Goal: Transaction & Acquisition: Book appointment/travel/reservation

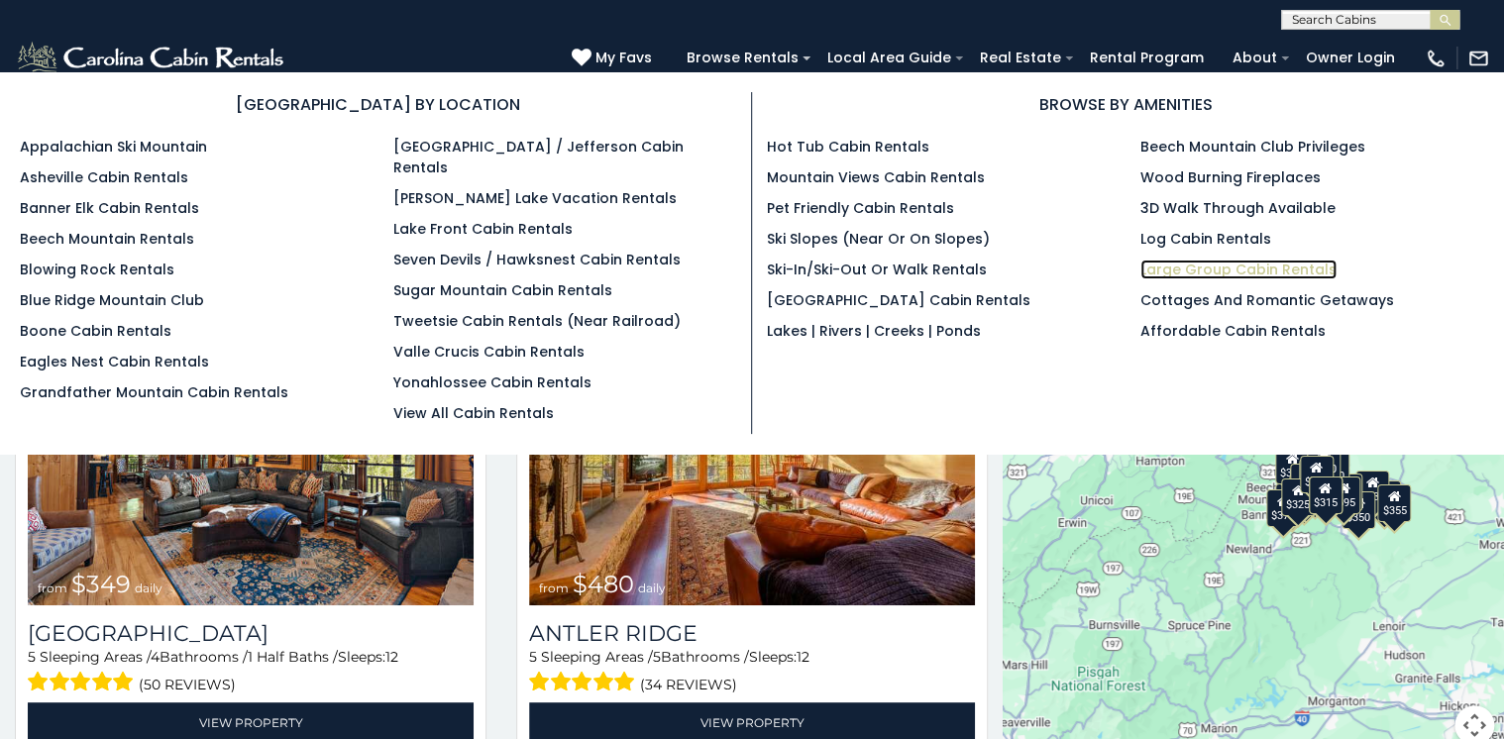
click at [1193, 269] on link "Large Group Cabin Rentals" at bounding box center [1238, 270] width 196 height 20
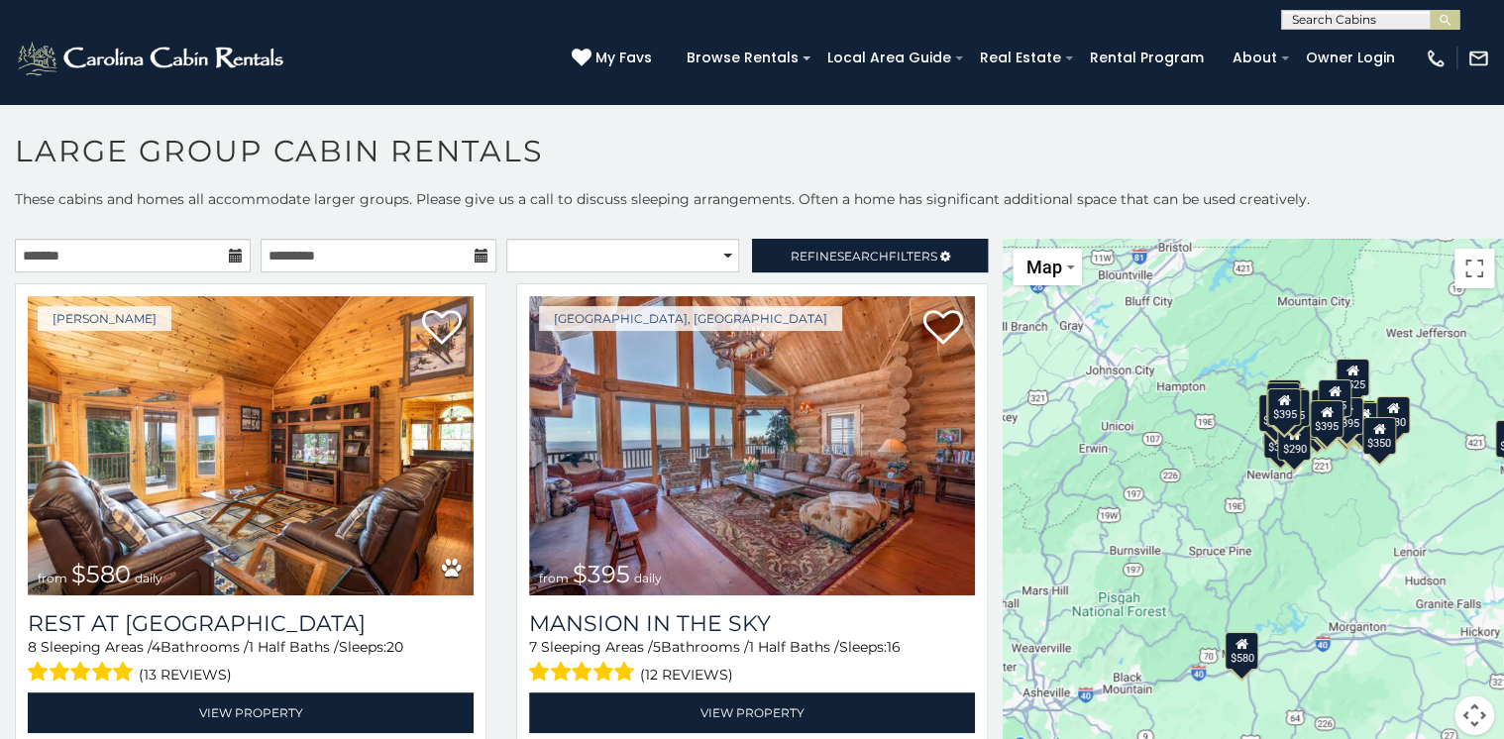
drag, startPoint x: 1106, startPoint y: 672, endPoint x: 1311, endPoint y: 492, distance: 272.4
click at [1117, 689] on div "$580 $395 $550 $349 $535 $480 $400 $325 $451 $460 $525 $315 $230 $355 $650 $675…" at bounding box center [1253, 499] width 501 height 520
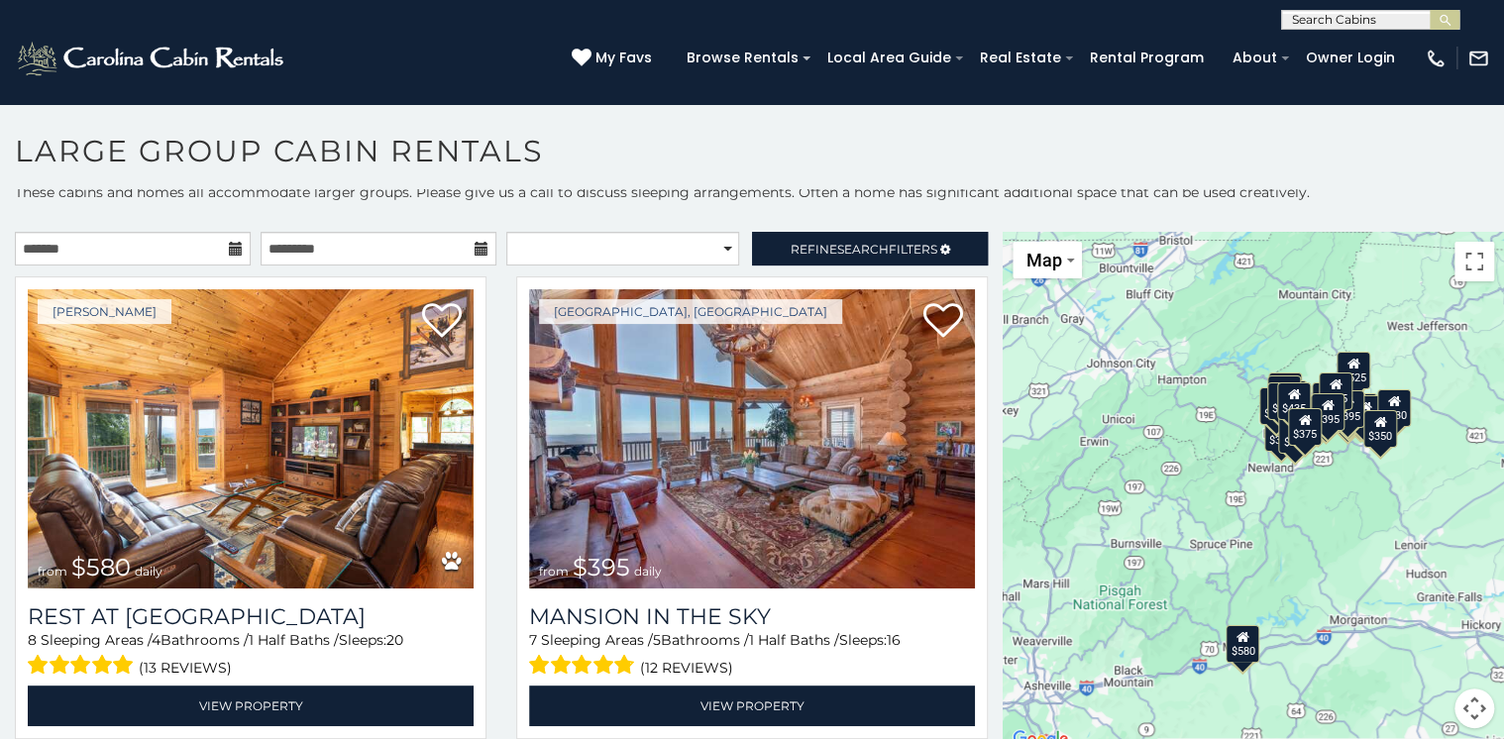
scroll to position [8, 0]
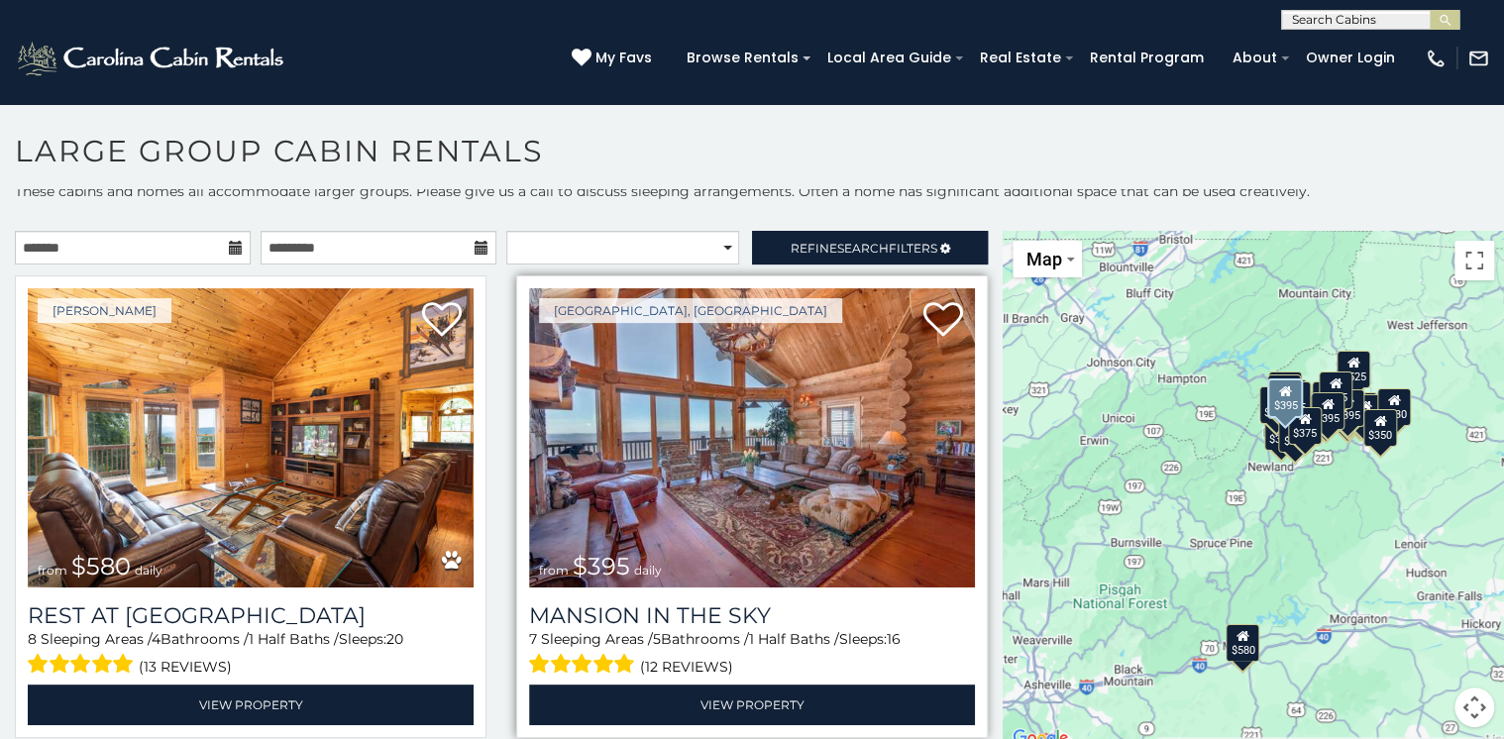
click at [761, 477] on img at bounding box center [752, 437] width 446 height 299
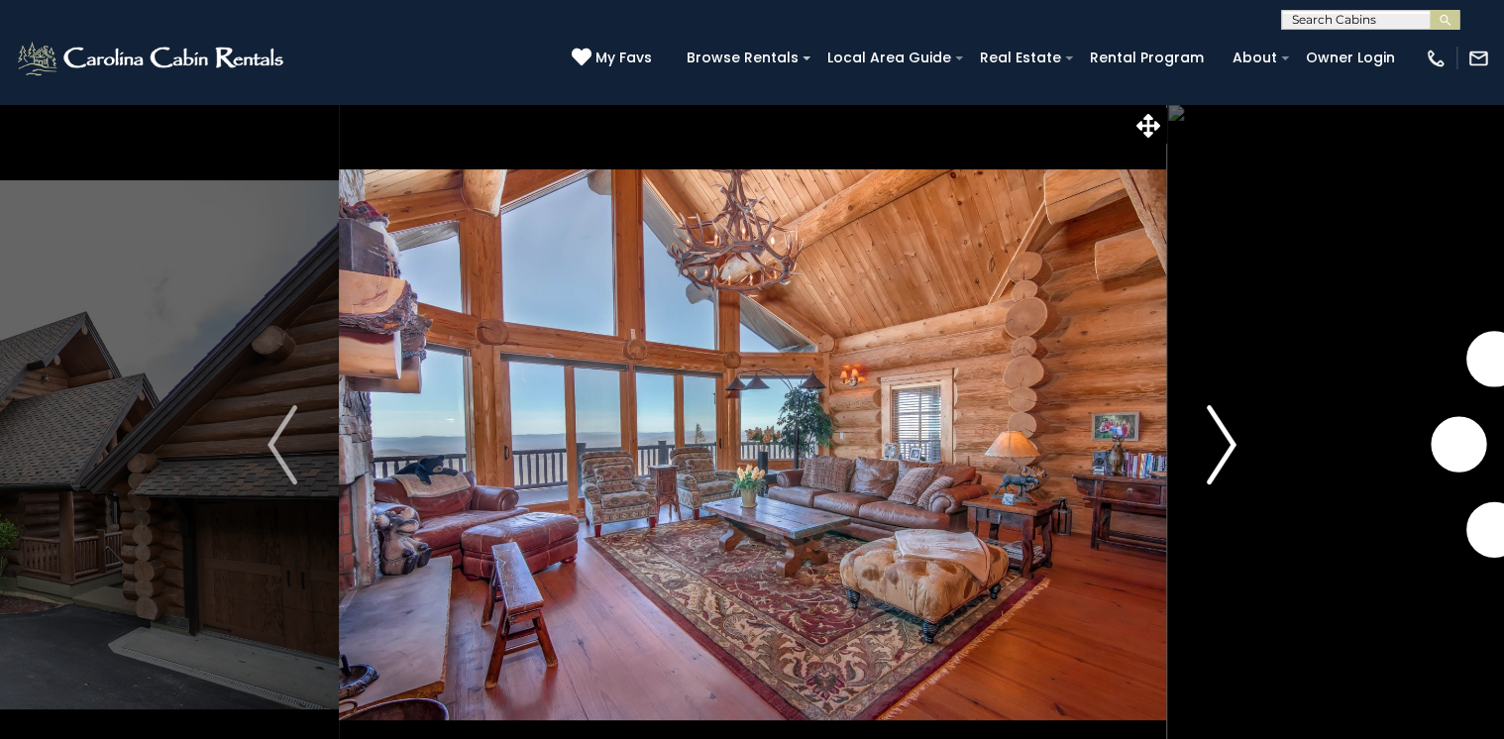
click at [1240, 440] on button "Next" at bounding box center [1221, 445] width 113 height 684
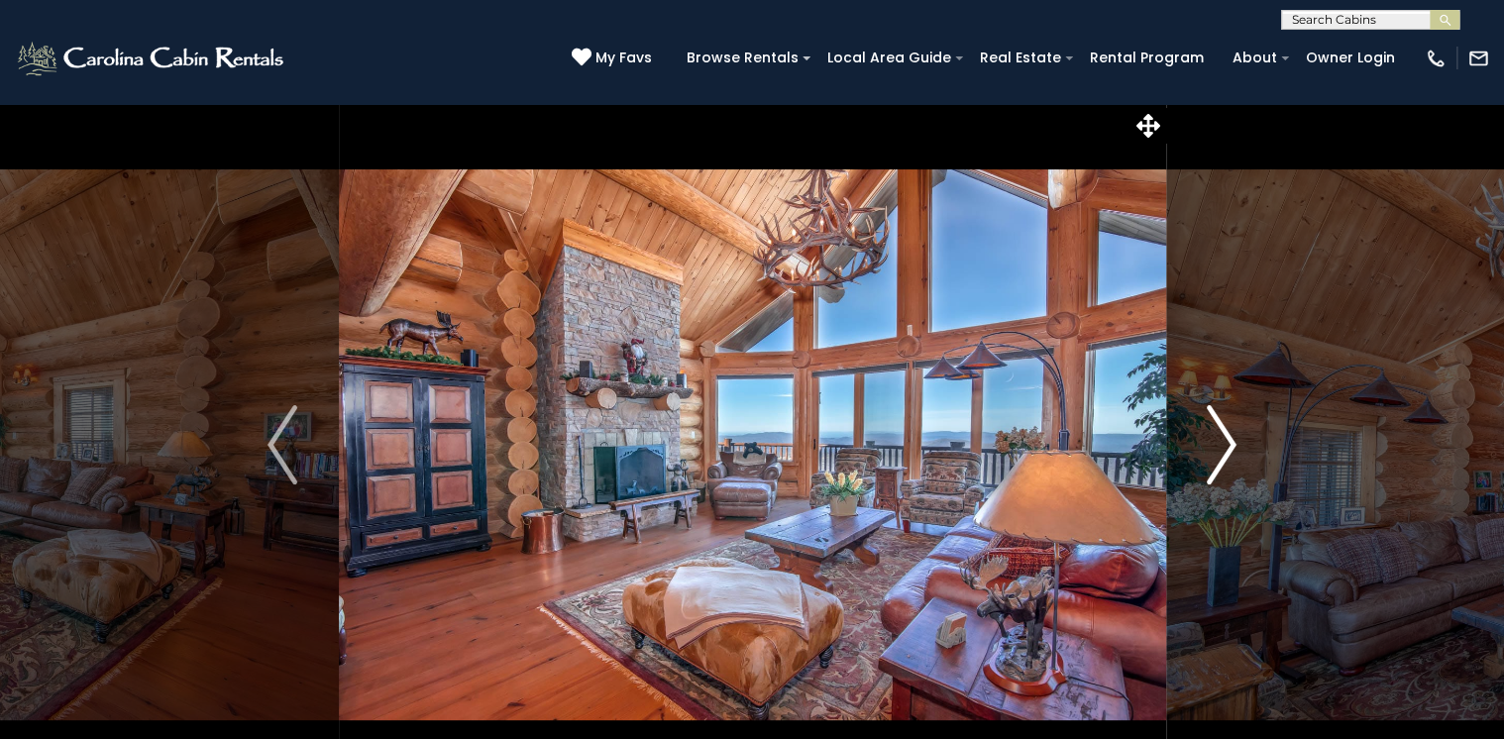
click at [1225, 434] on img "Next" at bounding box center [1222, 444] width 30 height 79
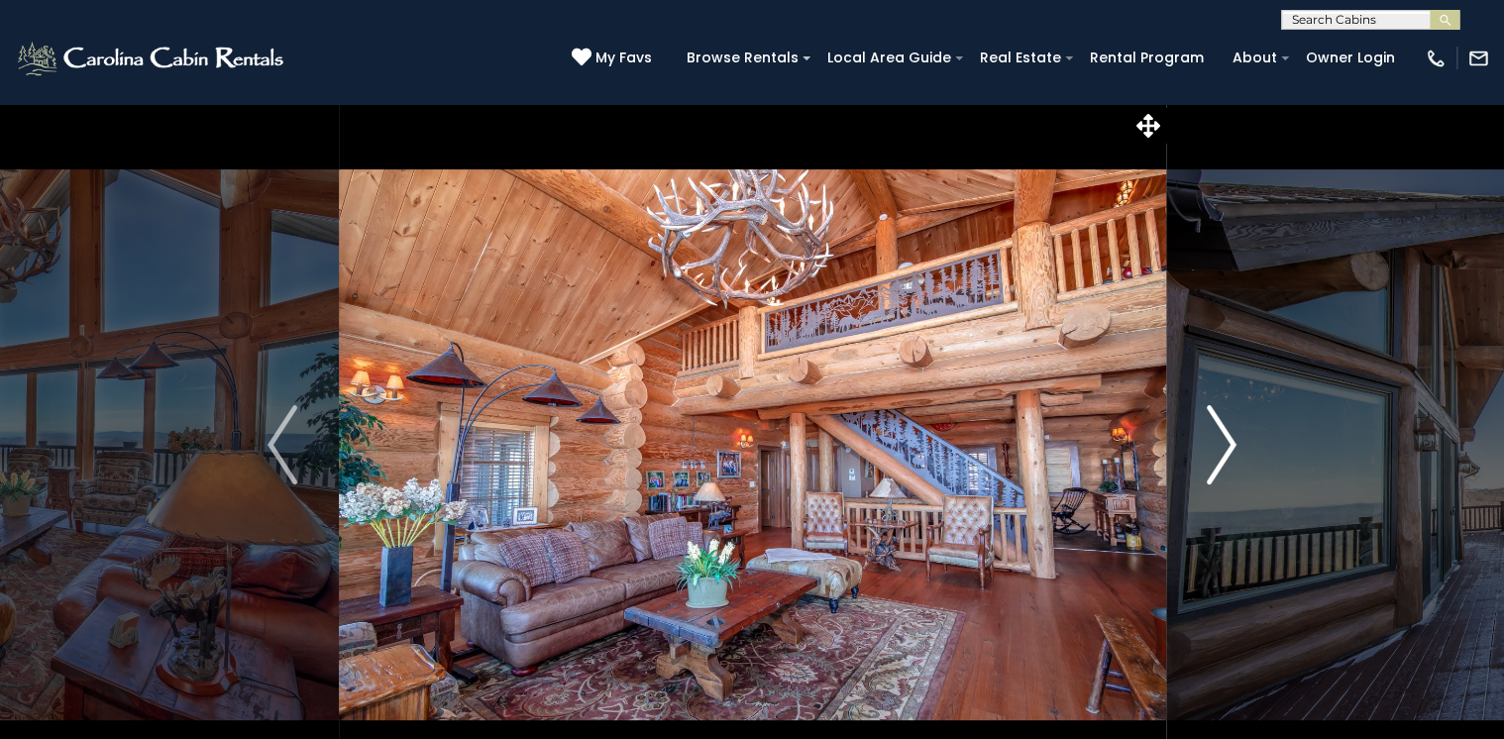
click at [1226, 441] on img "Next" at bounding box center [1222, 444] width 30 height 79
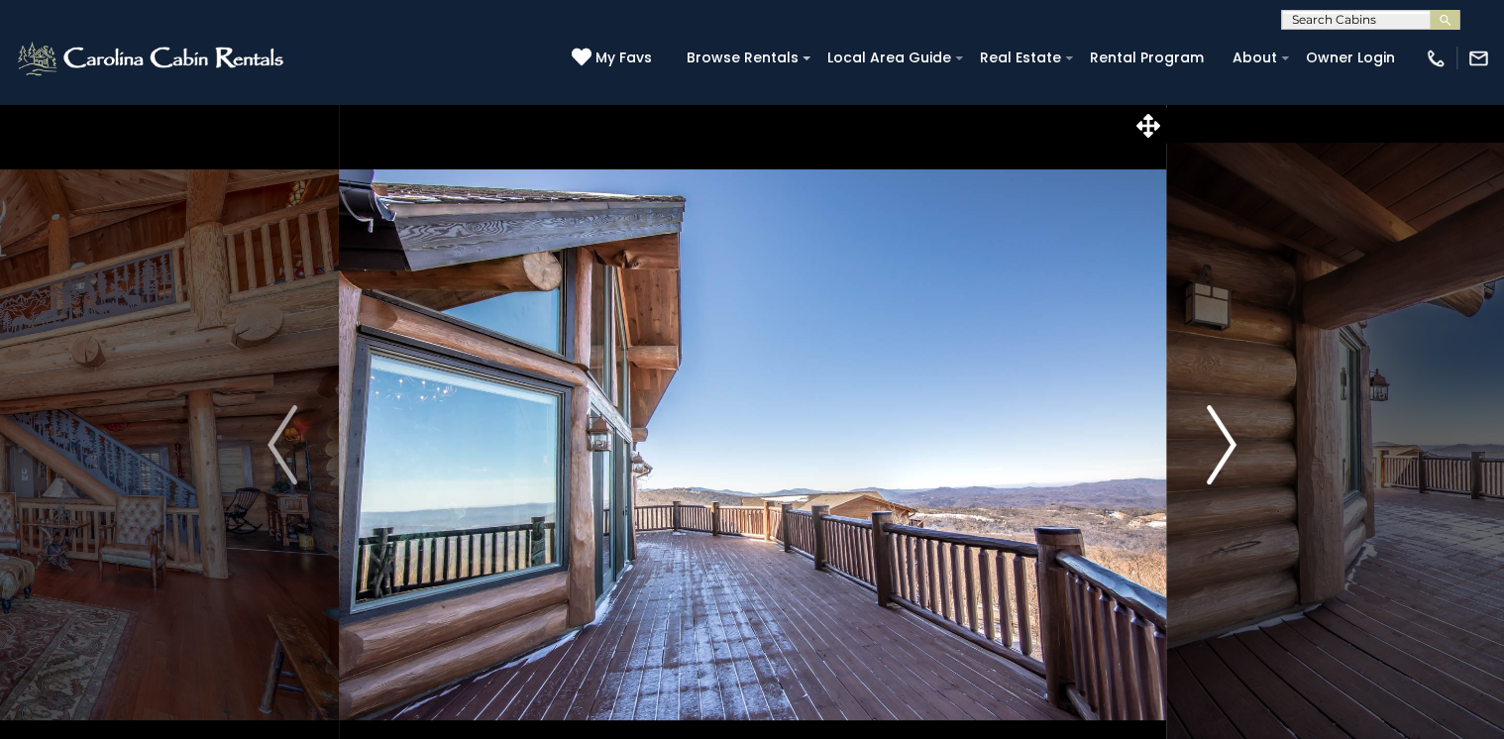
click at [1226, 441] on img "Next" at bounding box center [1222, 444] width 30 height 79
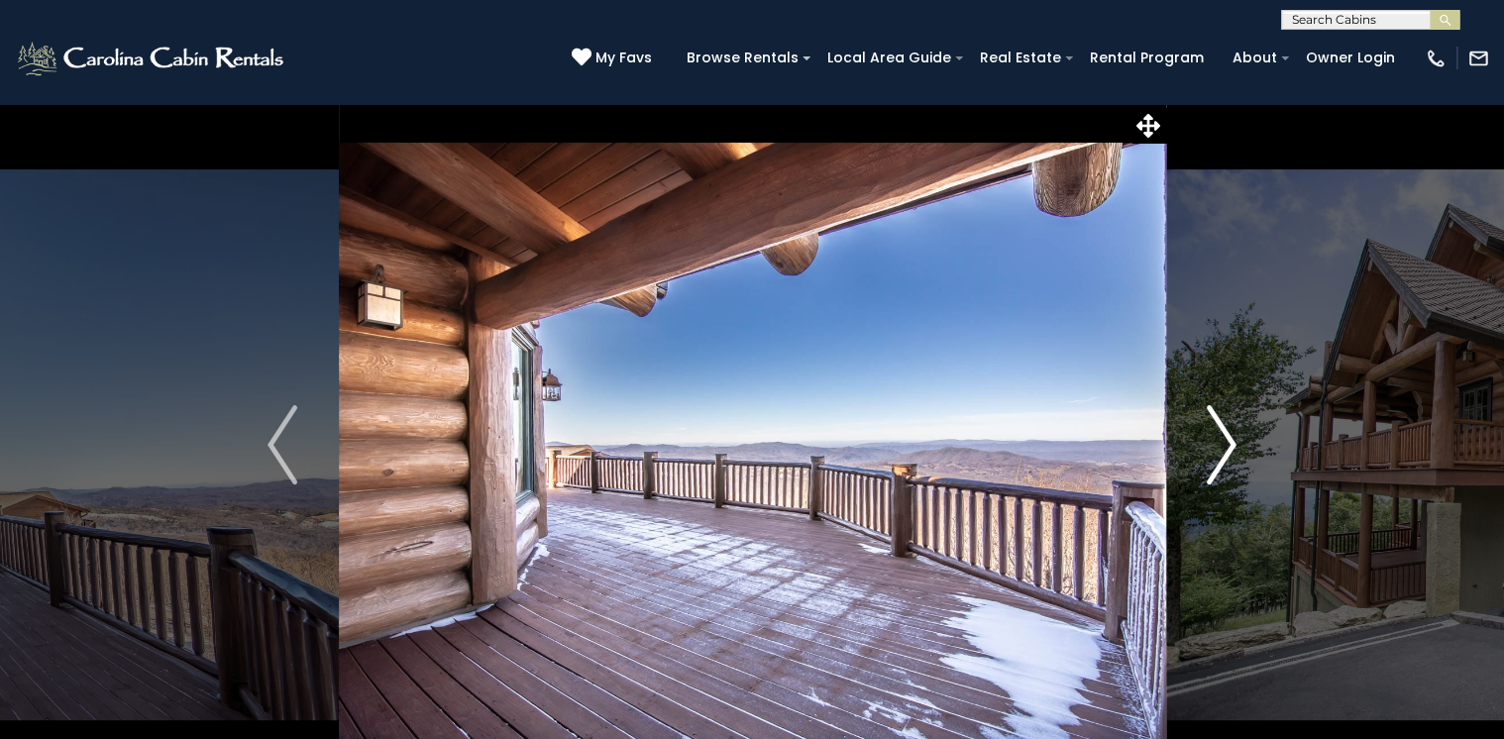
click at [1226, 441] on img "Next" at bounding box center [1222, 444] width 30 height 79
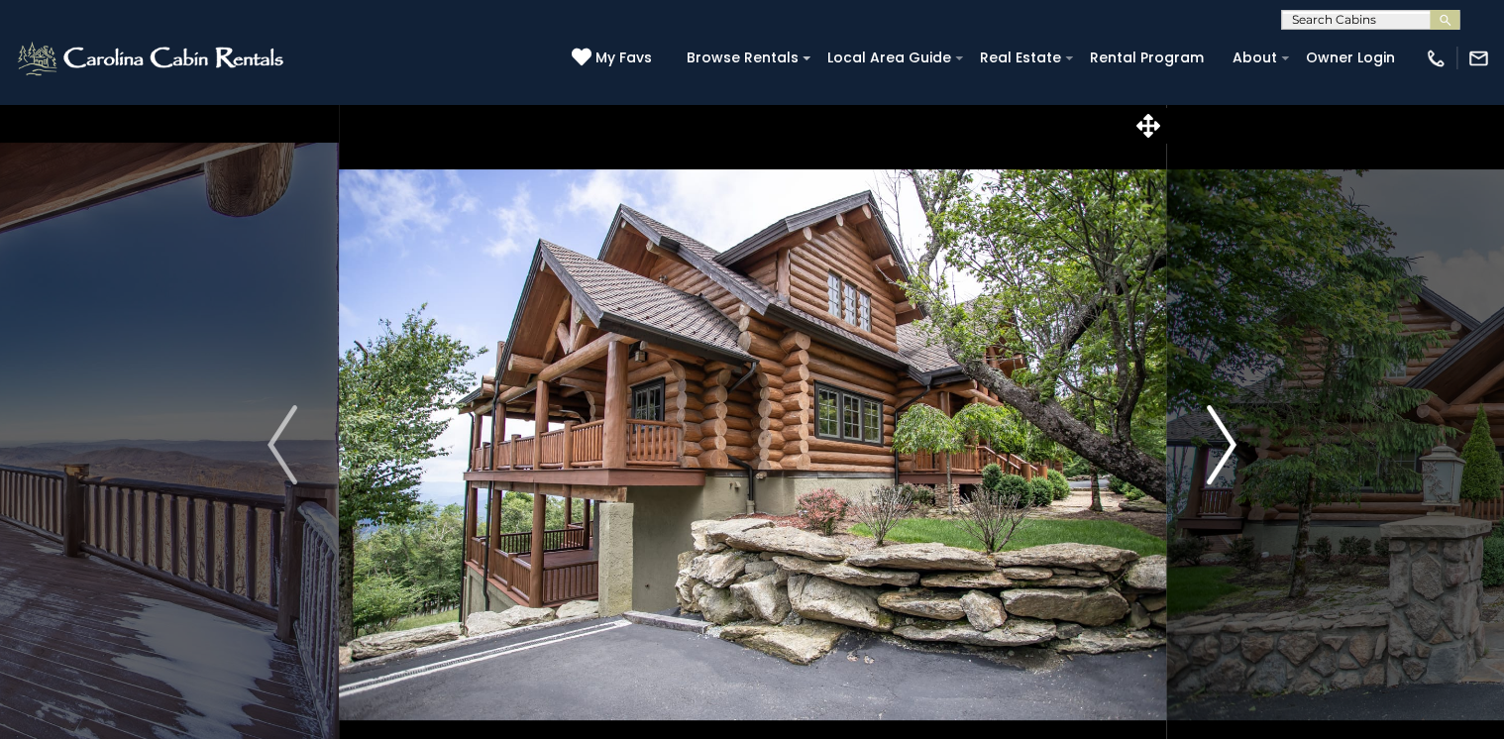
click at [1226, 441] on img "Next" at bounding box center [1222, 444] width 30 height 79
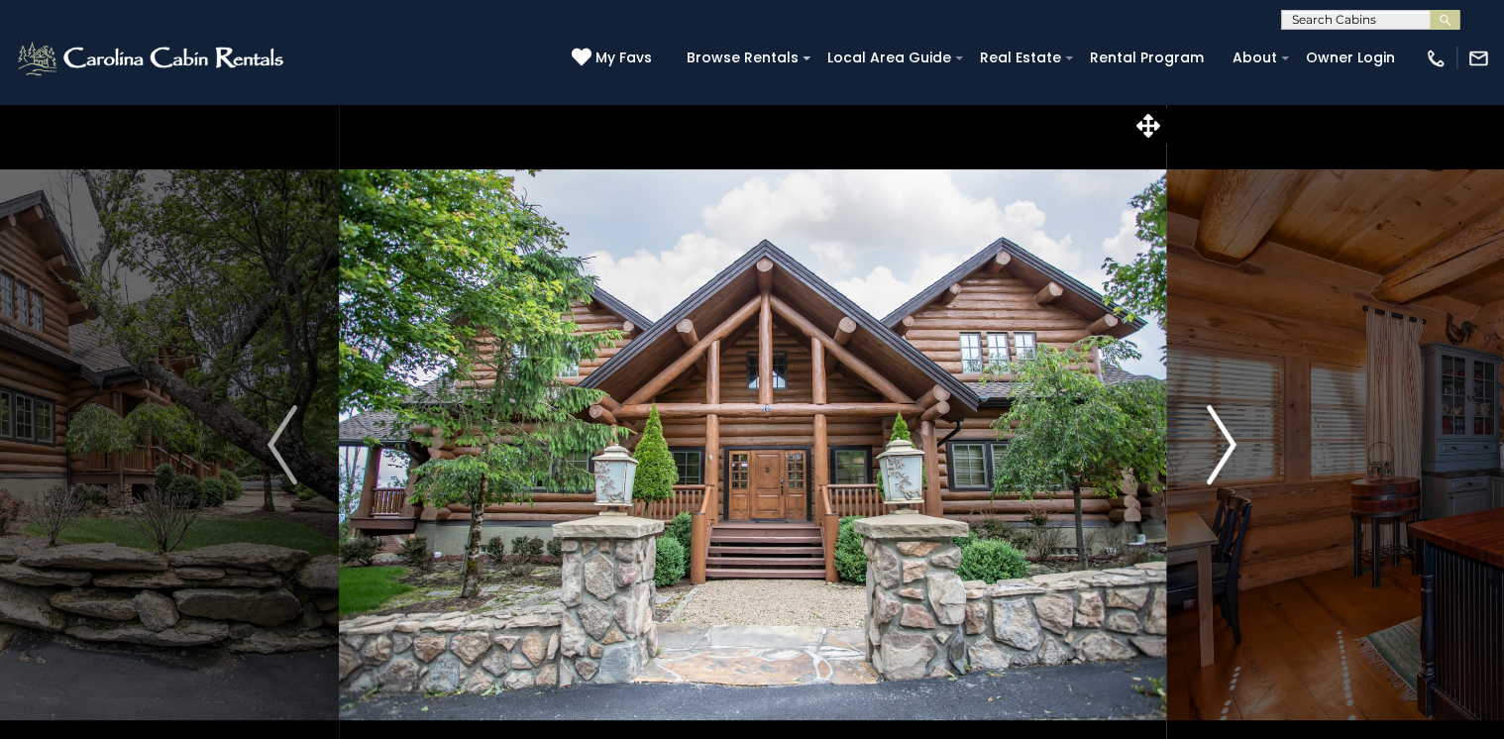
click at [1226, 441] on img "Next" at bounding box center [1222, 444] width 30 height 79
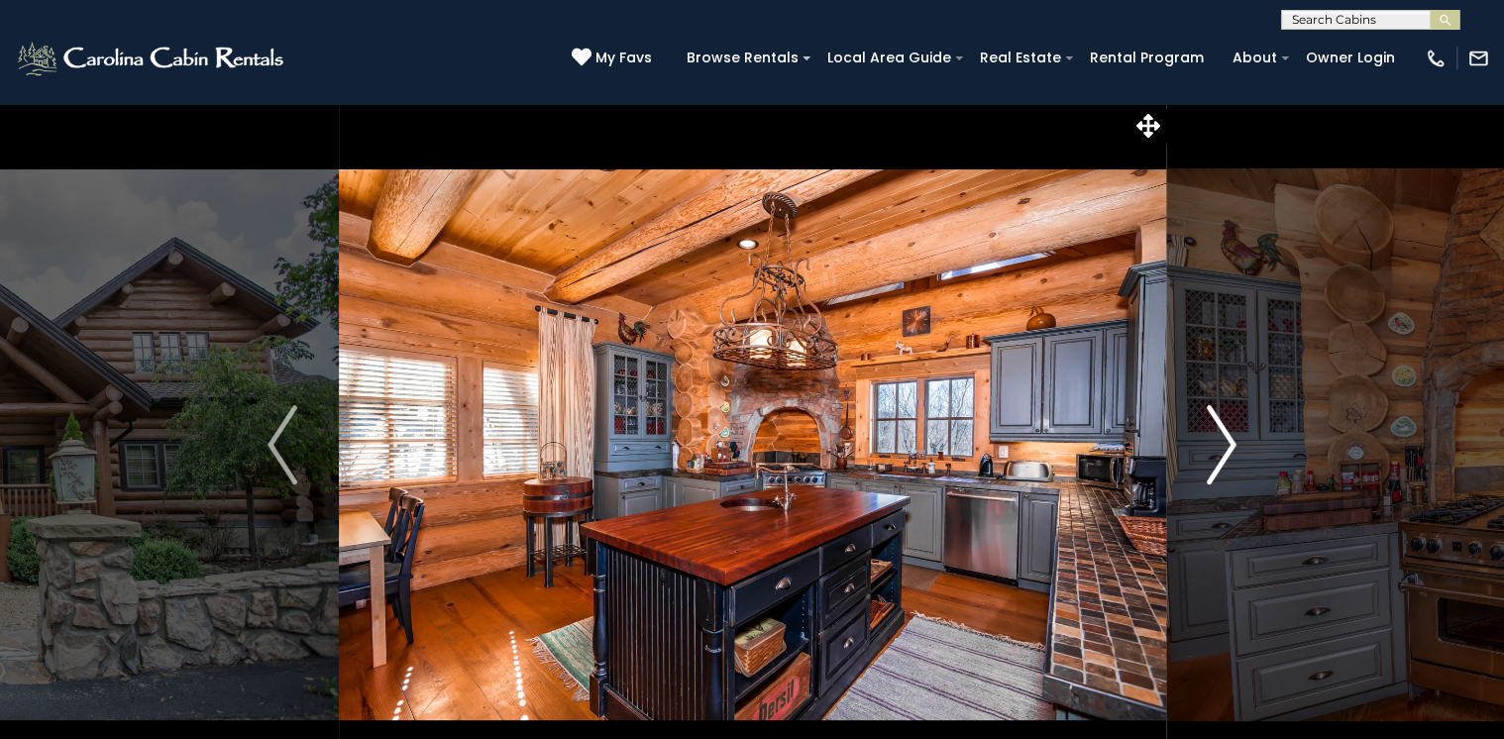
click at [1226, 441] on img "Next" at bounding box center [1222, 444] width 30 height 79
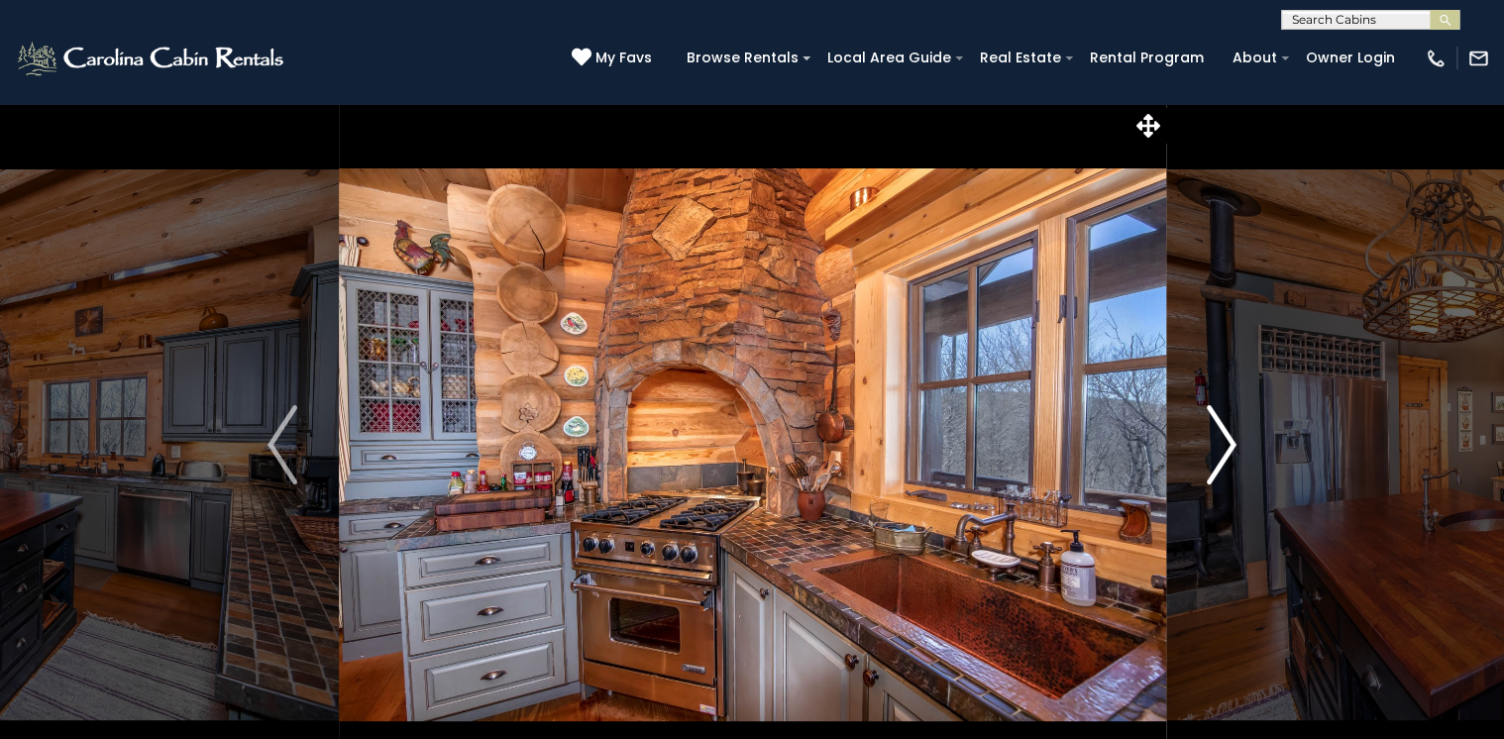
click at [1226, 441] on img "Next" at bounding box center [1222, 444] width 30 height 79
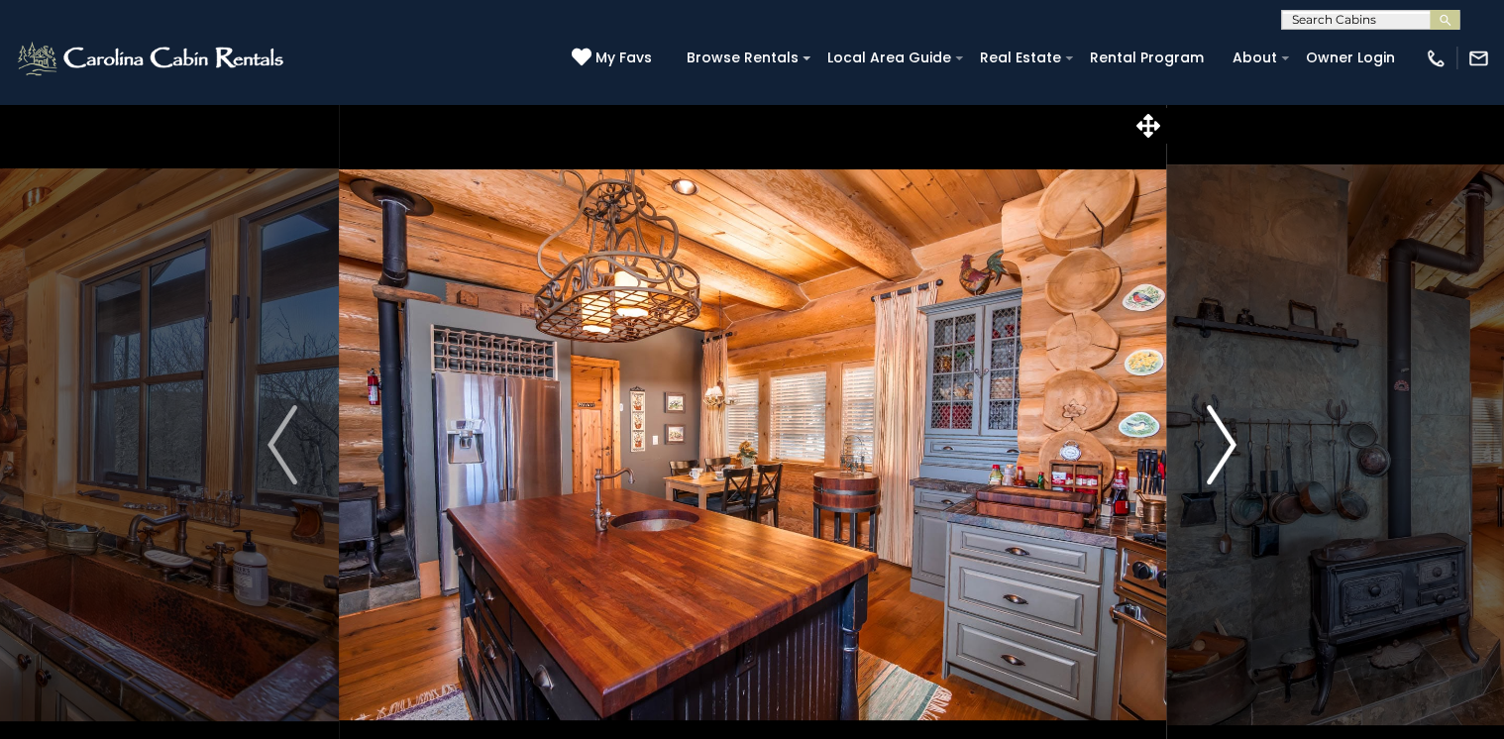
click at [1226, 441] on img "Next" at bounding box center [1222, 444] width 30 height 79
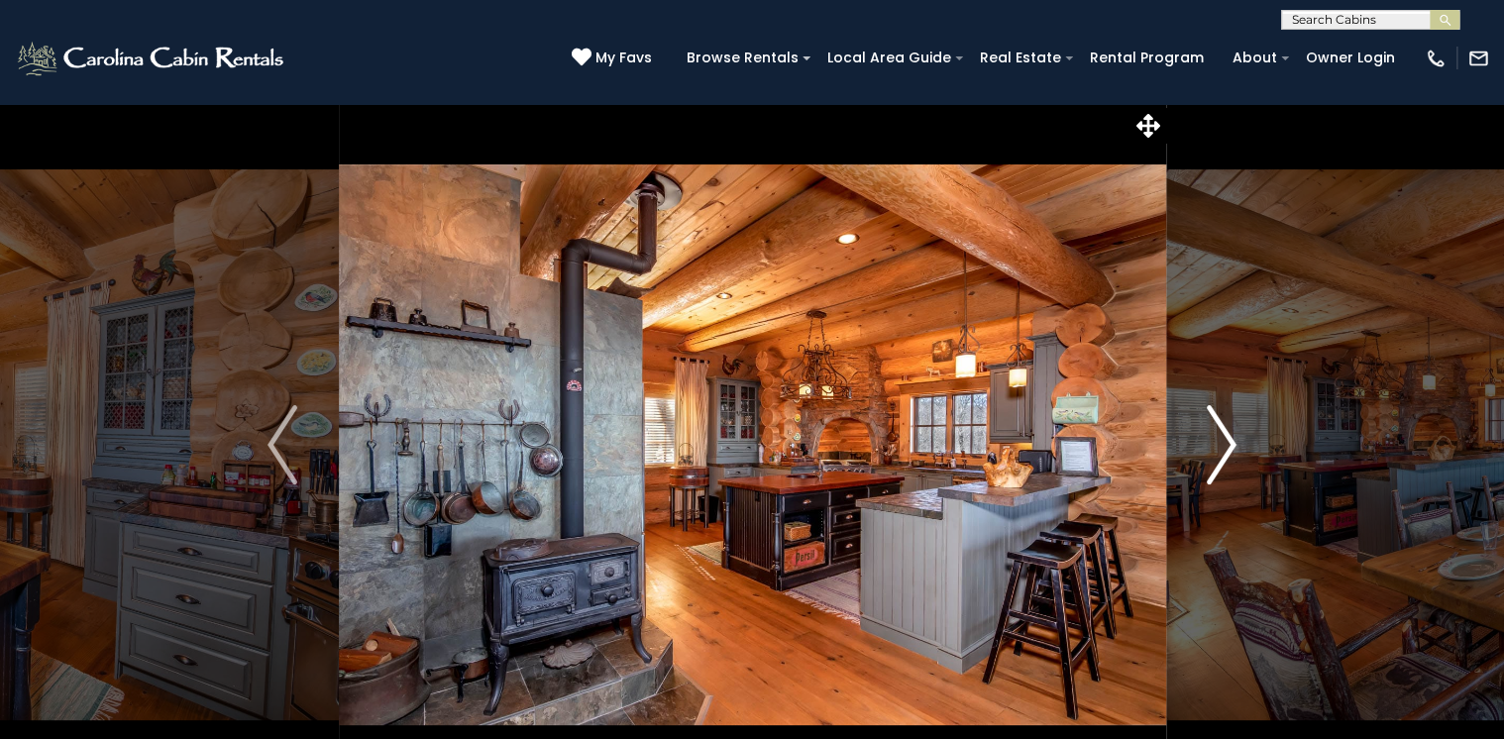
click at [1226, 441] on img "Next" at bounding box center [1222, 444] width 30 height 79
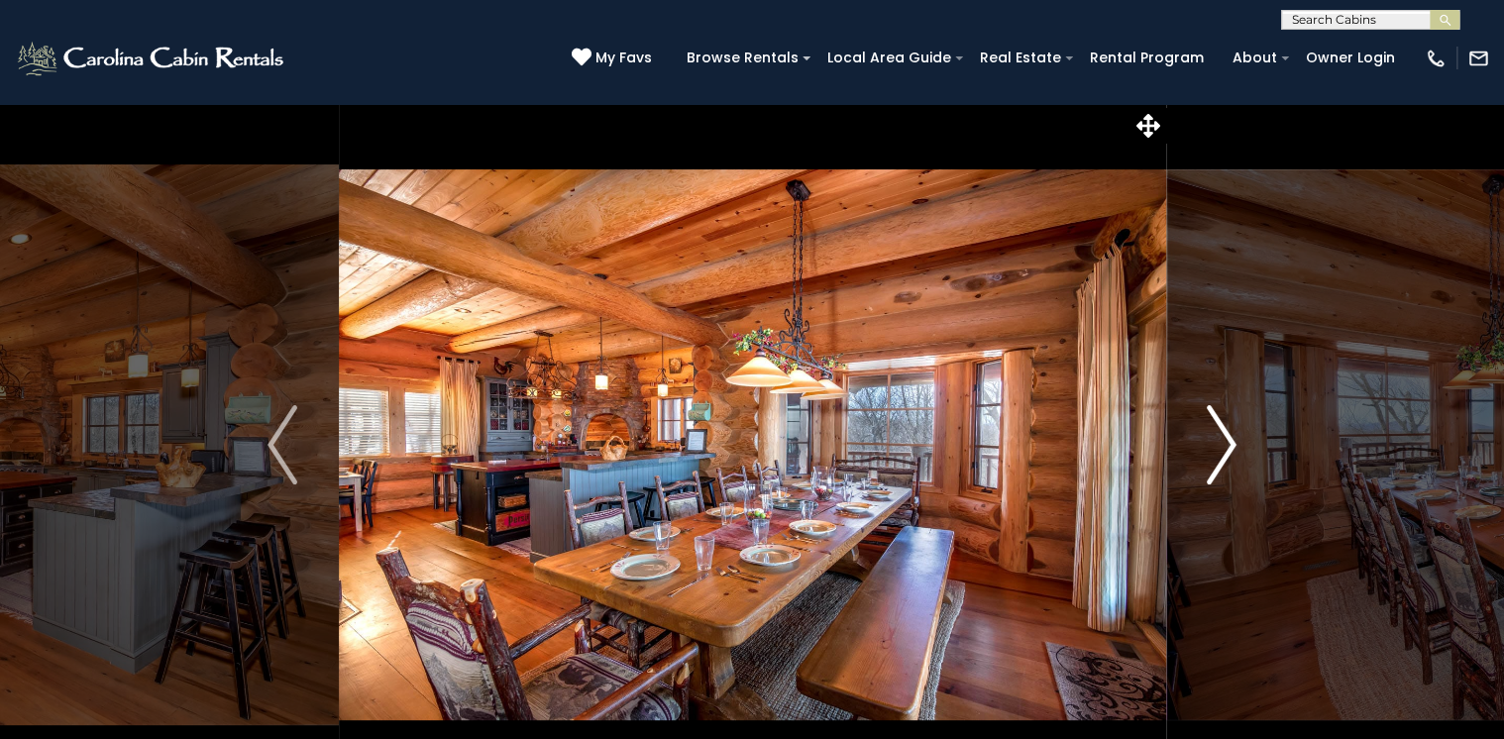
click at [1226, 441] on img "Next" at bounding box center [1222, 444] width 30 height 79
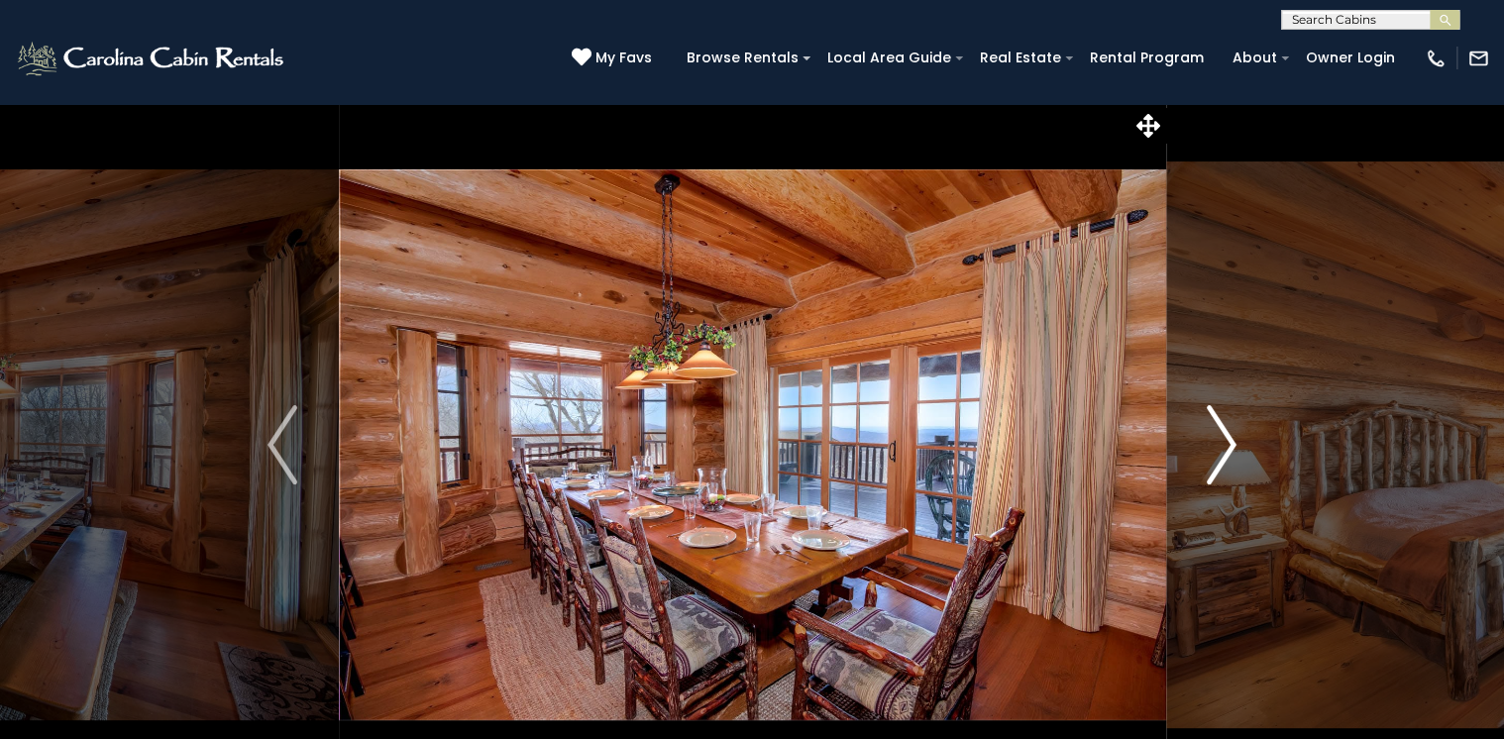
click at [1226, 441] on img "Next" at bounding box center [1222, 444] width 30 height 79
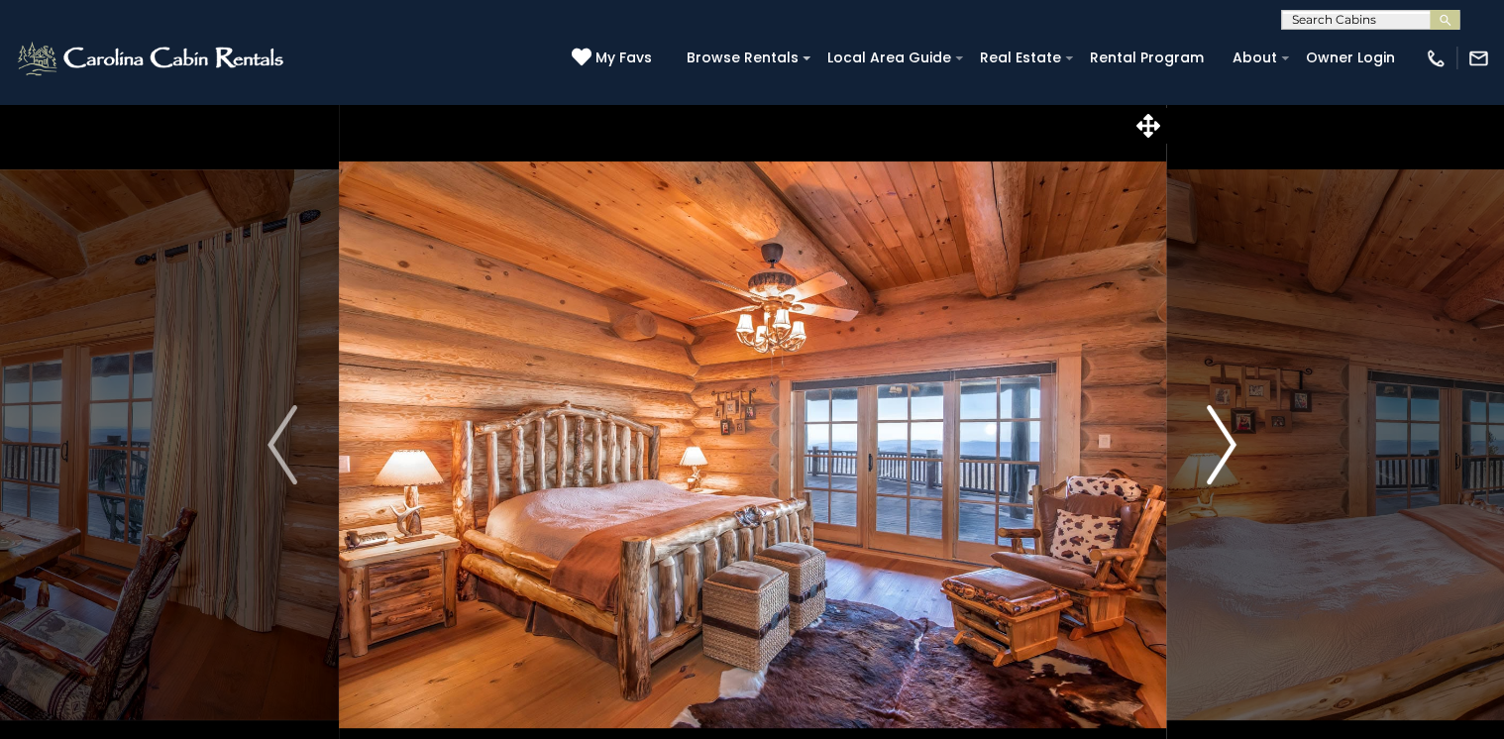
click at [1226, 441] on img "Next" at bounding box center [1222, 444] width 30 height 79
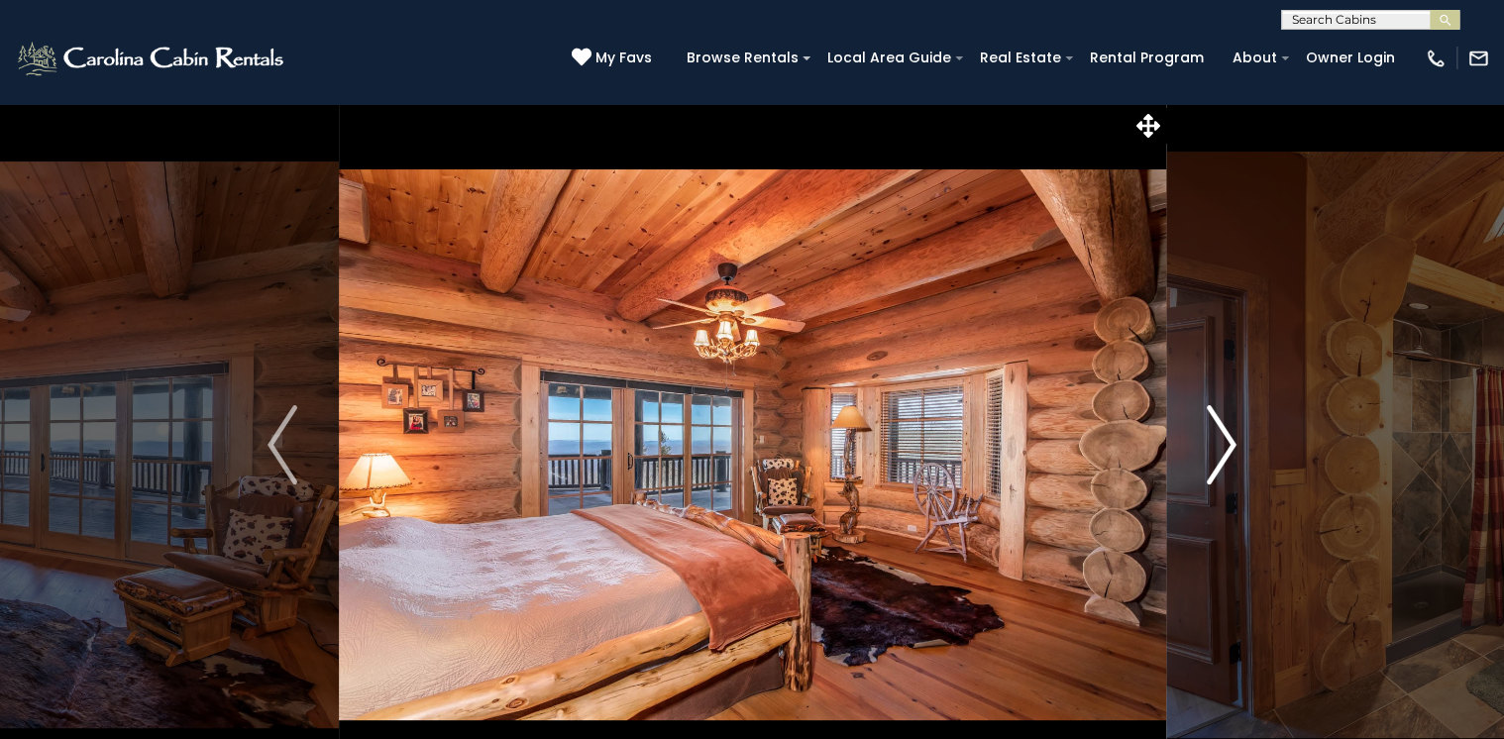
click at [1226, 441] on img "Next" at bounding box center [1222, 444] width 30 height 79
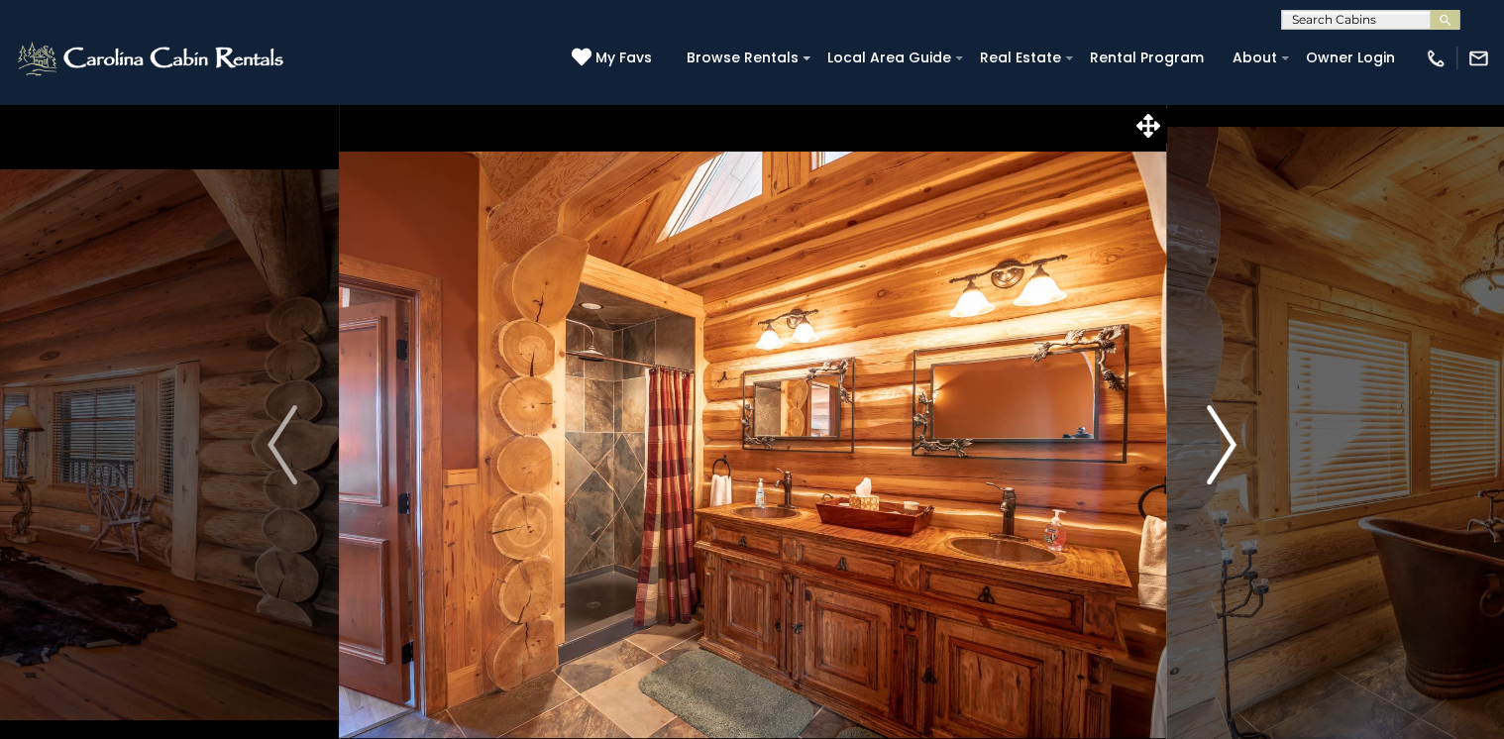
click at [1226, 441] on img "Next" at bounding box center [1222, 444] width 30 height 79
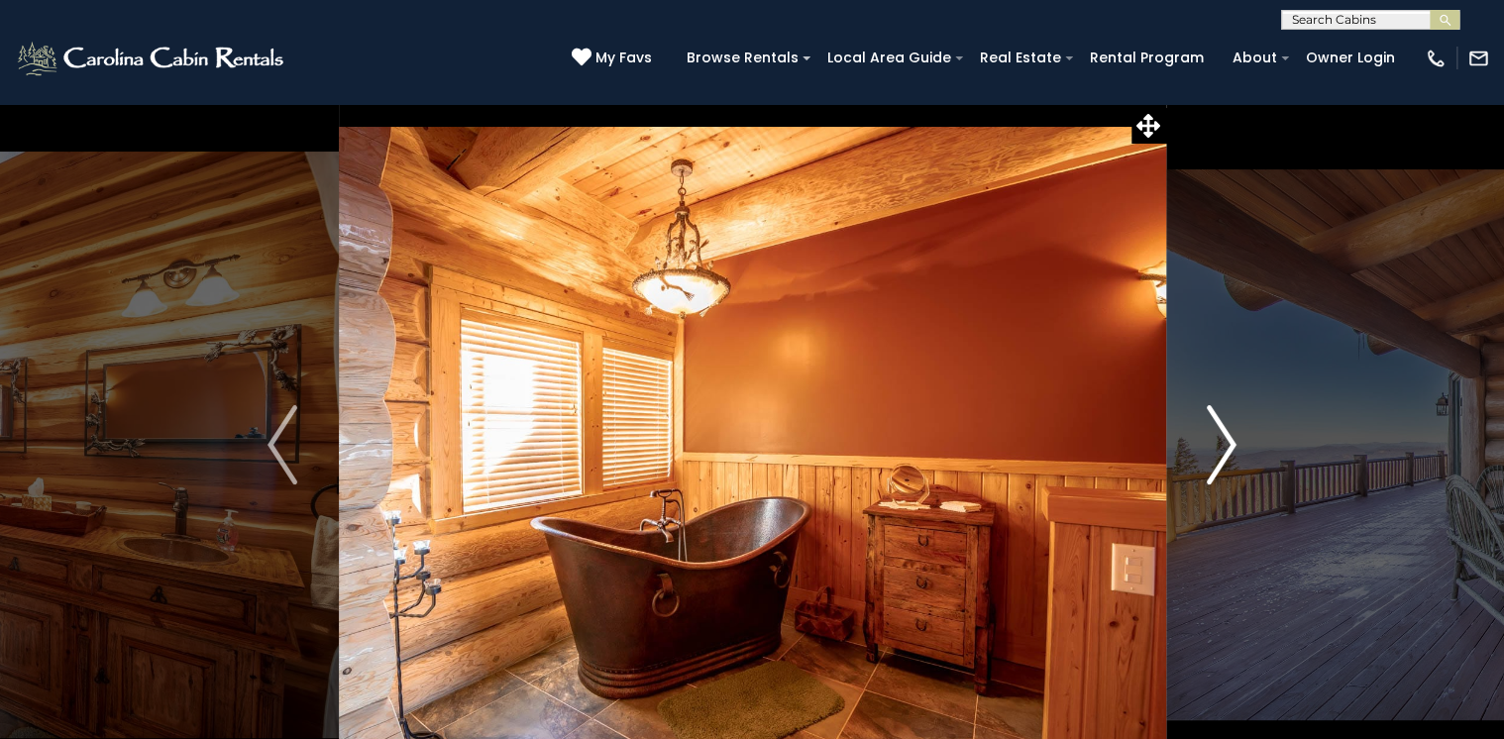
click at [1226, 441] on img "Next" at bounding box center [1222, 444] width 30 height 79
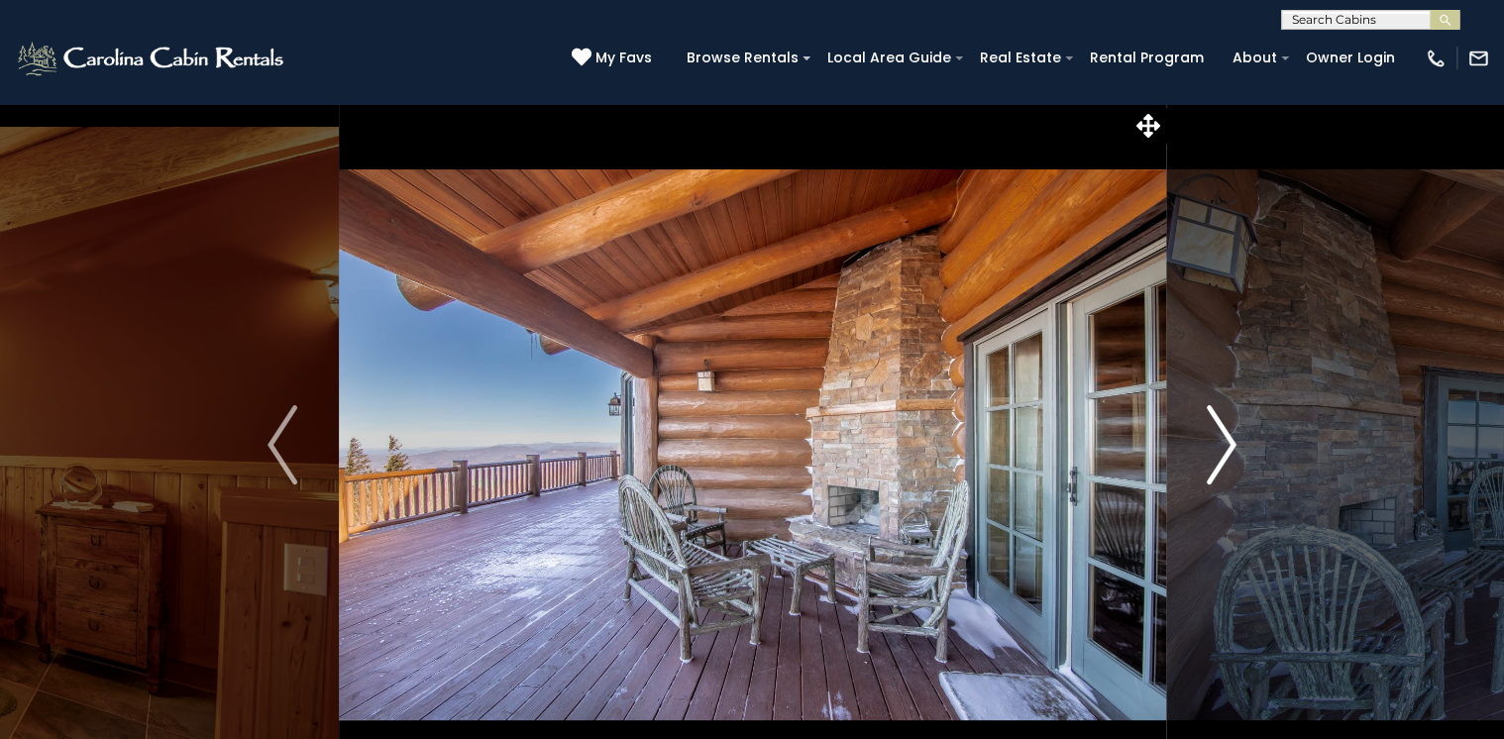
click at [1226, 441] on img "Next" at bounding box center [1222, 444] width 30 height 79
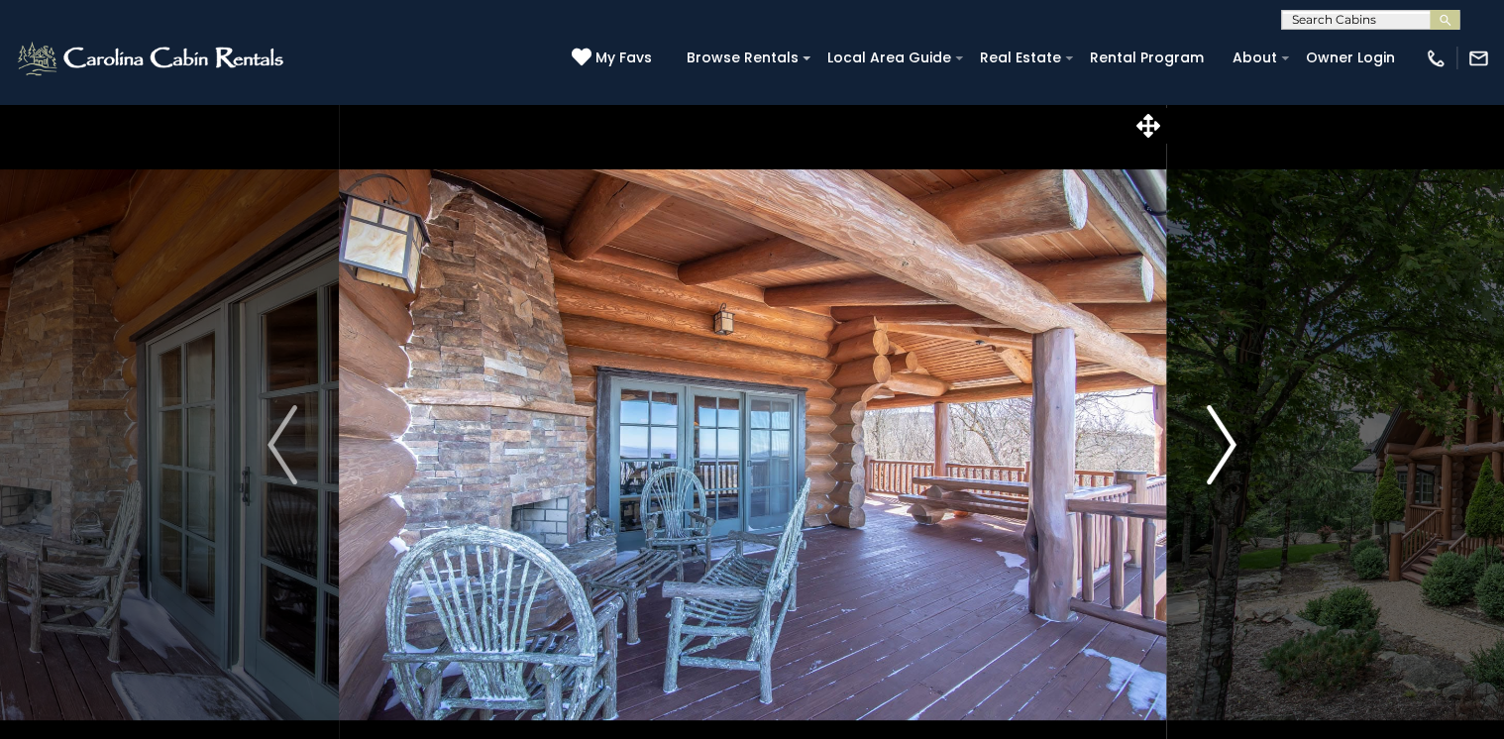
click at [1226, 441] on img "Next" at bounding box center [1222, 444] width 30 height 79
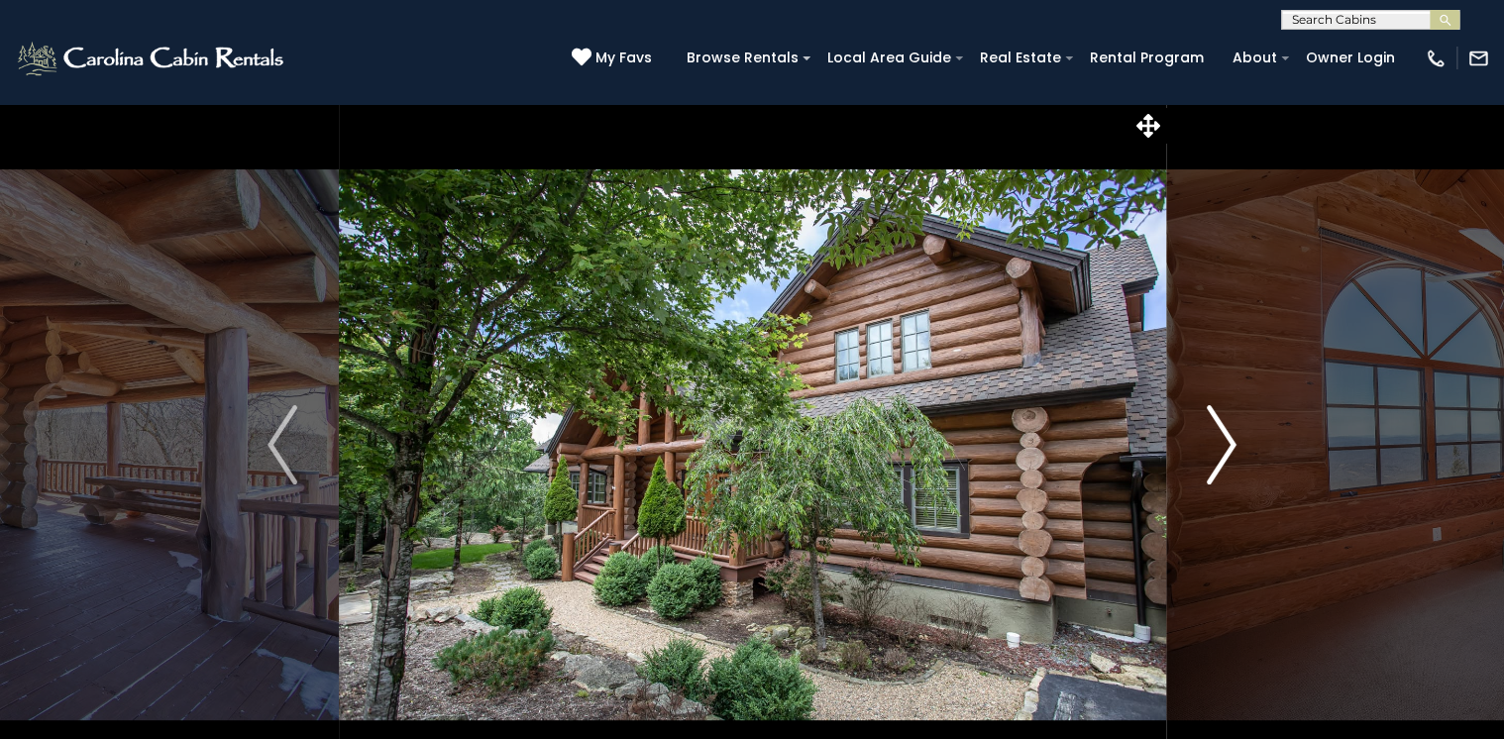
click at [1226, 441] on img "Next" at bounding box center [1222, 444] width 30 height 79
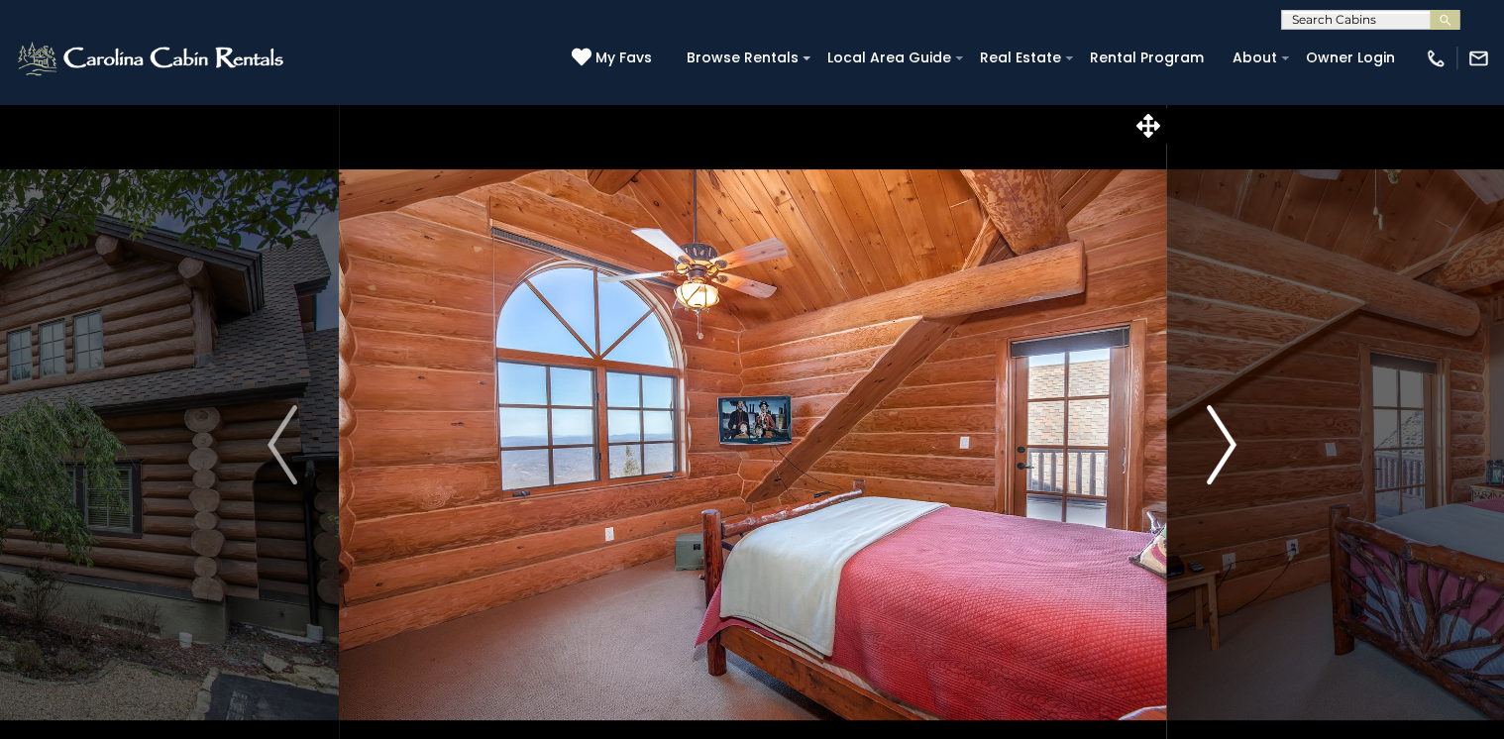
click at [1226, 441] on img "Next" at bounding box center [1222, 444] width 30 height 79
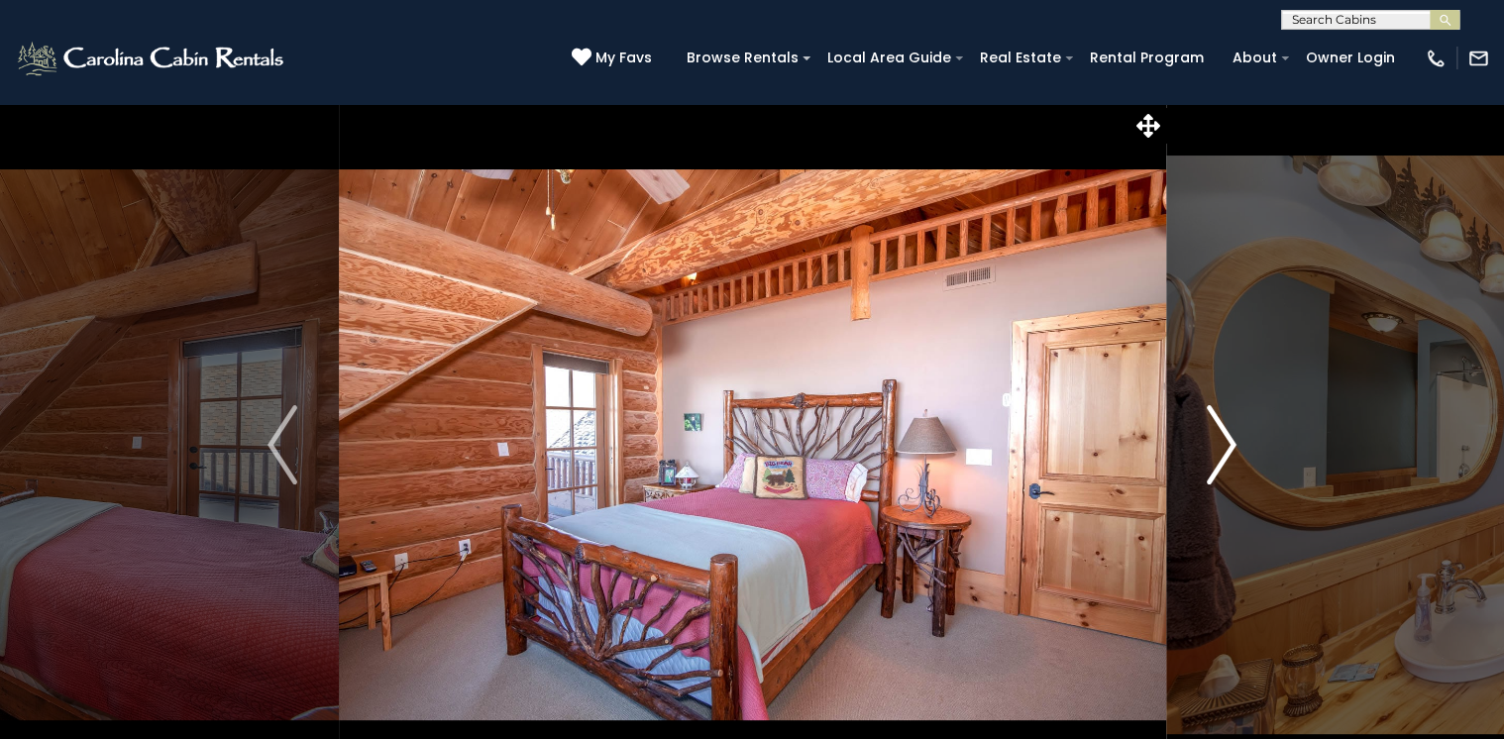
click at [1226, 441] on img "Next" at bounding box center [1222, 444] width 30 height 79
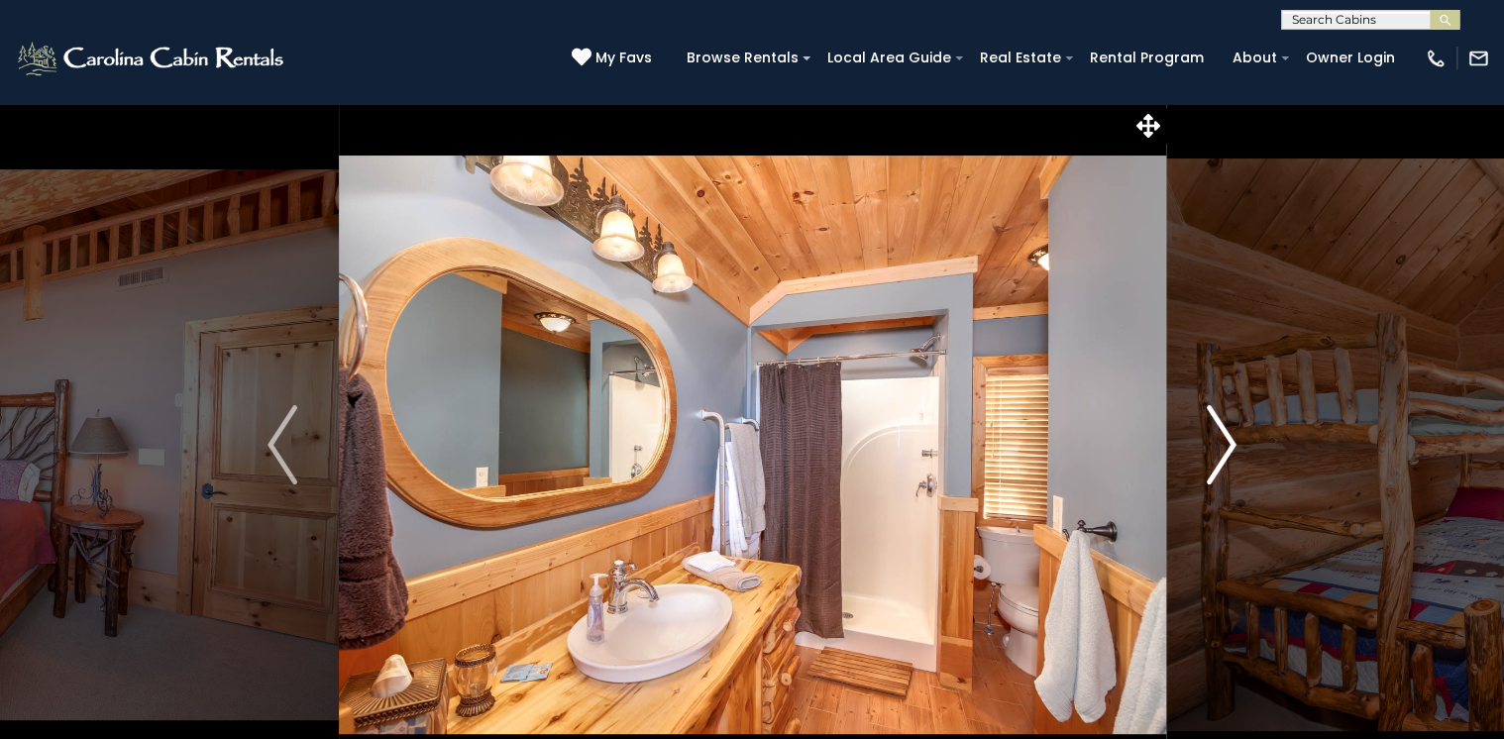
click at [1226, 441] on img "Next" at bounding box center [1222, 444] width 30 height 79
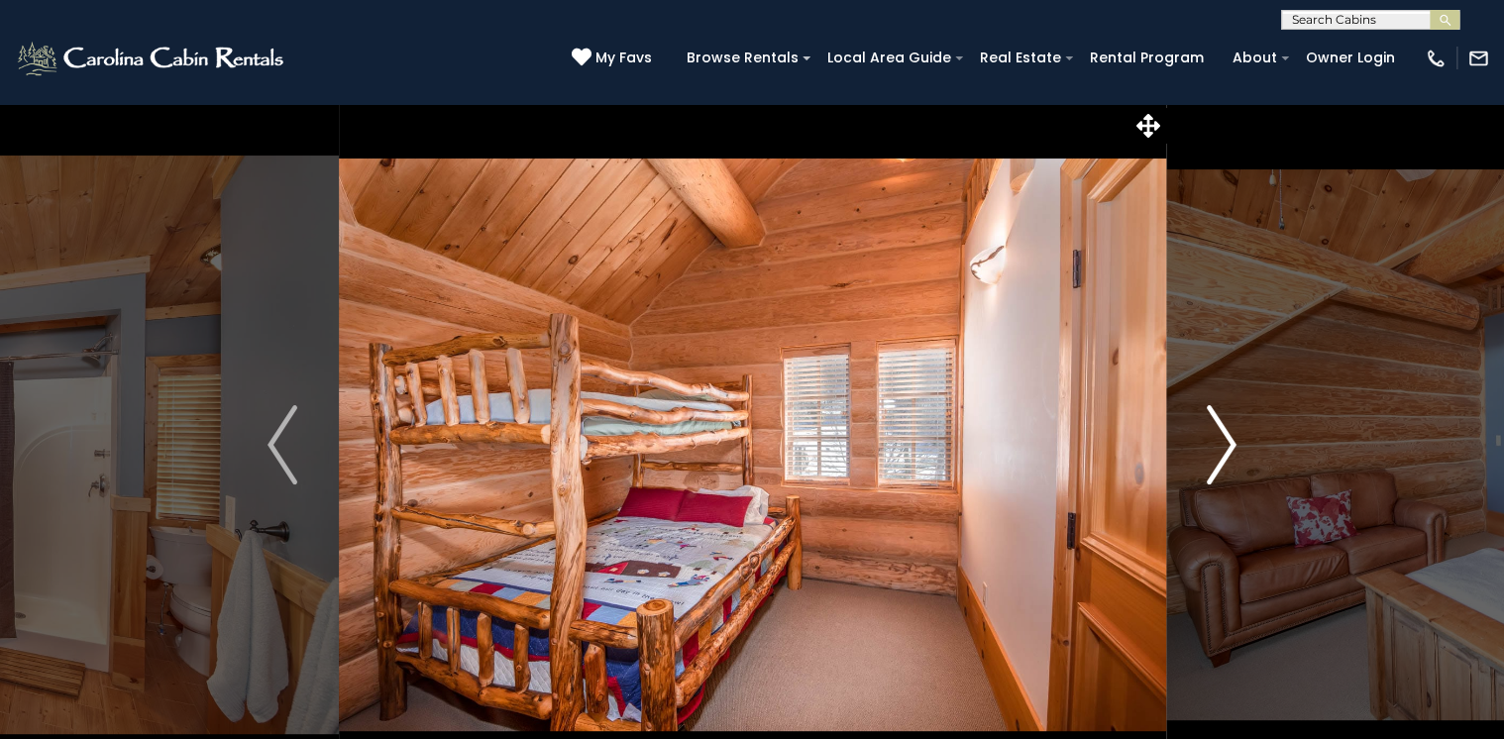
click at [1226, 441] on img "Next" at bounding box center [1222, 444] width 30 height 79
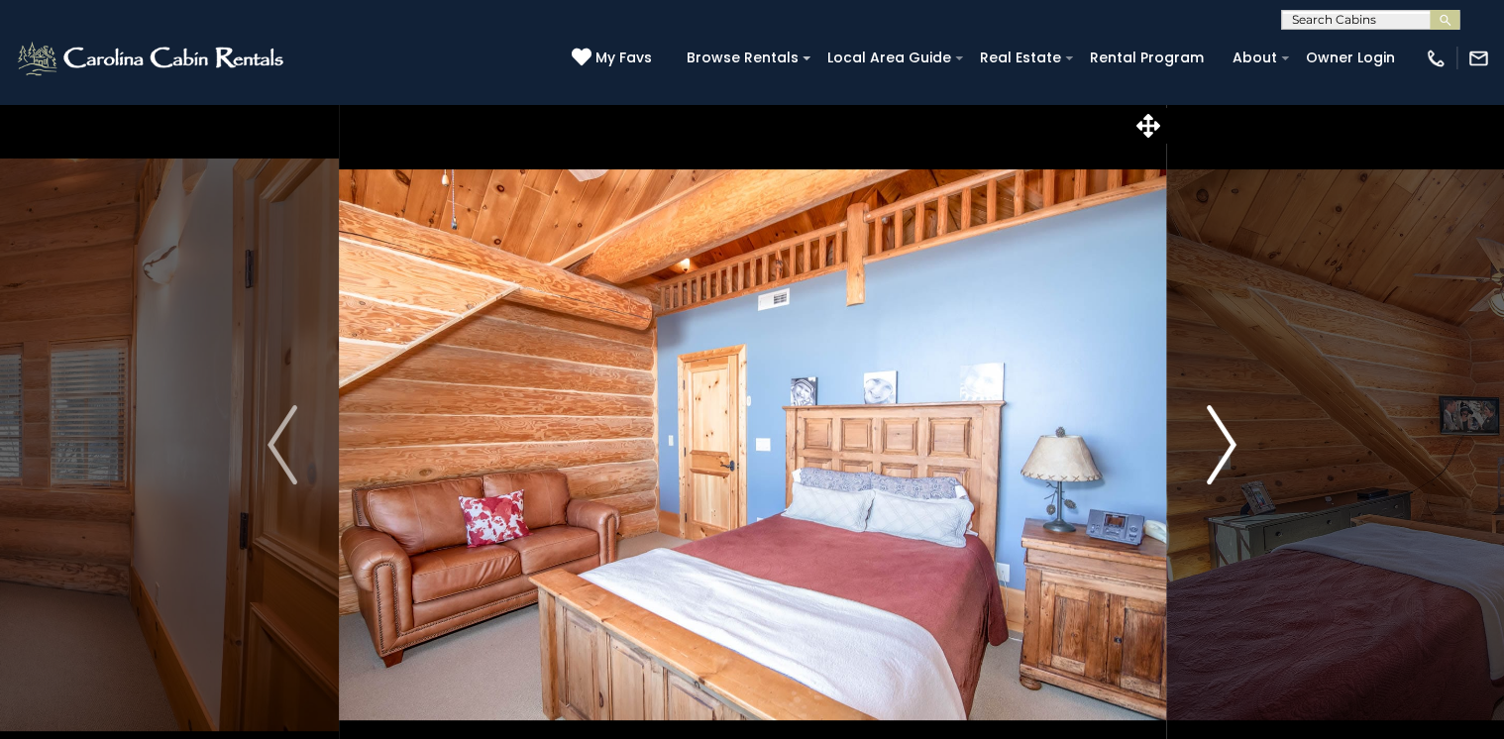
click at [1226, 441] on img "Next" at bounding box center [1222, 444] width 30 height 79
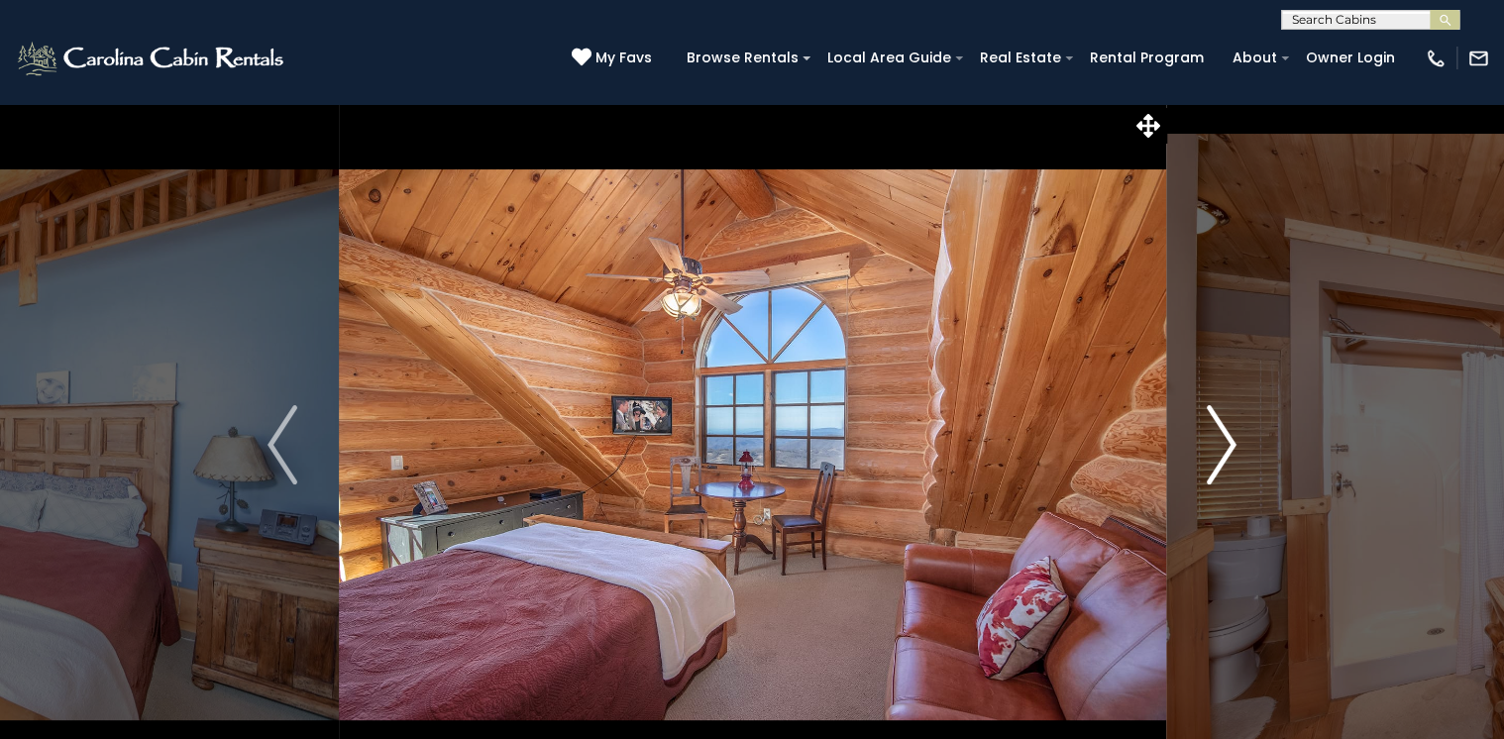
click at [1225, 444] on img "Next" at bounding box center [1222, 444] width 30 height 79
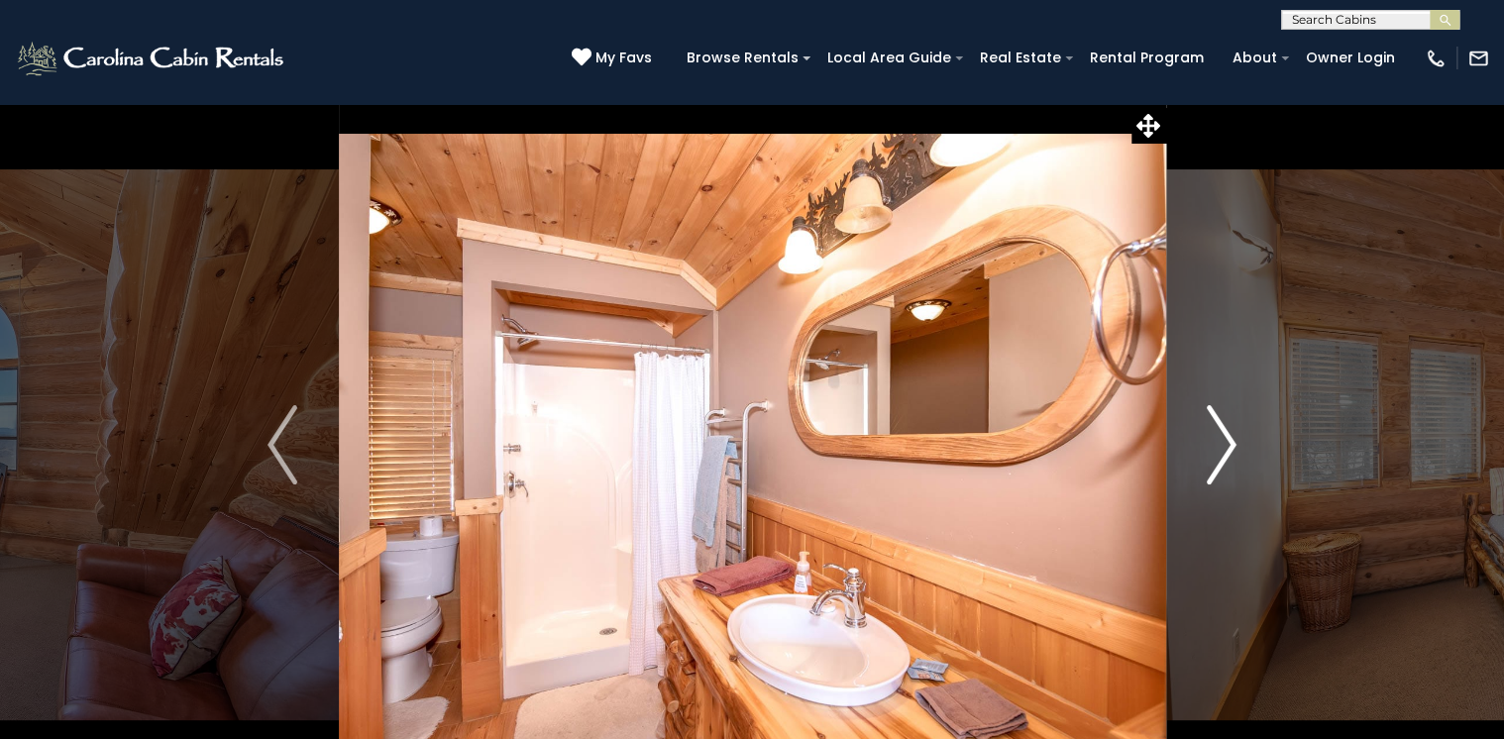
click at [1225, 437] on img "Next" at bounding box center [1222, 444] width 30 height 79
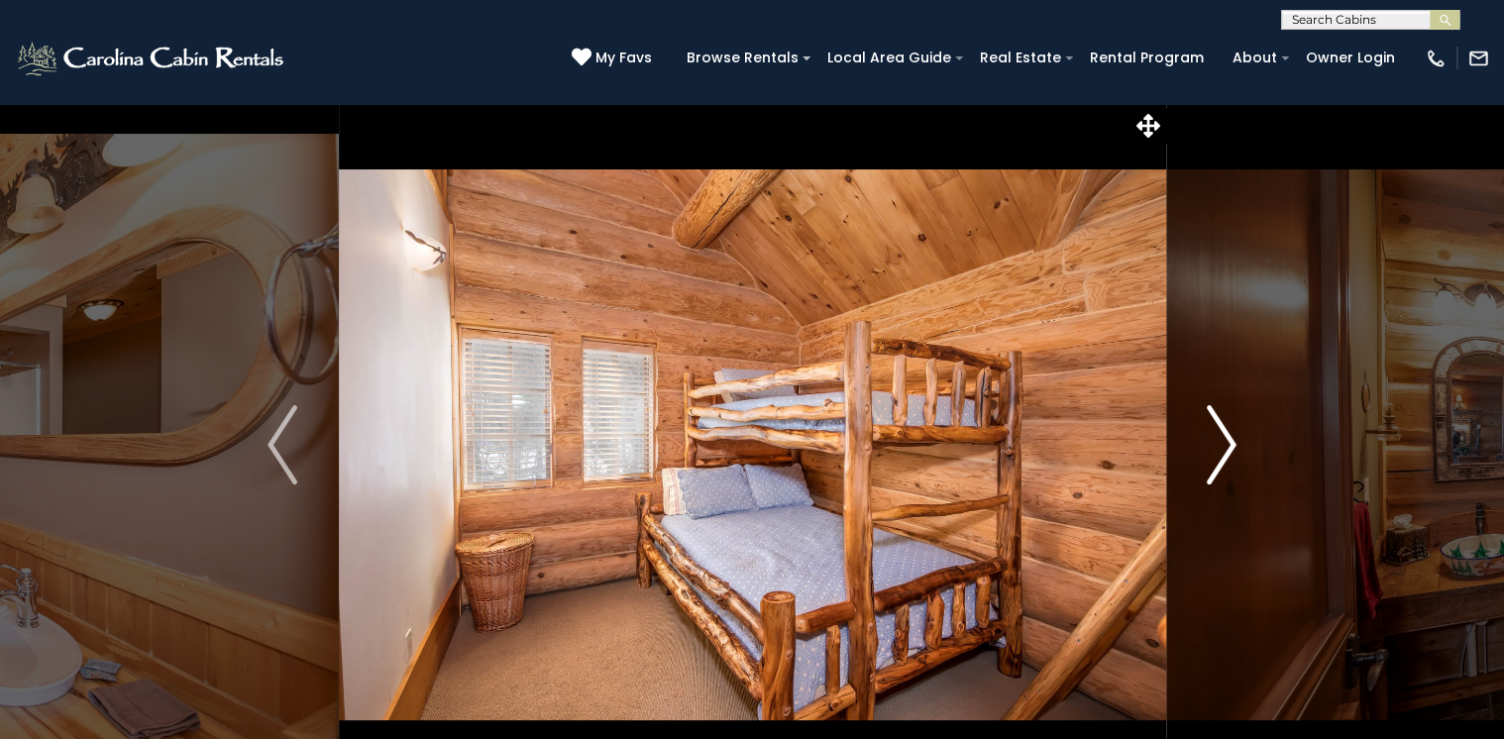
click at [1231, 436] on img "Next" at bounding box center [1222, 444] width 30 height 79
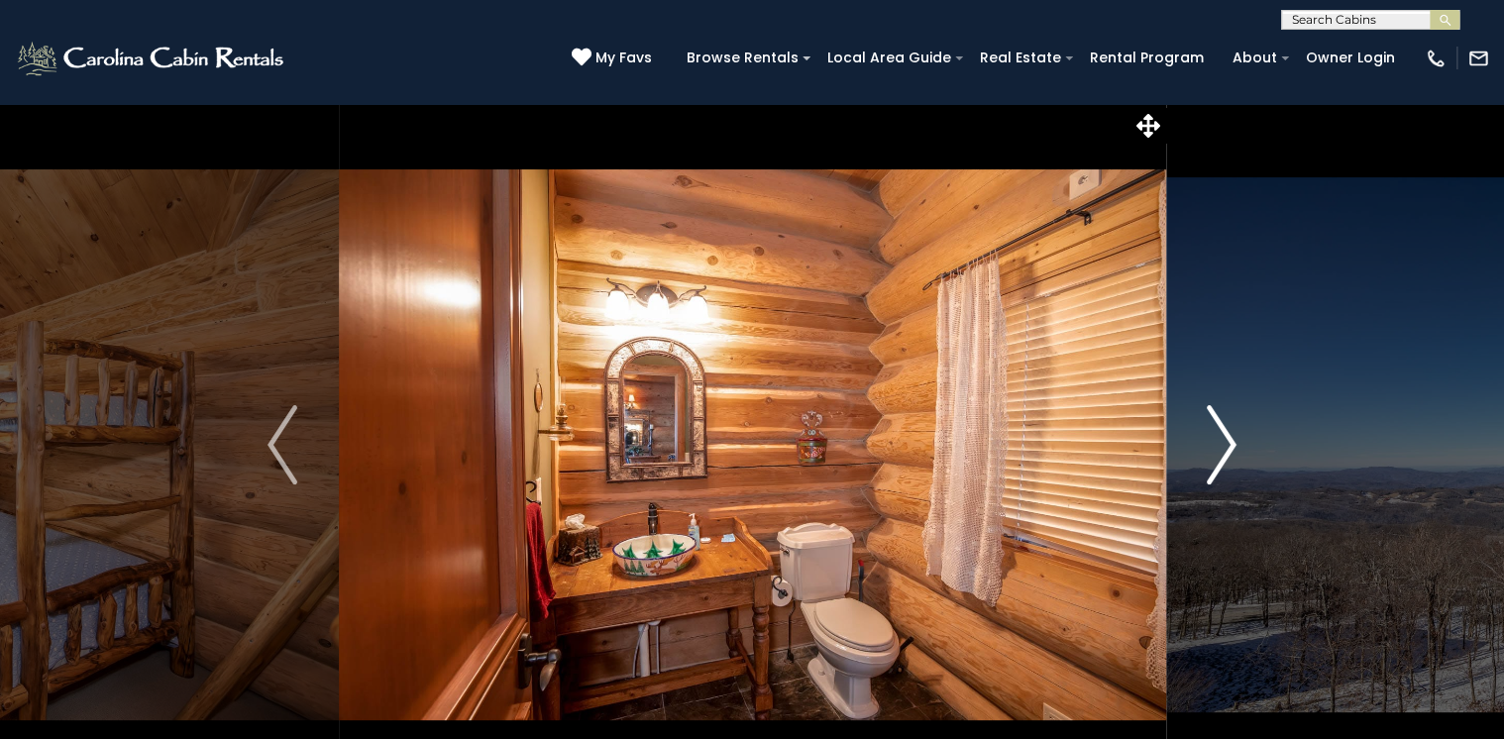
click at [1231, 436] on img "Next" at bounding box center [1222, 444] width 30 height 79
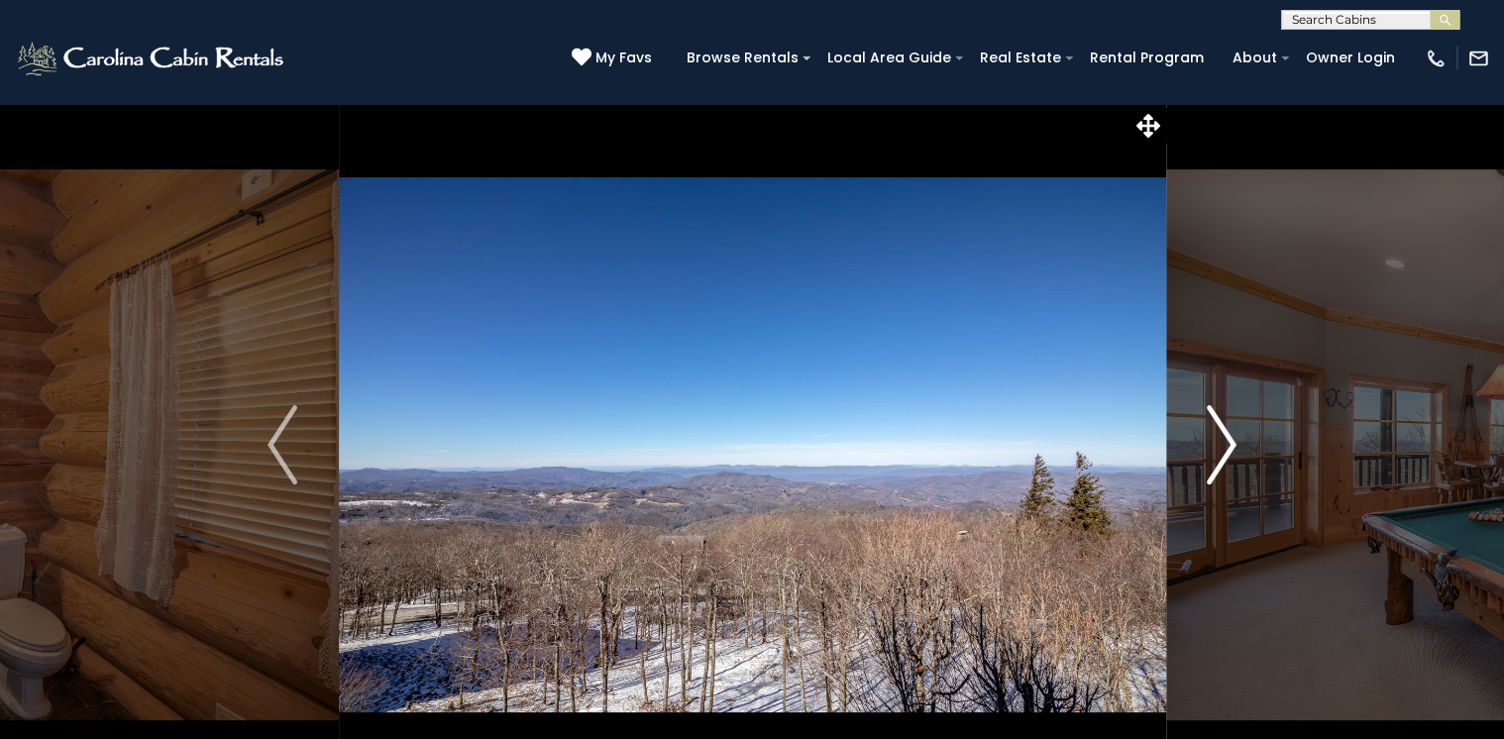
click at [1231, 436] on img "Next" at bounding box center [1222, 444] width 30 height 79
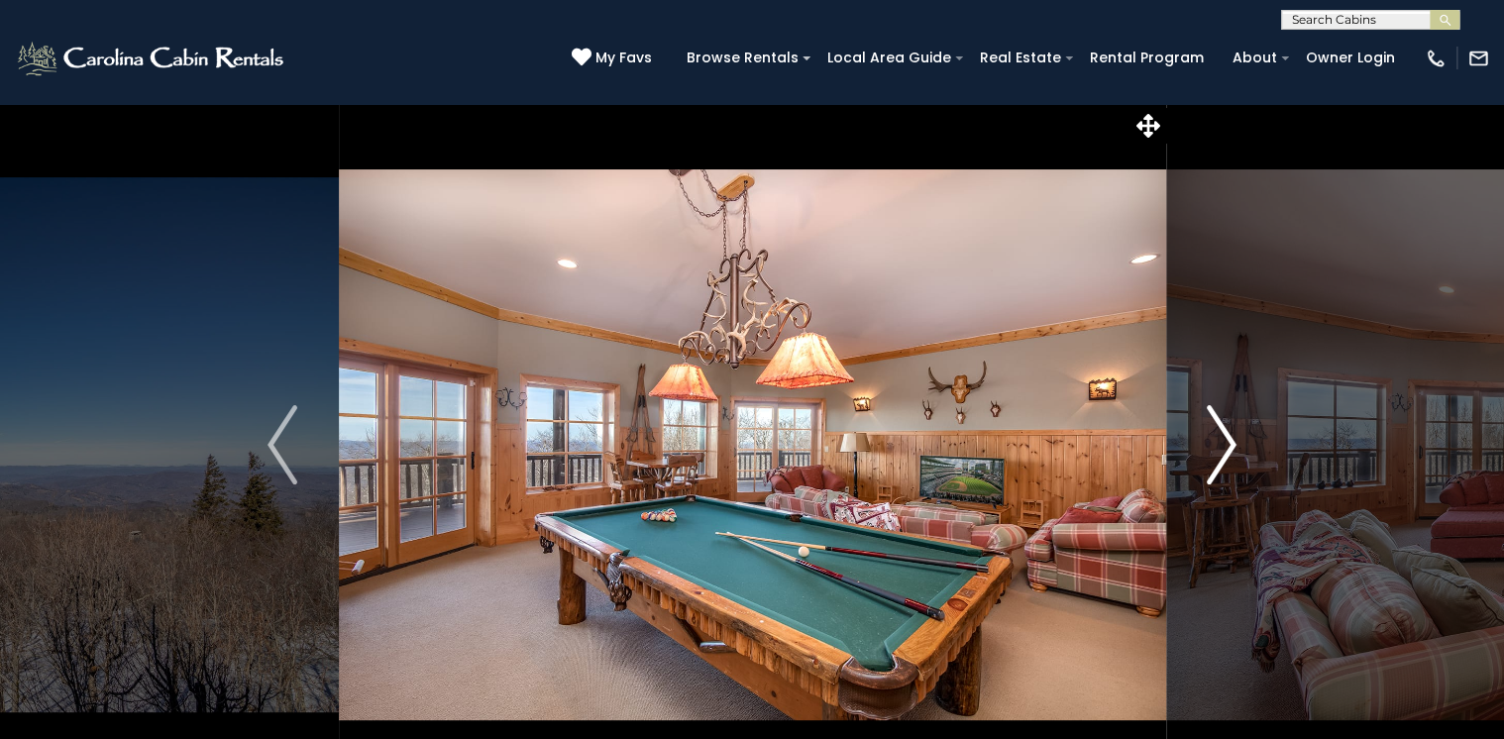
click at [1231, 436] on img "Next" at bounding box center [1222, 444] width 30 height 79
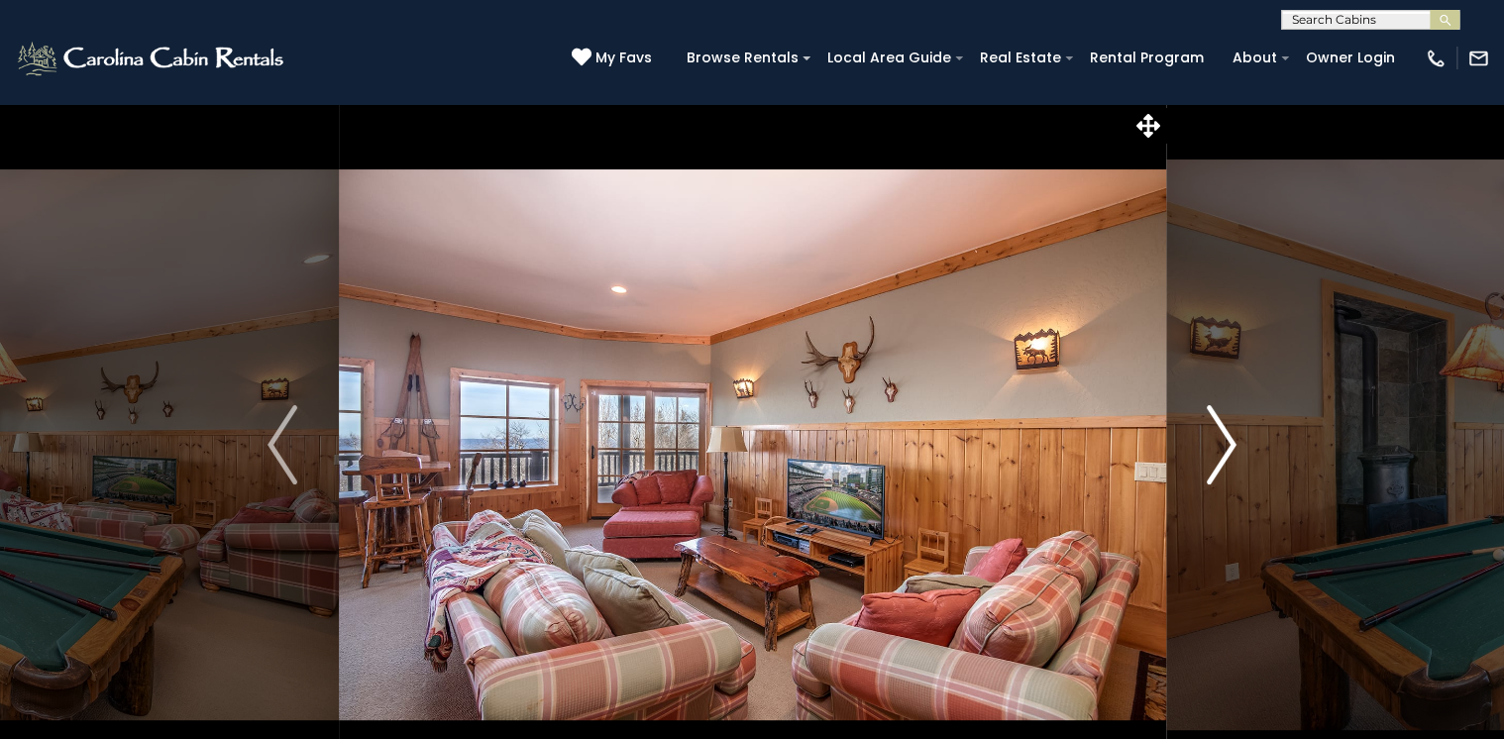
click at [1231, 436] on img "Next" at bounding box center [1222, 444] width 30 height 79
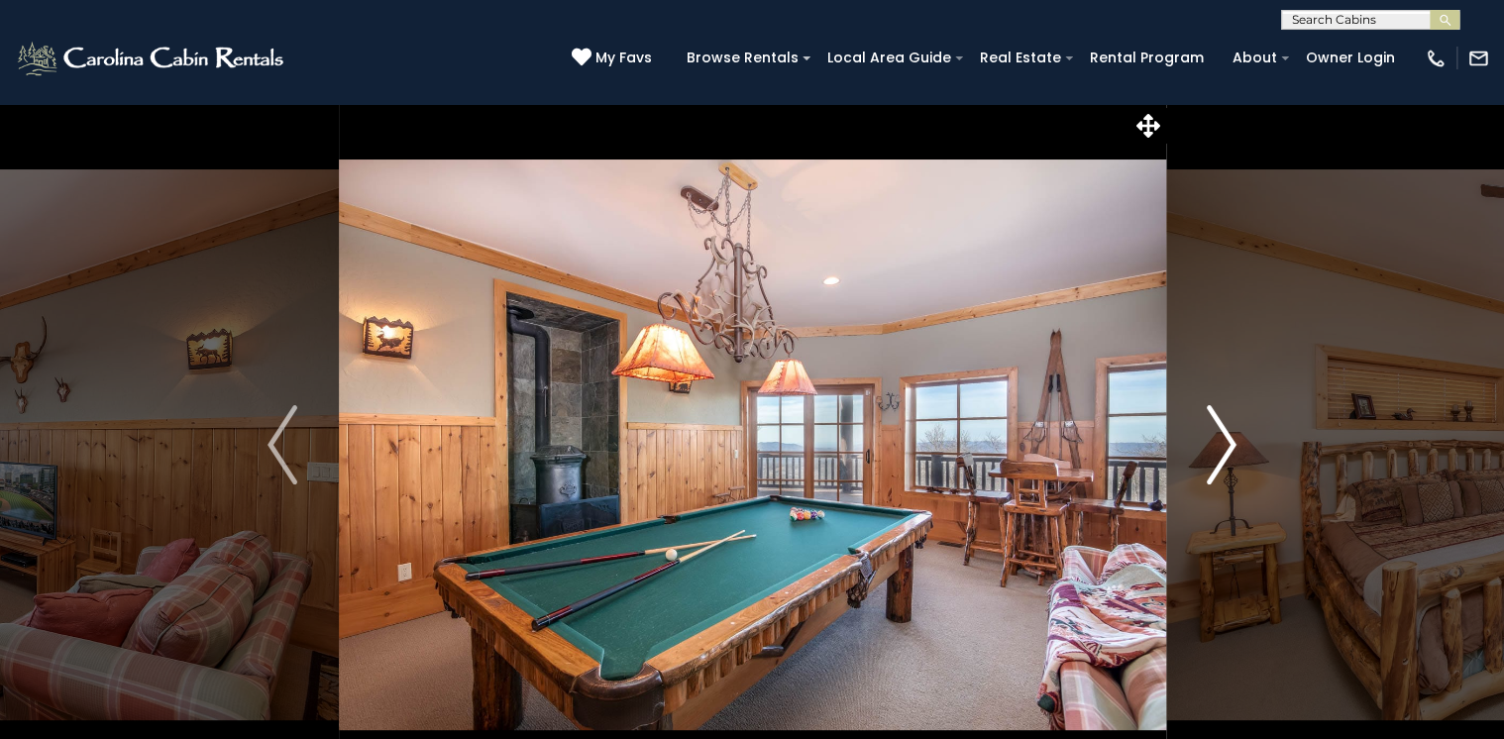
click at [1231, 436] on img "Next" at bounding box center [1222, 444] width 30 height 79
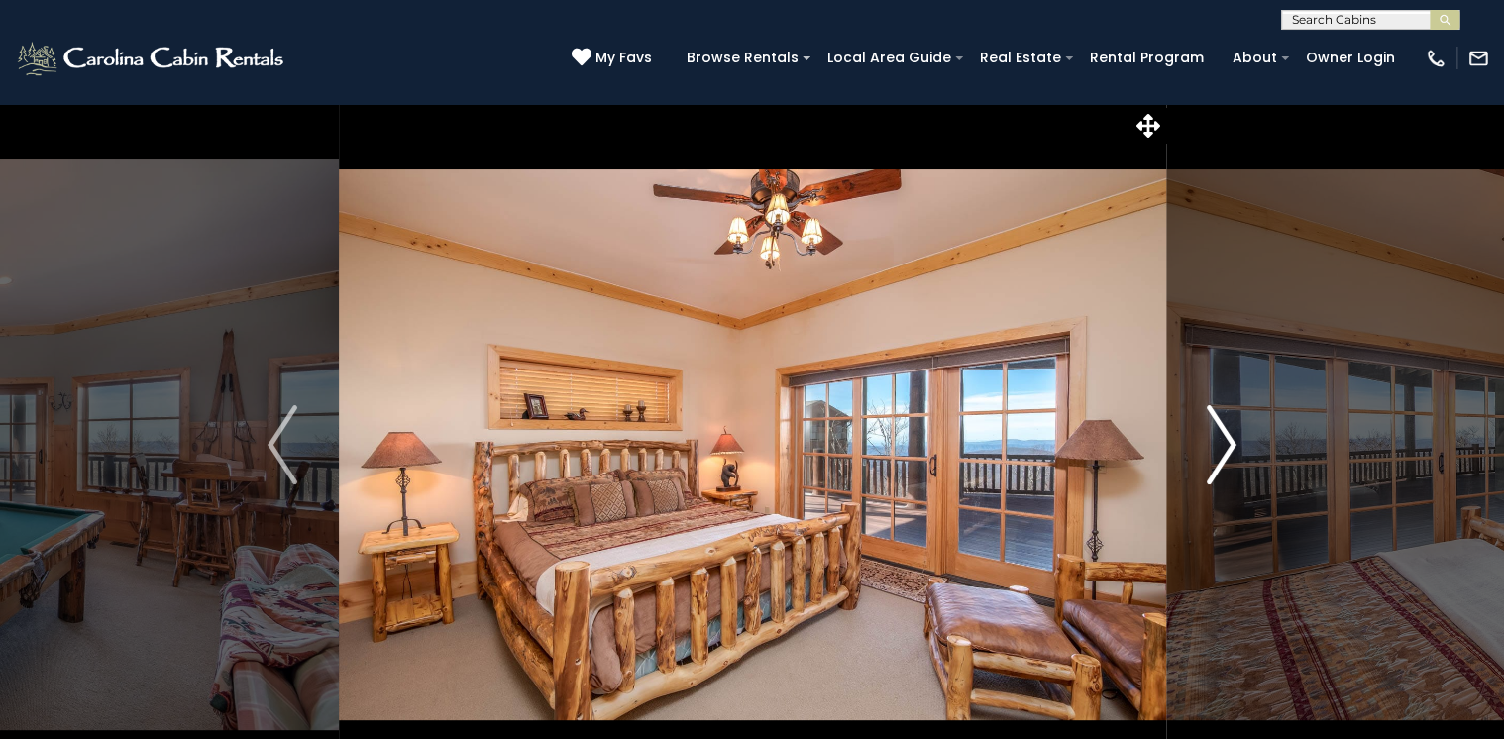
click at [1231, 436] on img "Next" at bounding box center [1222, 444] width 30 height 79
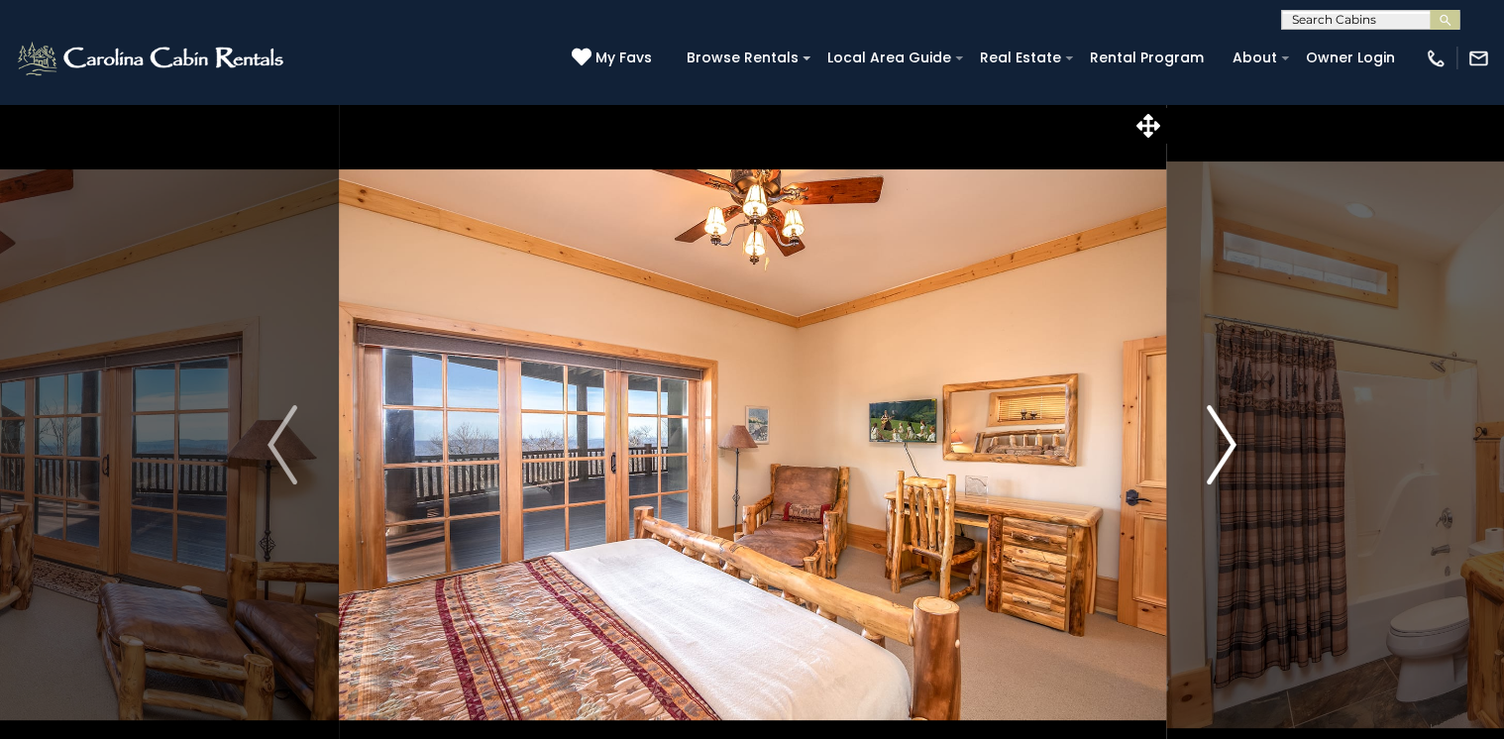
click at [1231, 436] on img "Next" at bounding box center [1222, 444] width 30 height 79
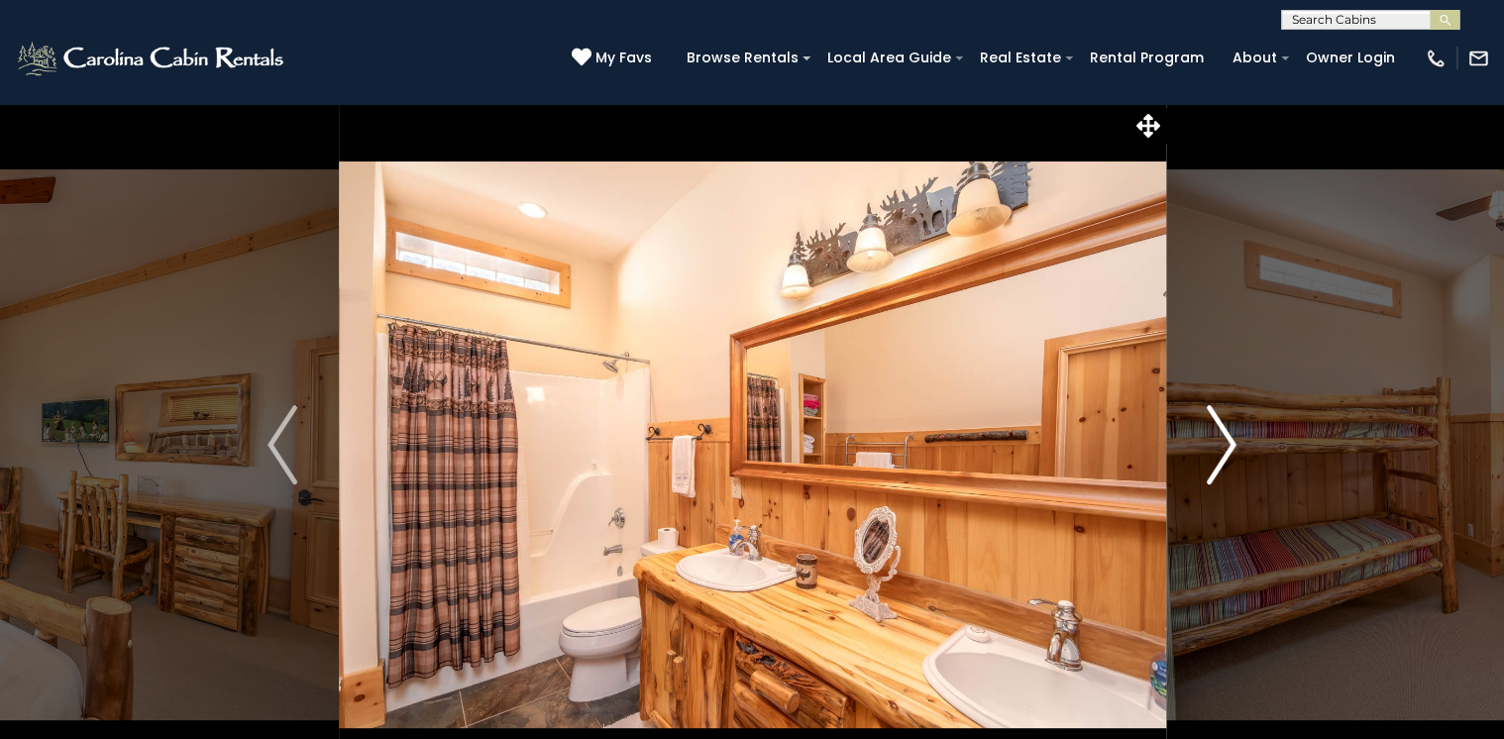
click at [1231, 436] on img "Next" at bounding box center [1222, 444] width 30 height 79
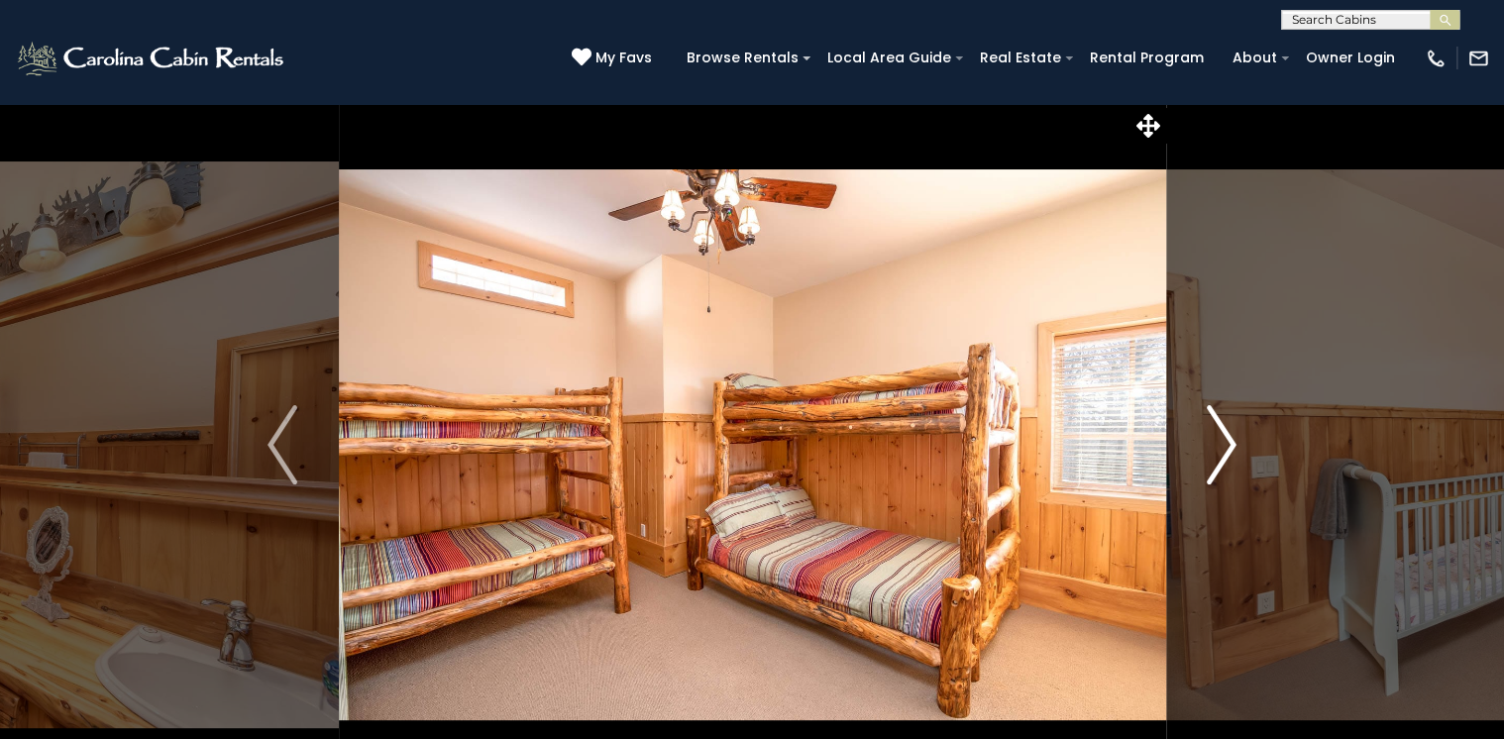
click at [1234, 436] on img "Next" at bounding box center [1222, 444] width 30 height 79
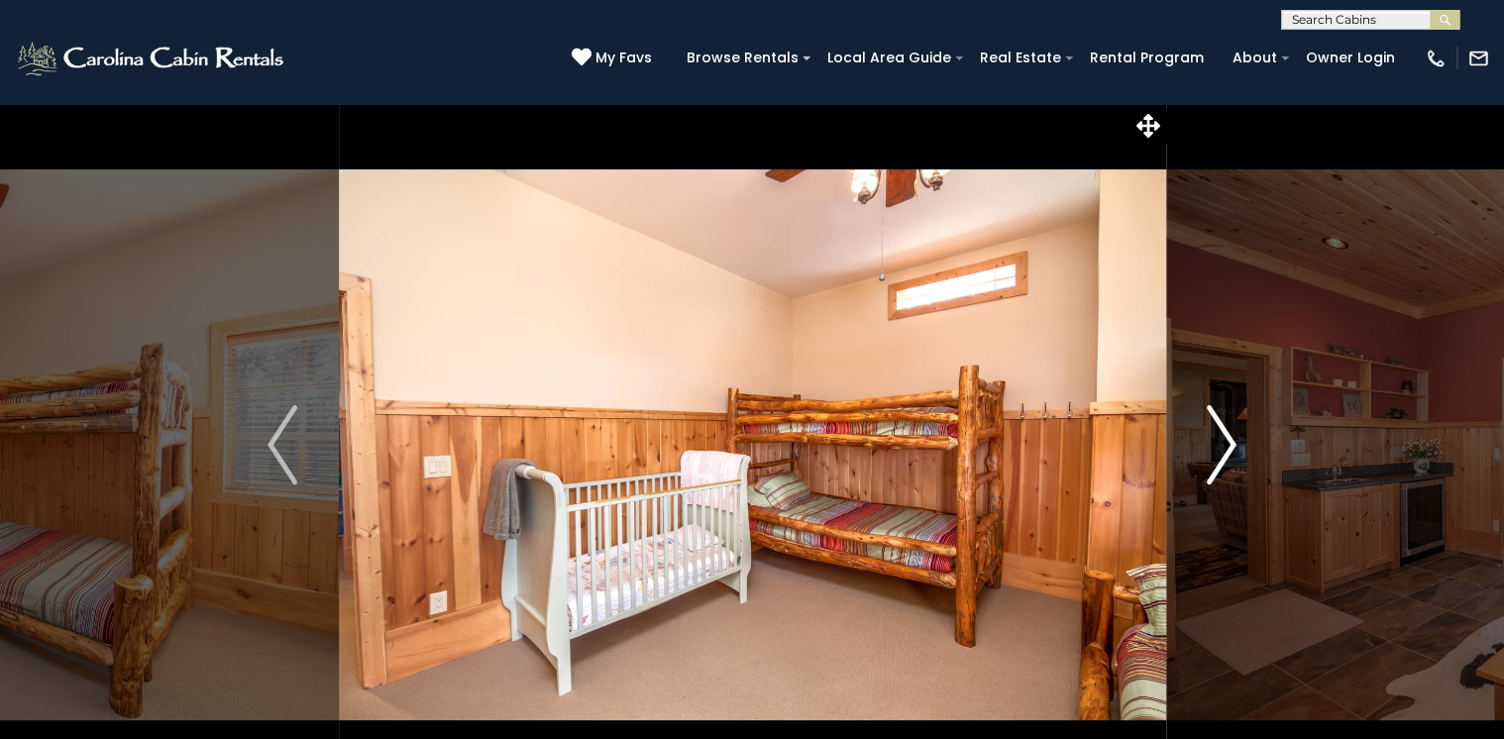
click at [1230, 436] on img "Next" at bounding box center [1222, 444] width 30 height 79
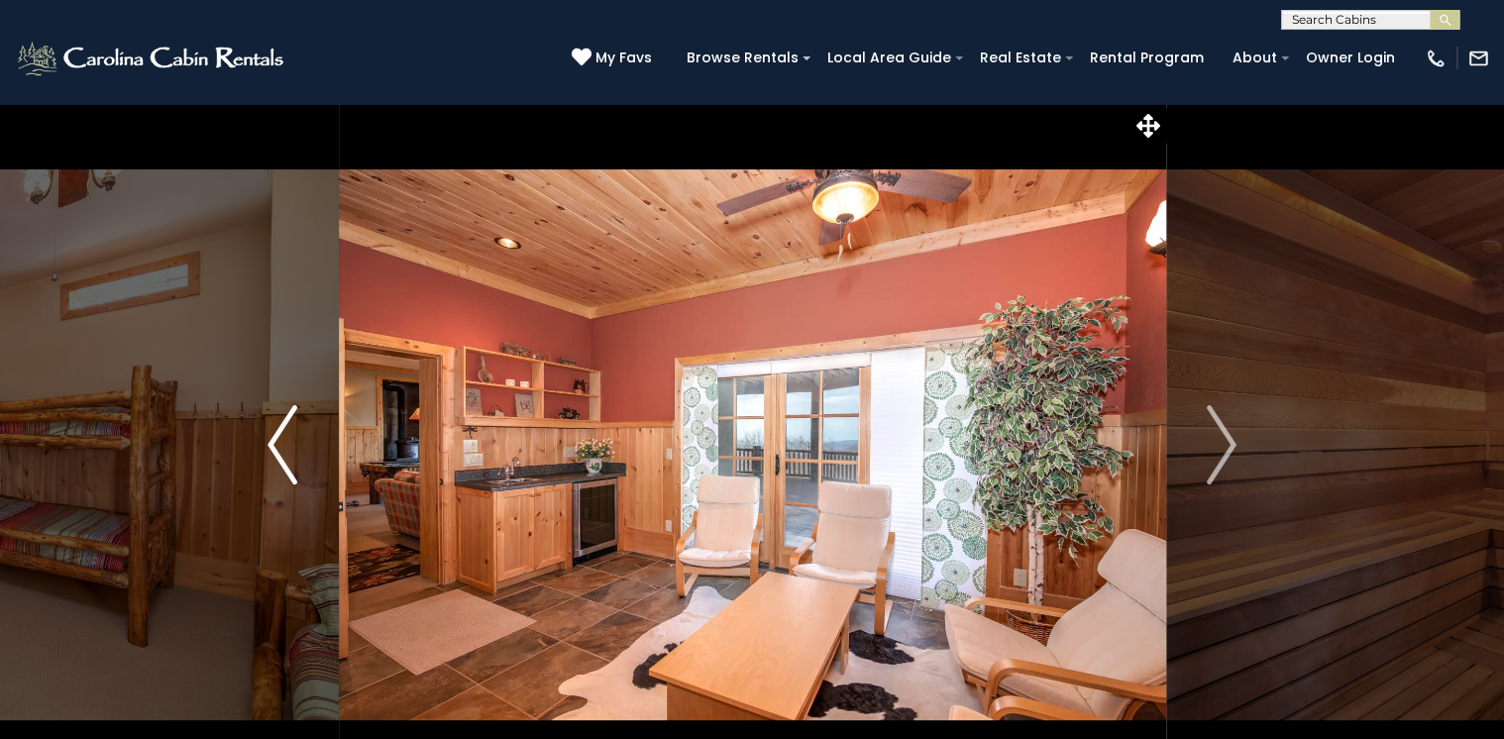
click at [296, 440] on img "Previous" at bounding box center [283, 444] width 30 height 79
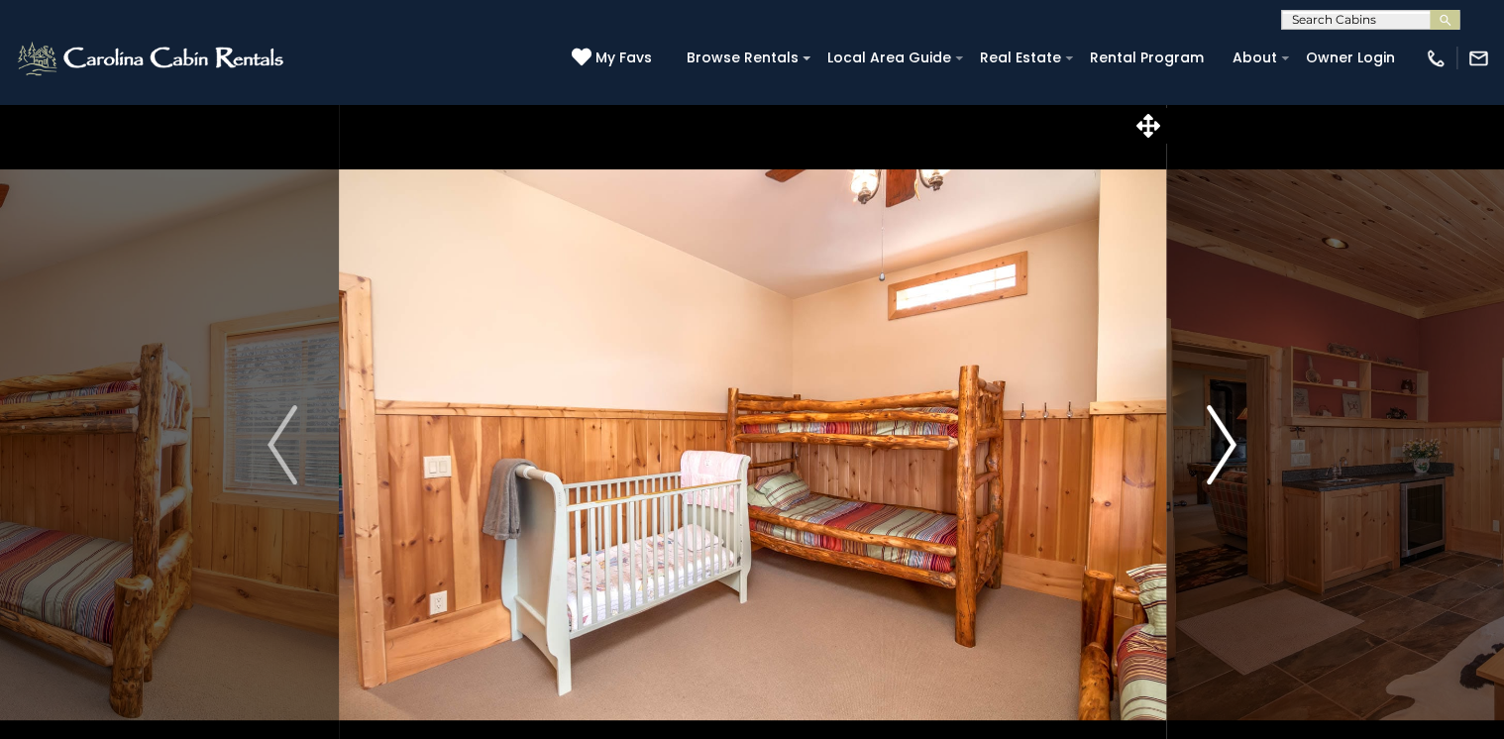
click at [1233, 441] on img "Next" at bounding box center [1222, 444] width 30 height 79
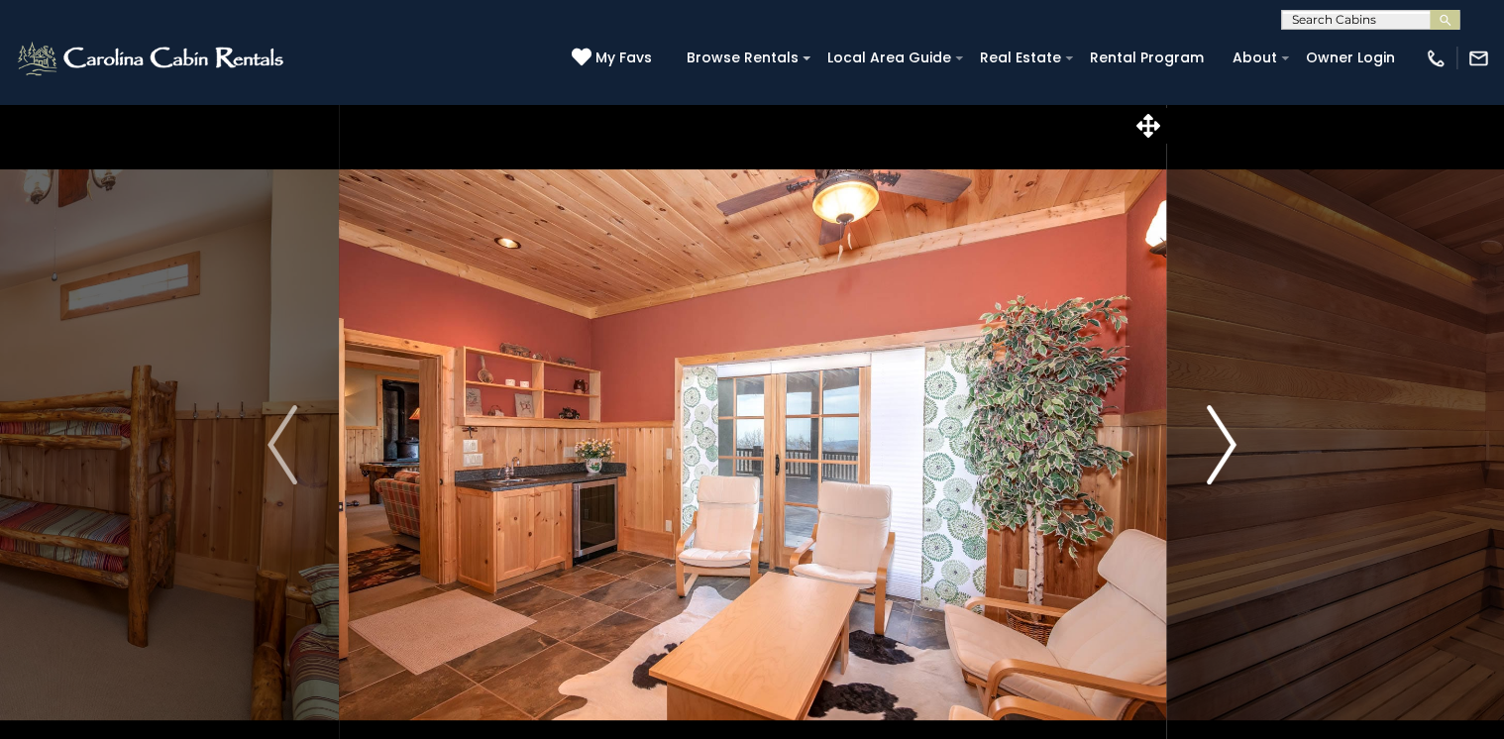
click at [1233, 441] on img "Next" at bounding box center [1222, 444] width 30 height 79
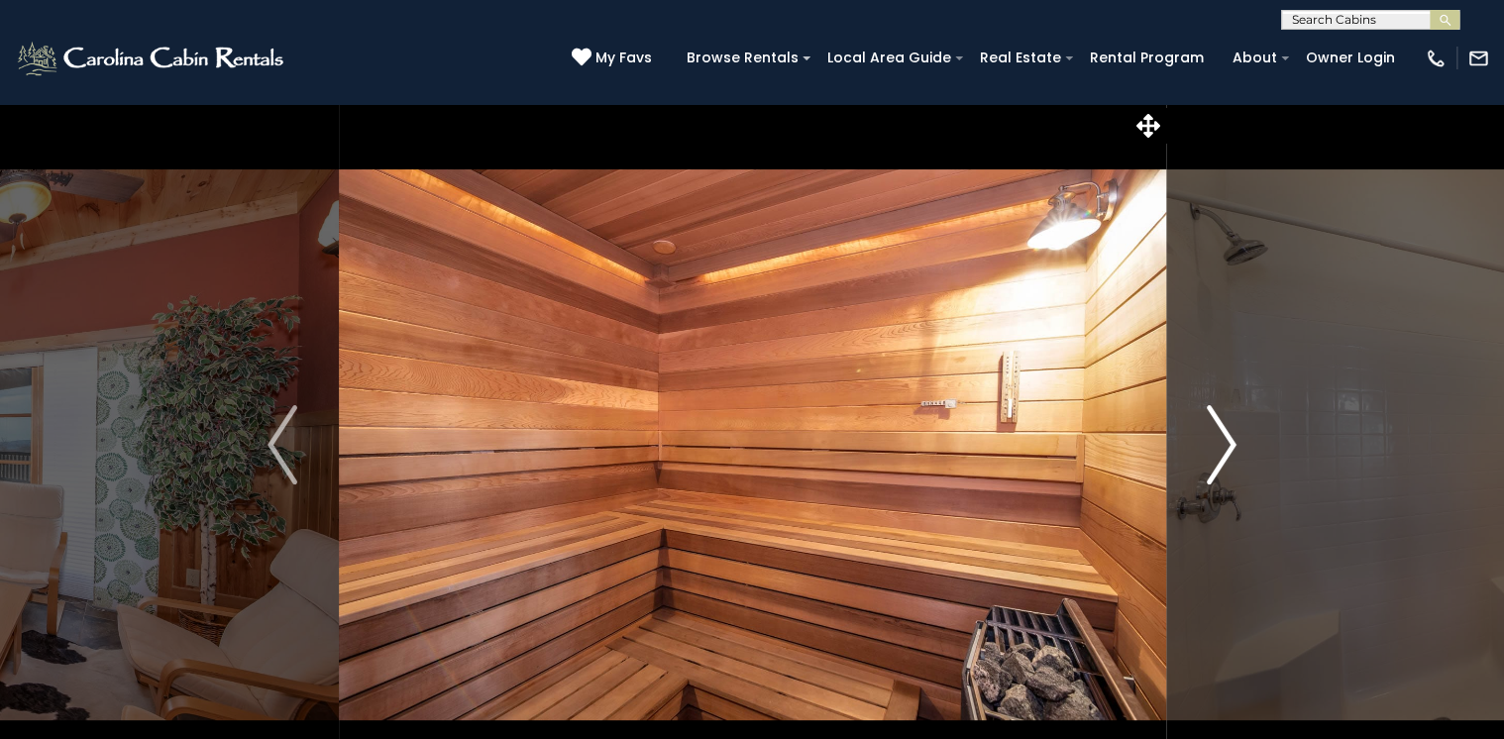
click at [1233, 441] on img "Next" at bounding box center [1222, 444] width 30 height 79
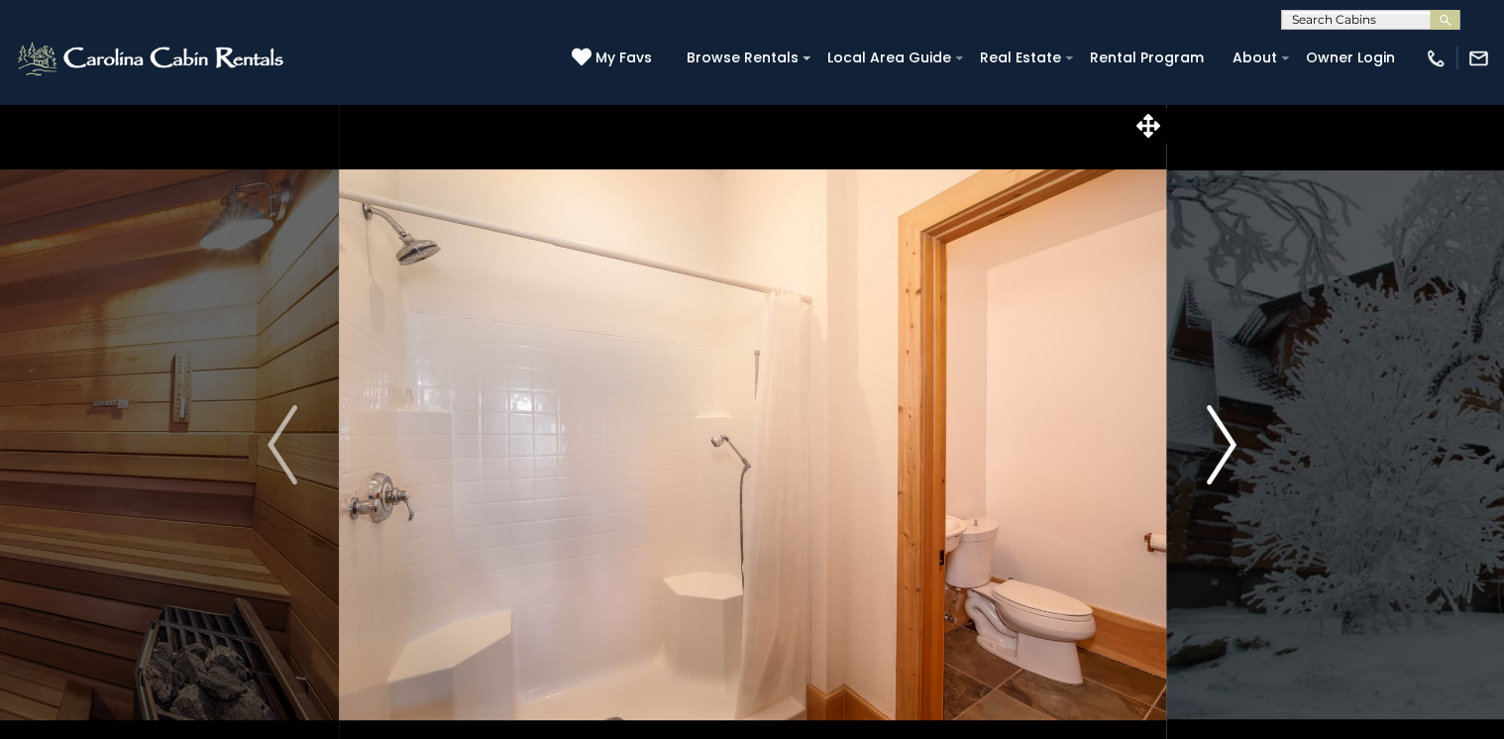
click at [1233, 441] on img "Next" at bounding box center [1222, 444] width 30 height 79
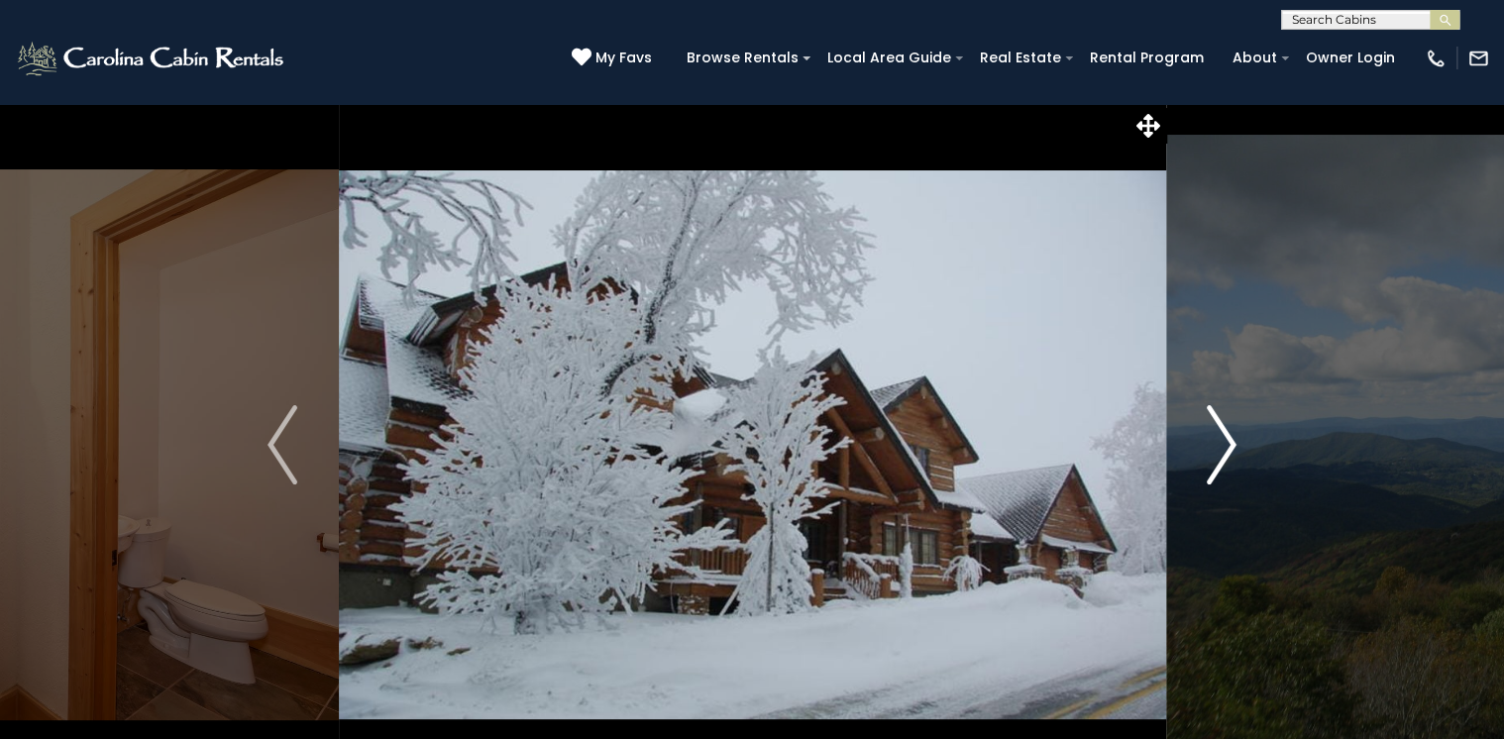
click at [1233, 441] on img "Next" at bounding box center [1222, 444] width 30 height 79
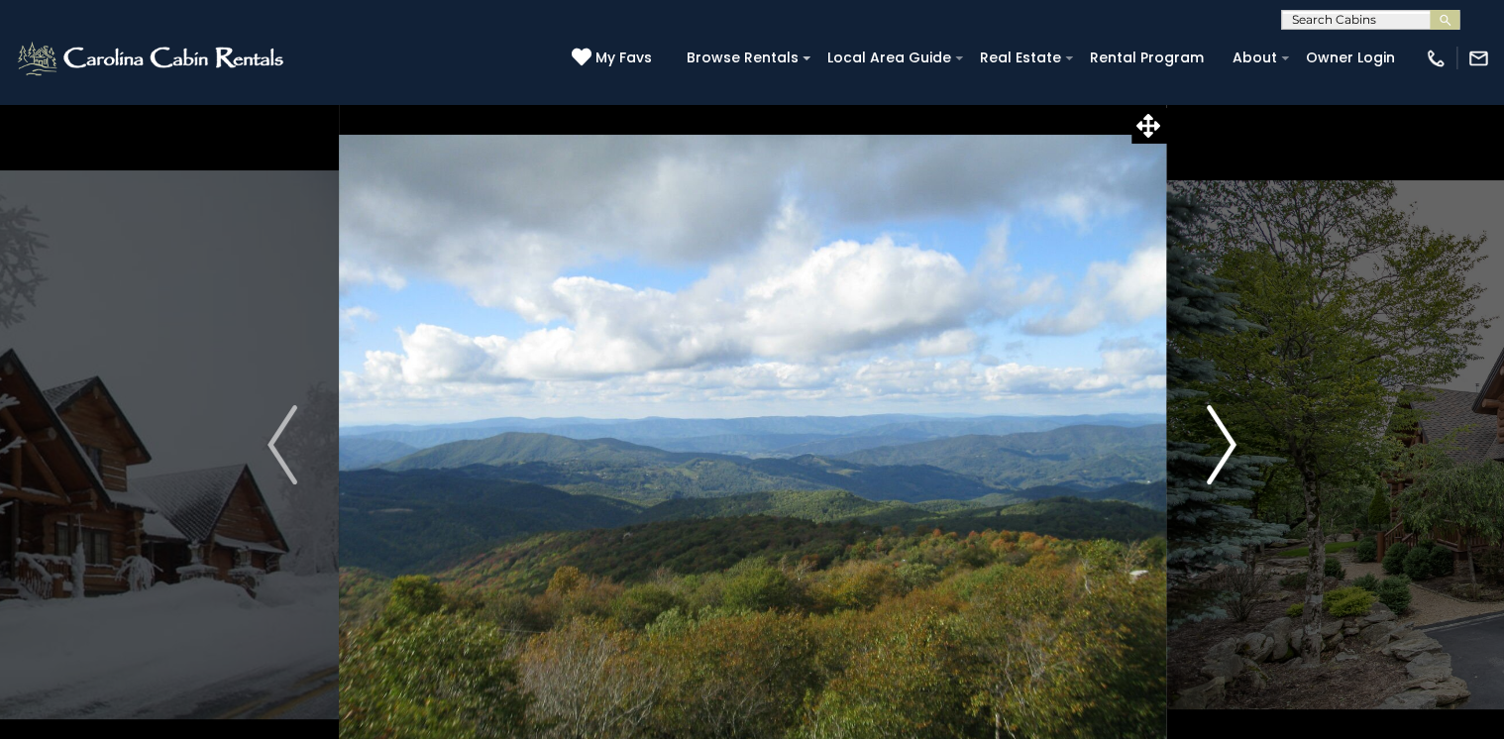
click at [1233, 441] on img "Next" at bounding box center [1222, 444] width 30 height 79
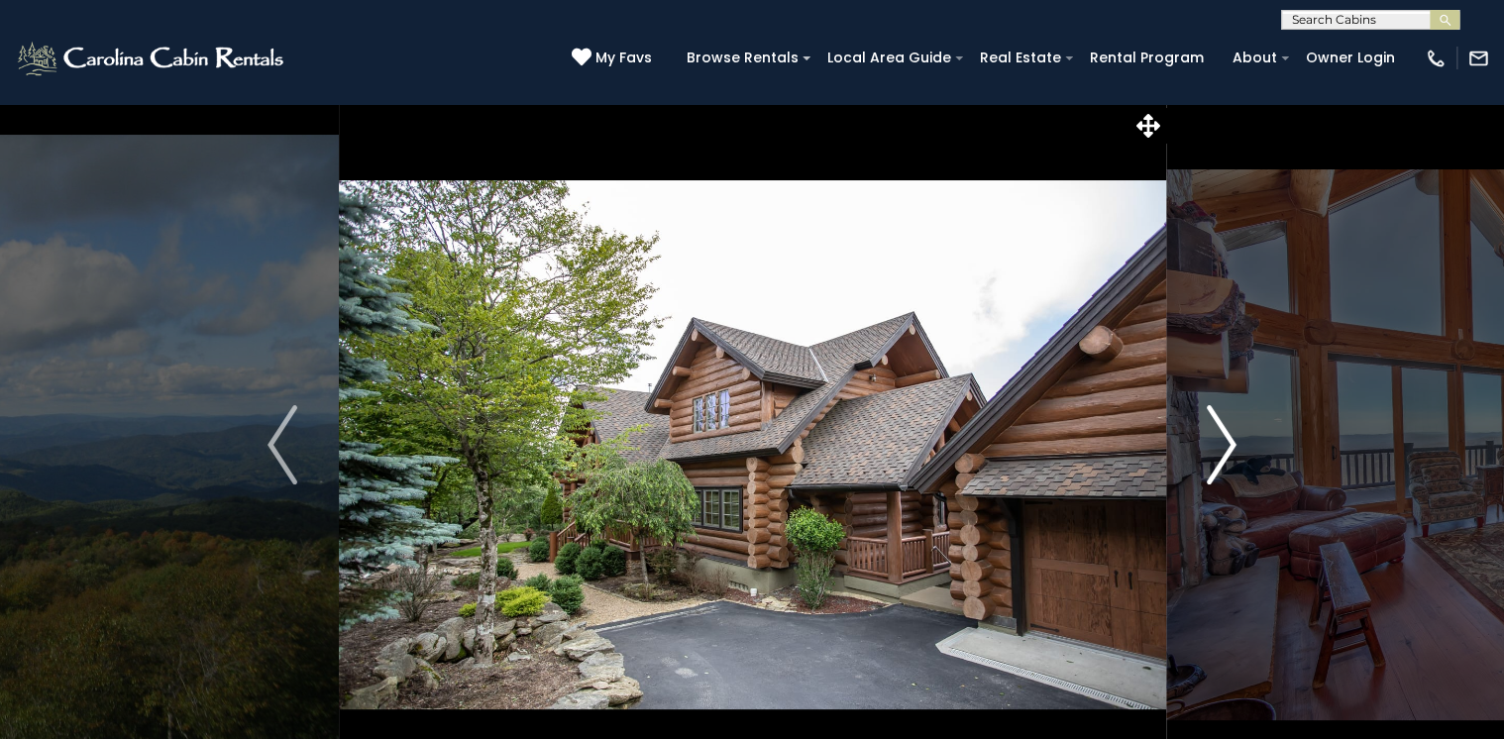
click at [1233, 441] on img "Next" at bounding box center [1222, 444] width 30 height 79
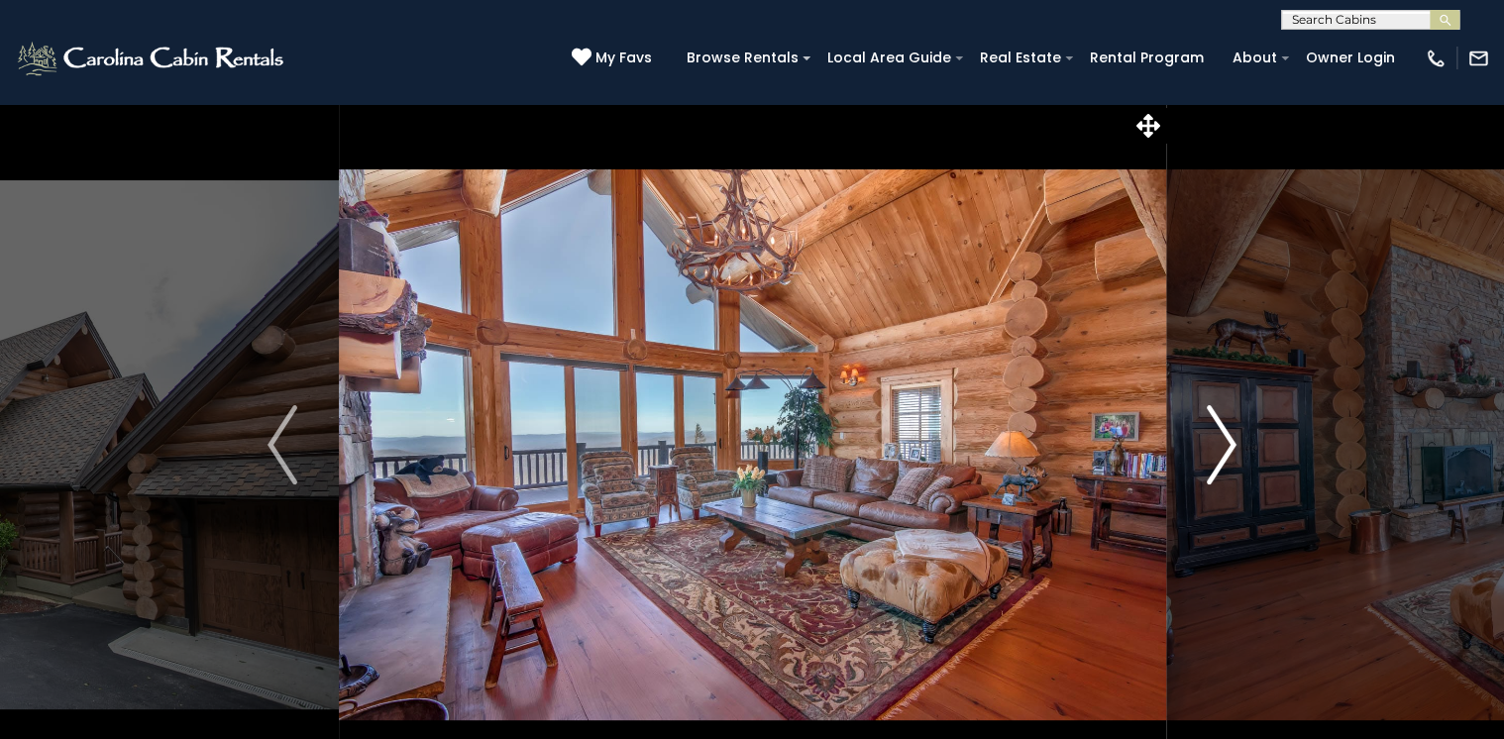
click at [1233, 441] on img "Next" at bounding box center [1222, 444] width 30 height 79
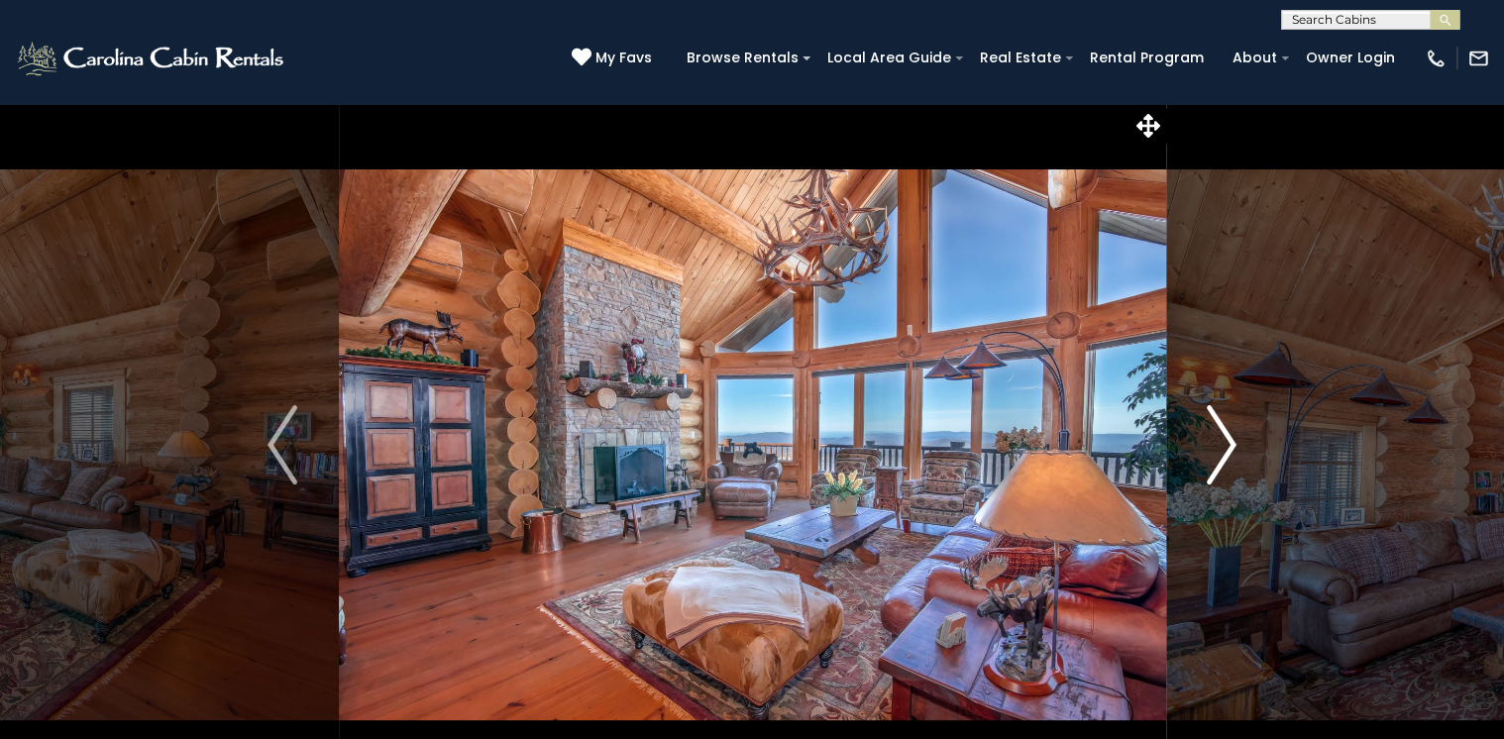
click at [1233, 441] on img "Next" at bounding box center [1222, 444] width 30 height 79
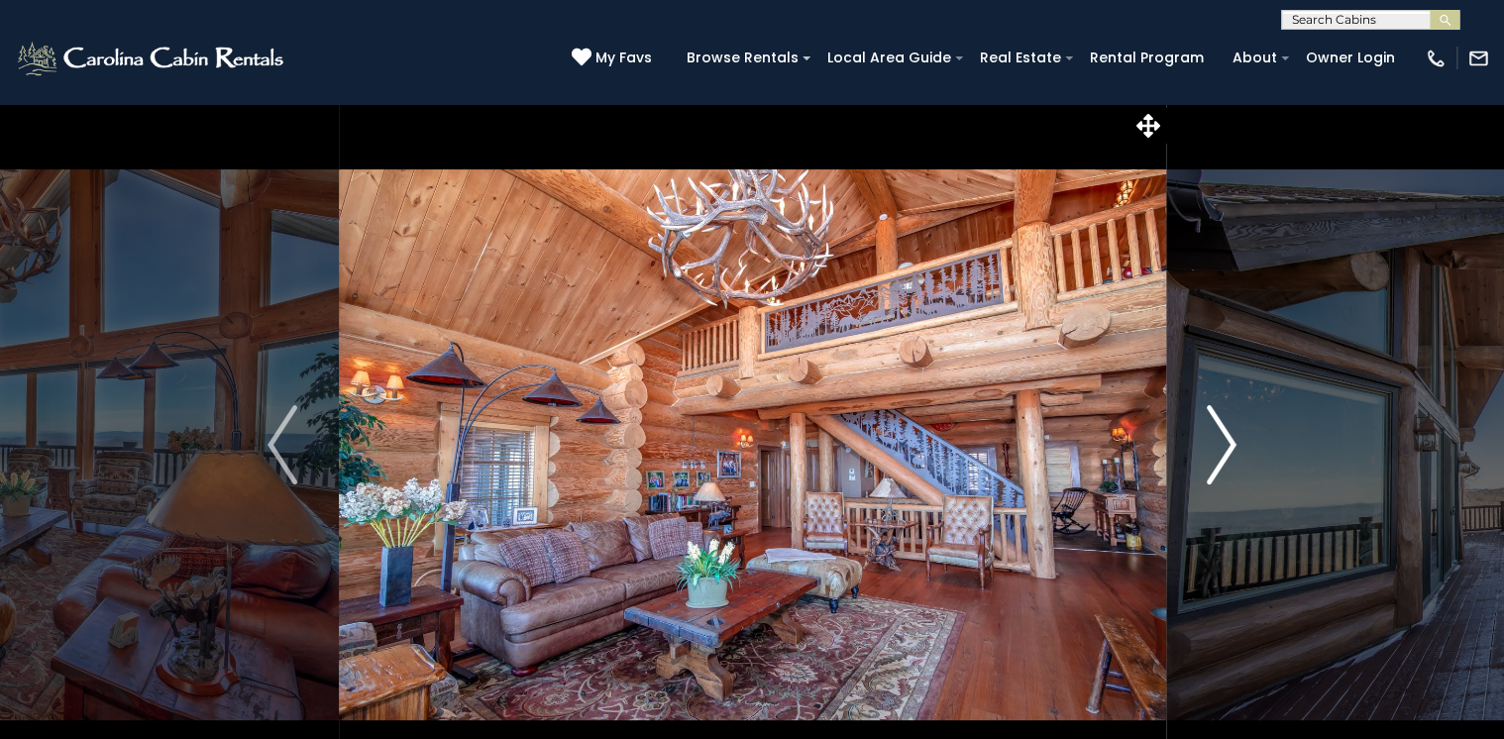
click at [1233, 441] on img "Next" at bounding box center [1222, 444] width 30 height 79
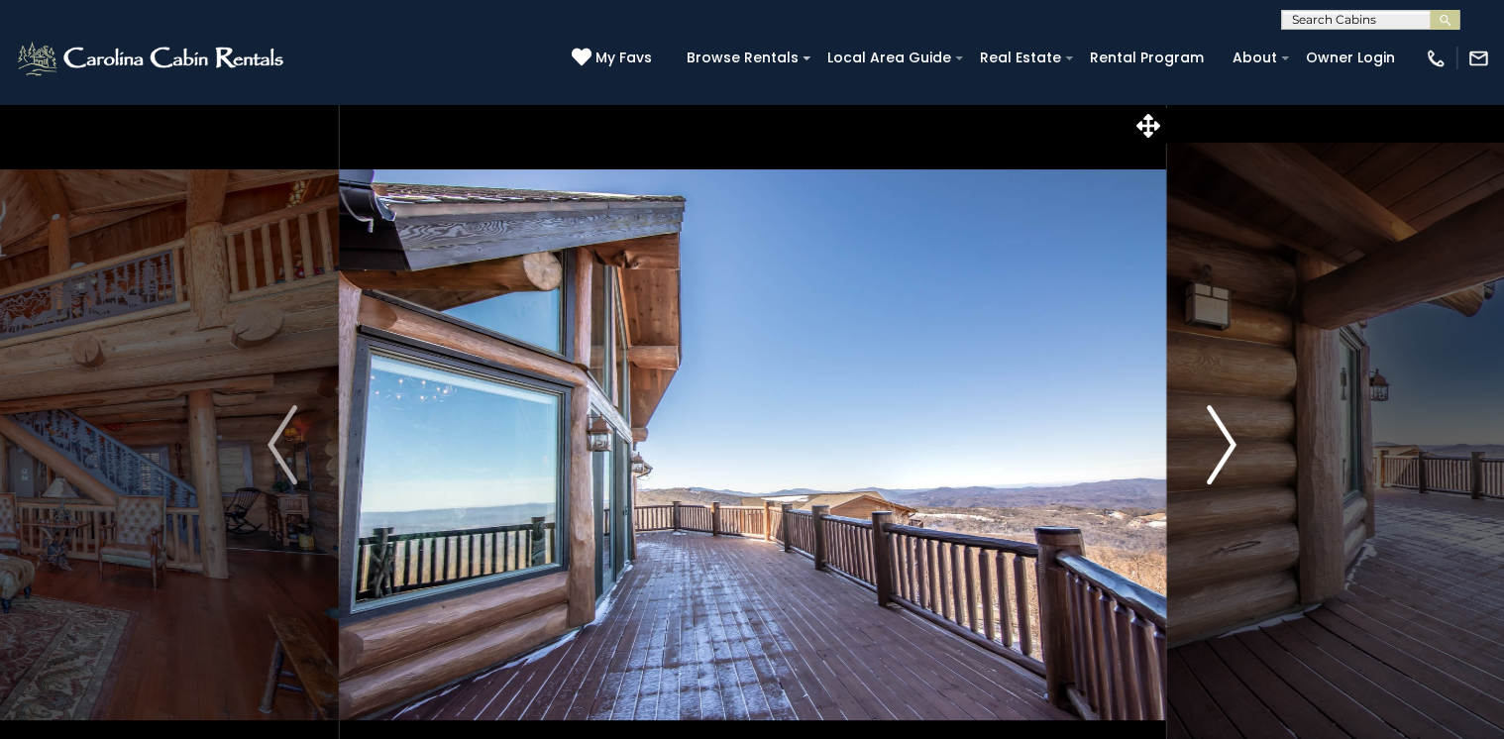
click at [1233, 441] on img "Next" at bounding box center [1222, 444] width 30 height 79
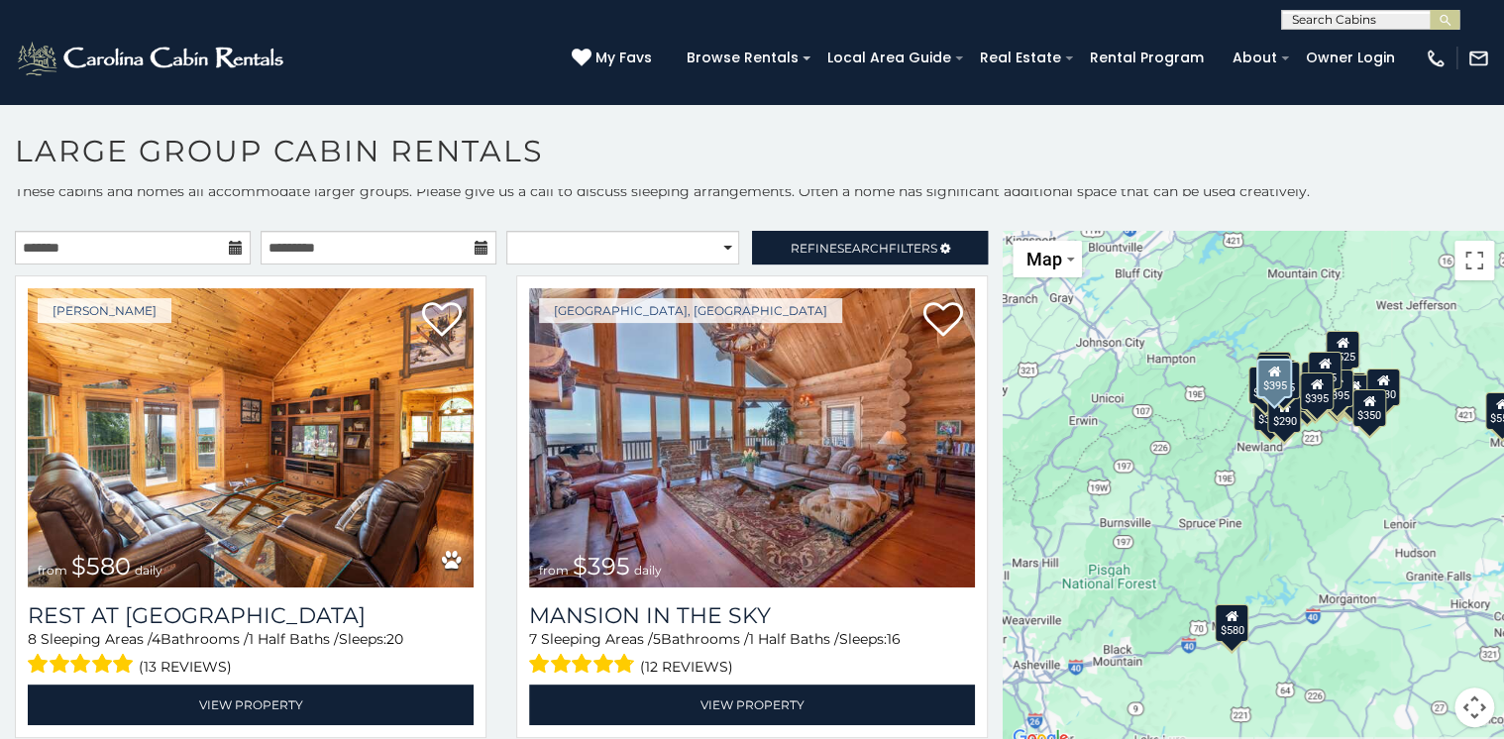
click at [501, 629] on div "Beech Mountain, NC from $395 daily Mansion In The Sky 7 Sleeping Areas / 5 Bath…" at bounding box center [751, 512] width 501 height 475
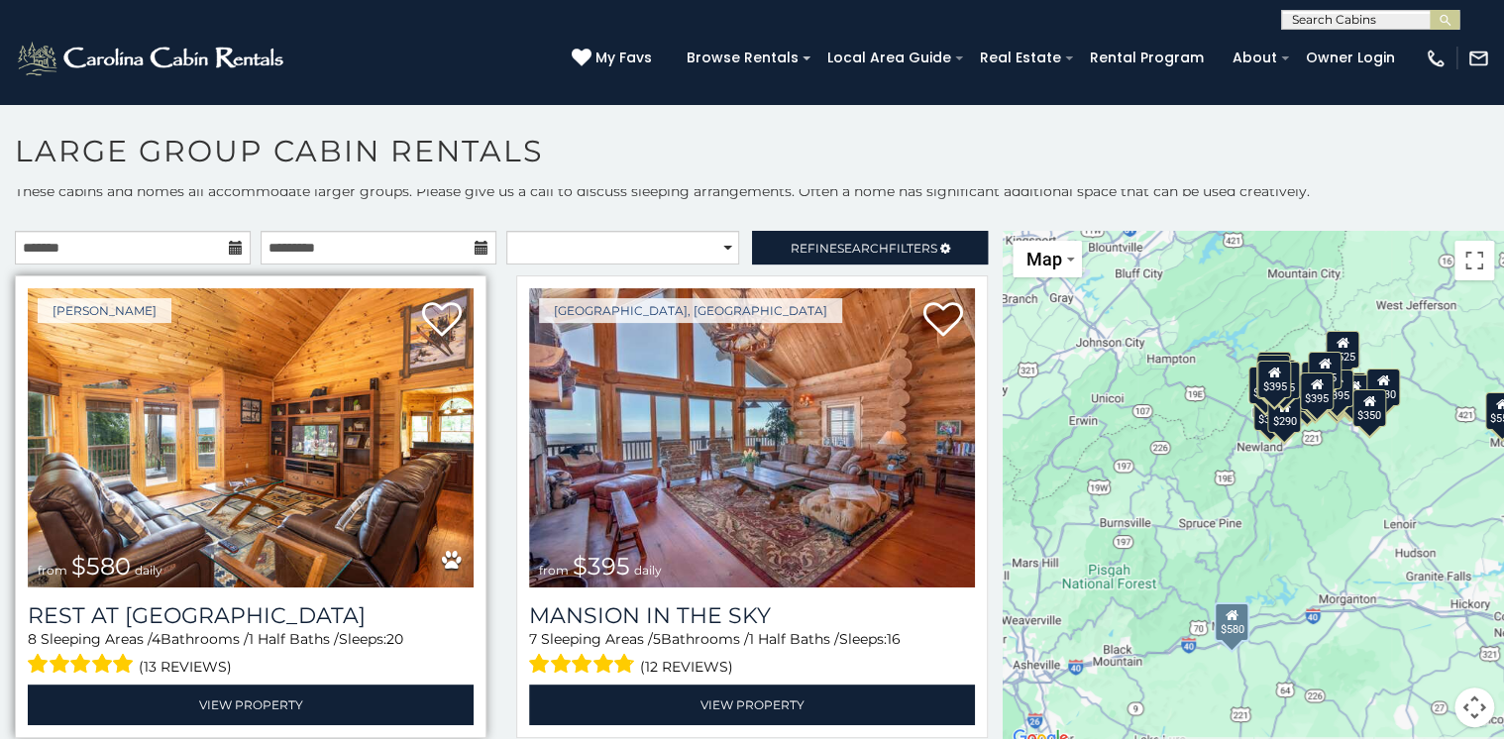
click at [325, 649] on div "(13 reviews)" at bounding box center [251, 664] width 446 height 31
click at [316, 514] on img at bounding box center [251, 437] width 446 height 299
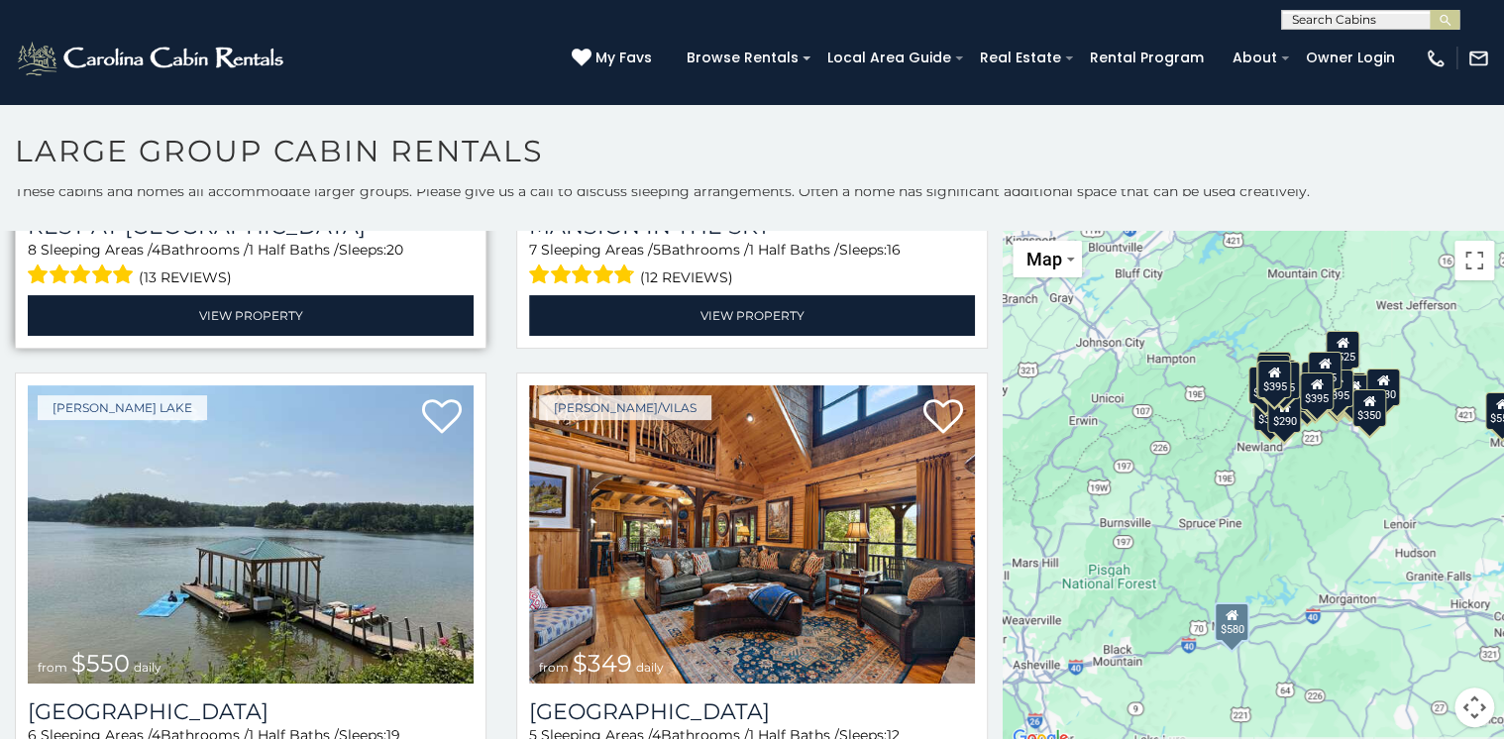
scroll to position [396, 0]
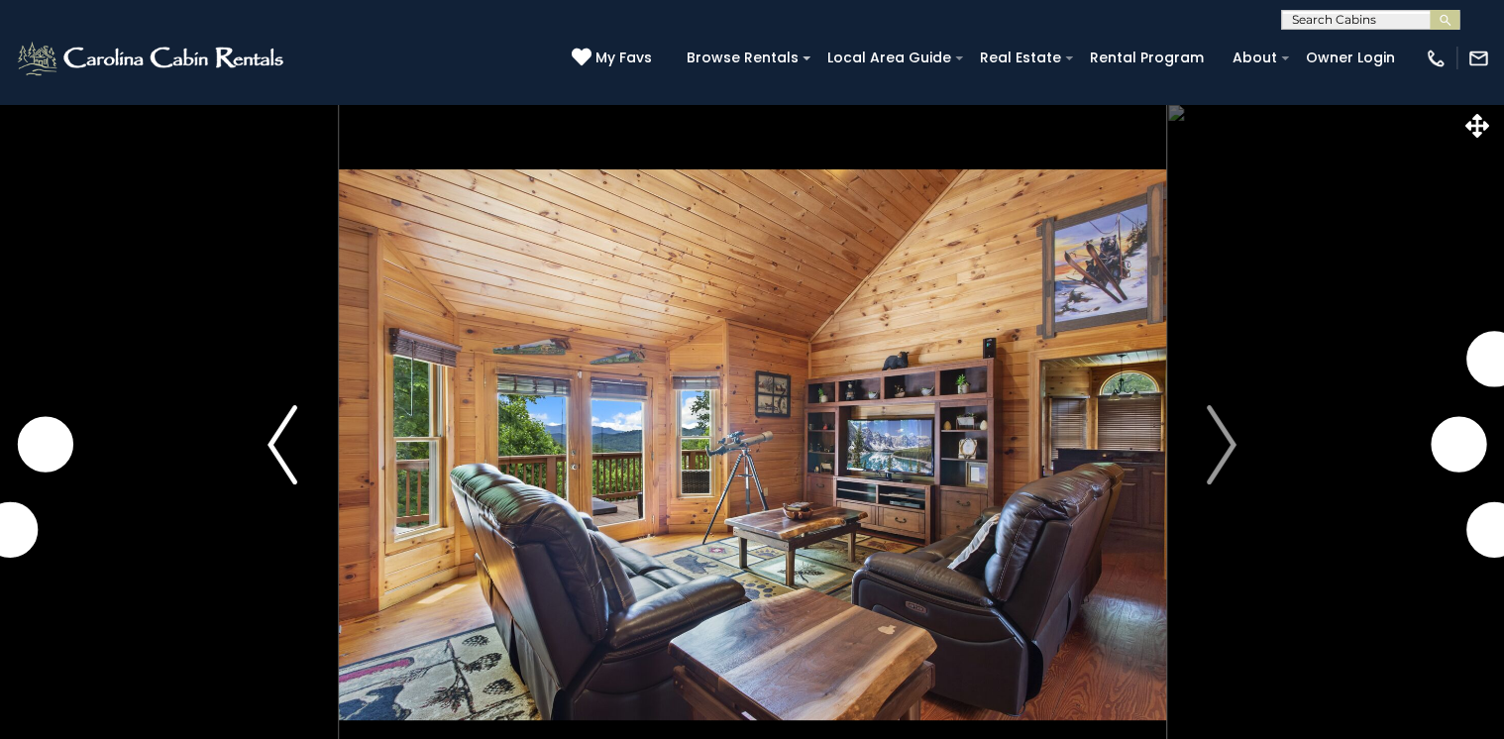
click at [286, 436] on img "Previous" at bounding box center [283, 444] width 30 height 79
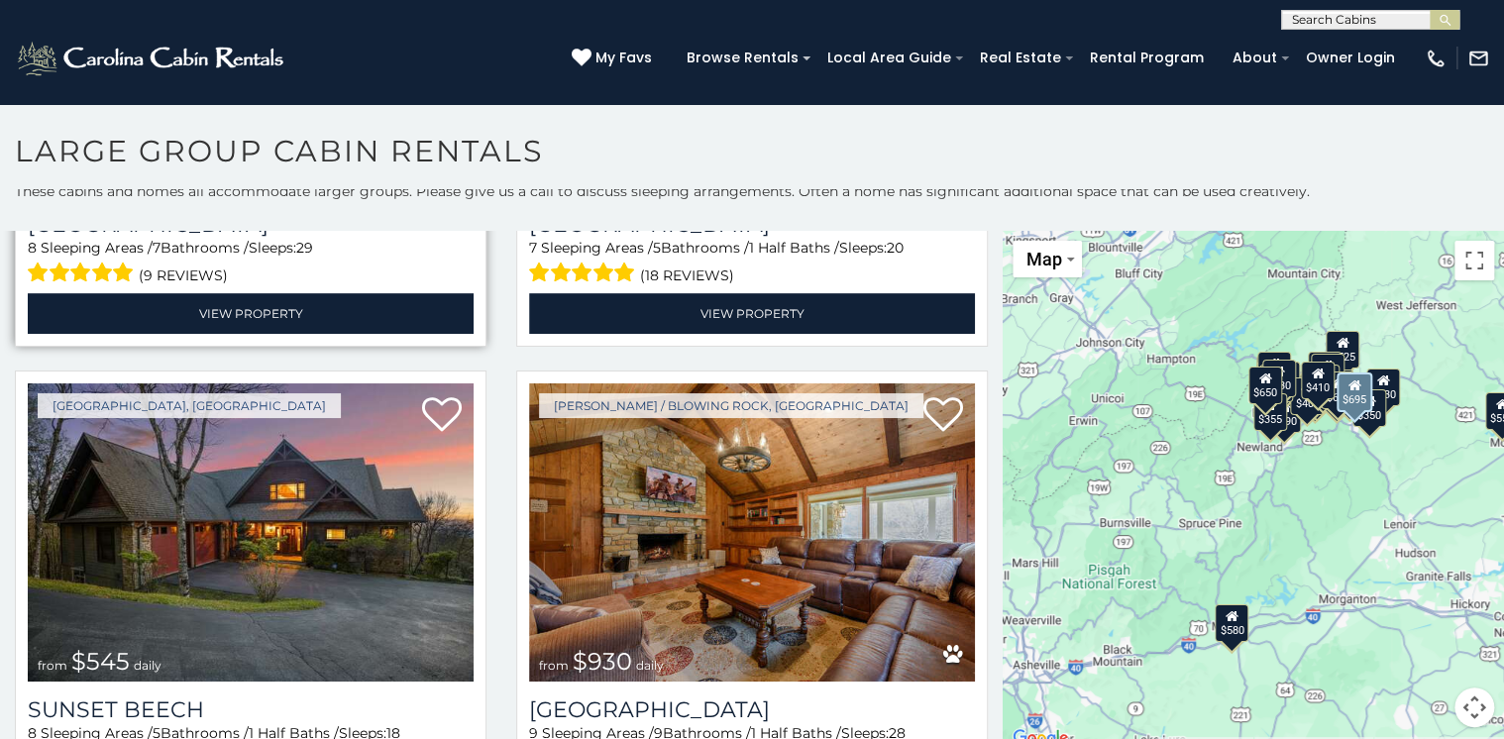
scroll to position [4360, 0]
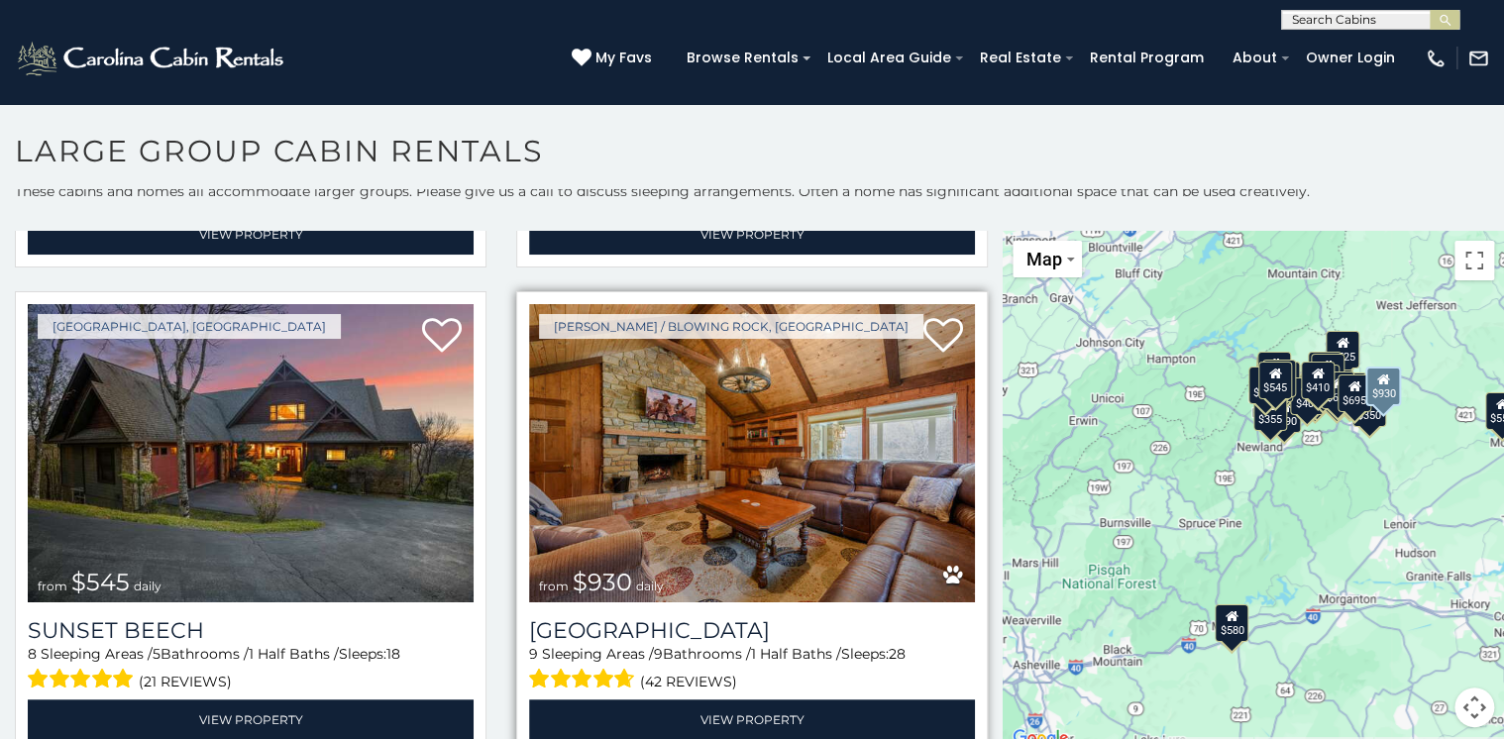
click at [707, 473] on img at bounding box center [752, 453] width 446 height 299
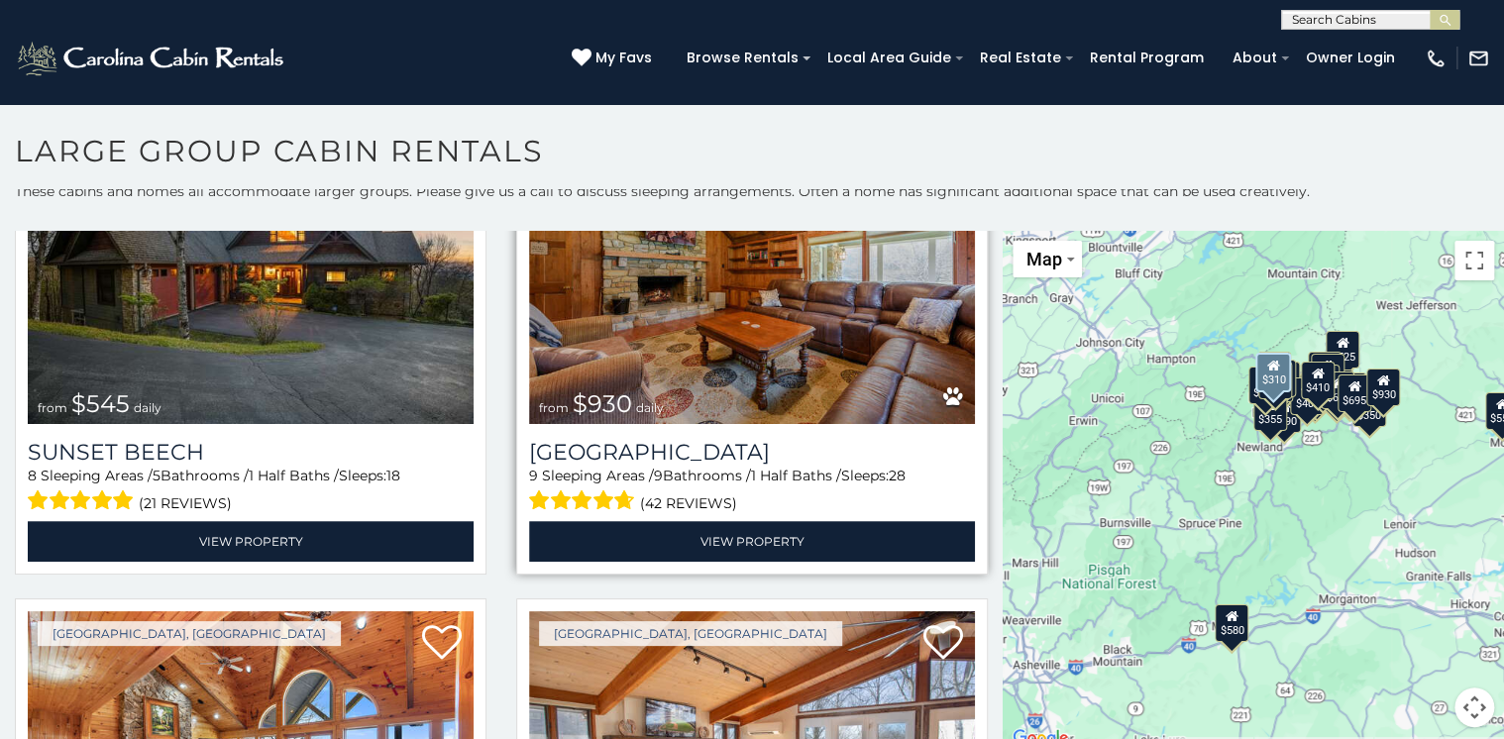
scroll to position [4440, 0]
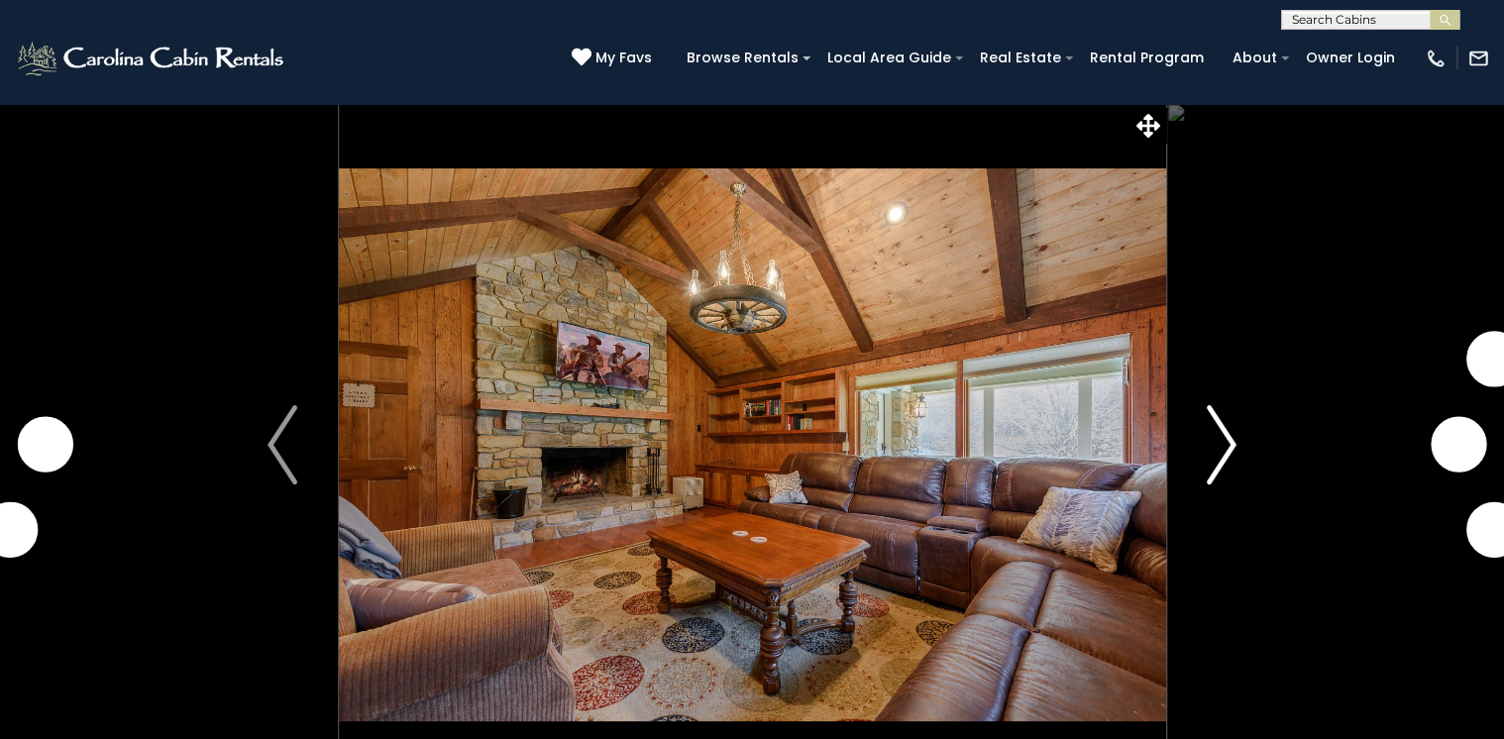
click at [1222, 432] on img "Next" at bounding box center [1222, 444] width 30 height 79
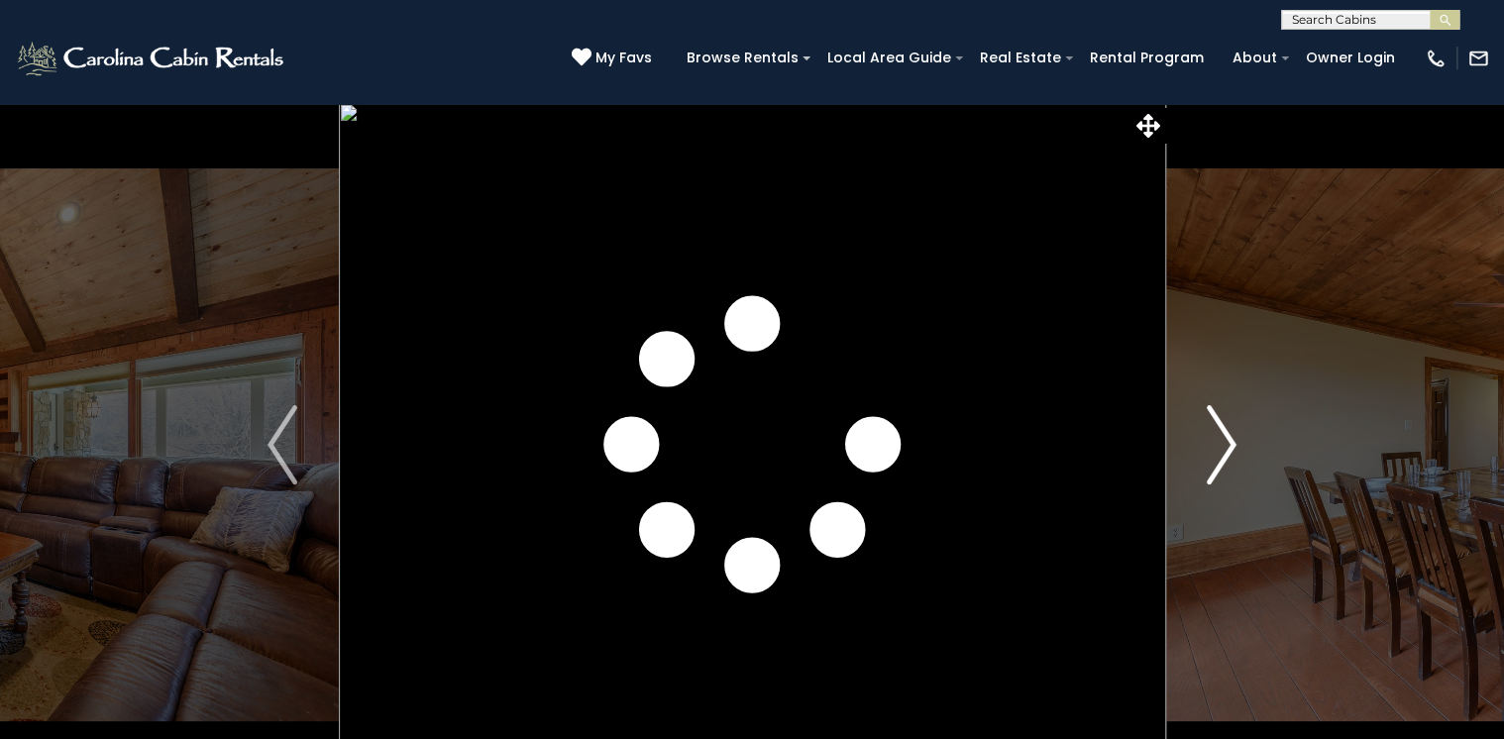
click at [1227, 444] on img "Next" at bounding box center [1222, 444] width 30 height 79
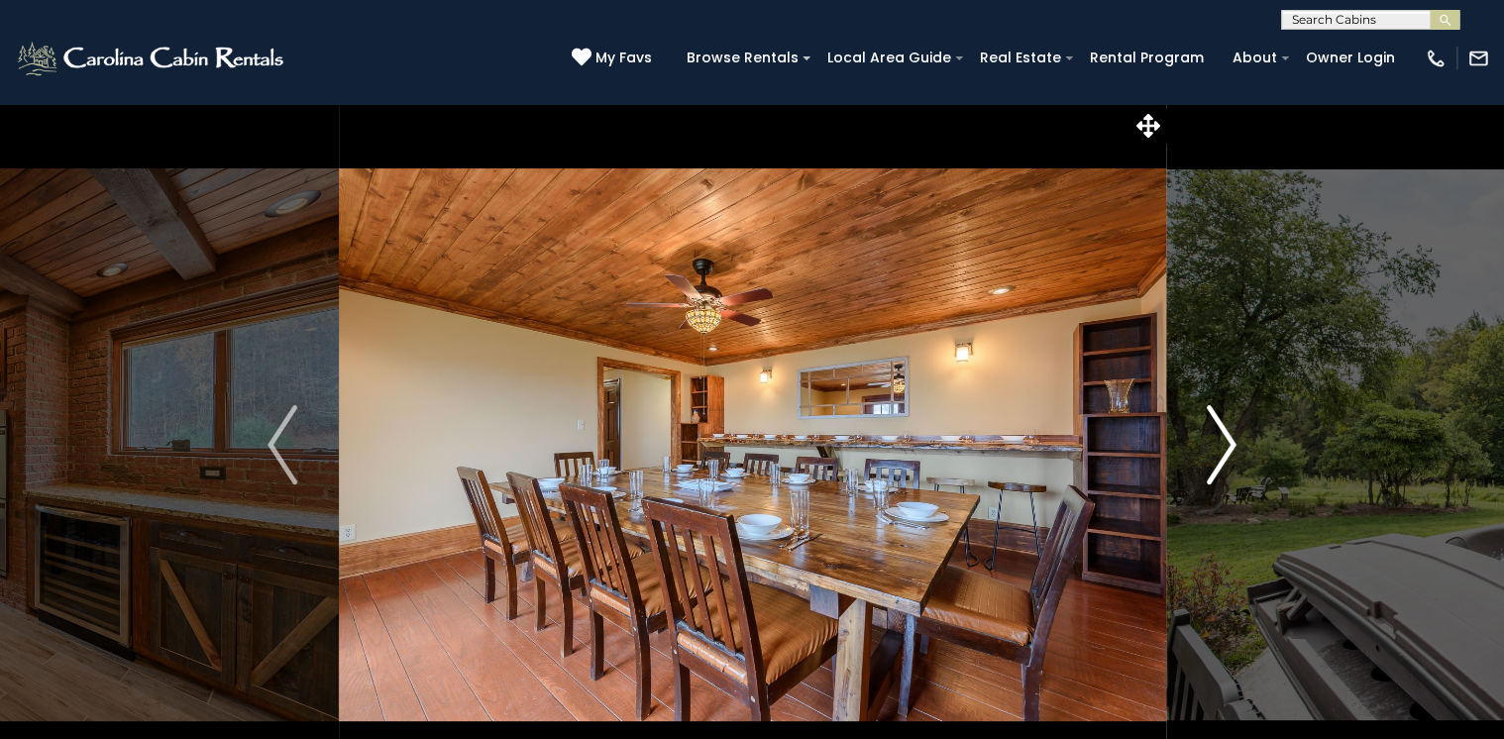
click at [1229, 446] on img "Next" at bounding box center [1222, 444] width 30 height 79
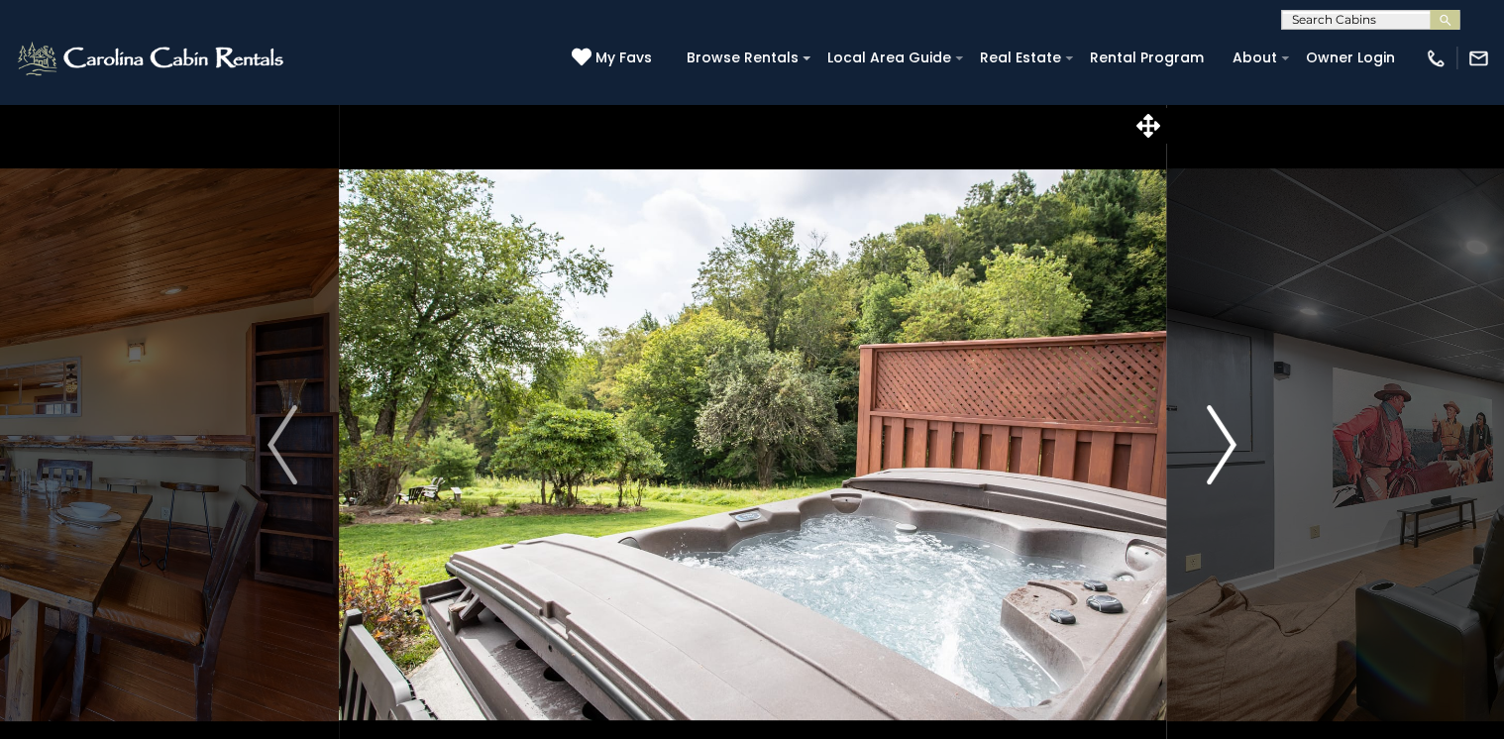
click at [1233, 446] on img "Next" at bounding box center [1222, 444] width 30 height 79
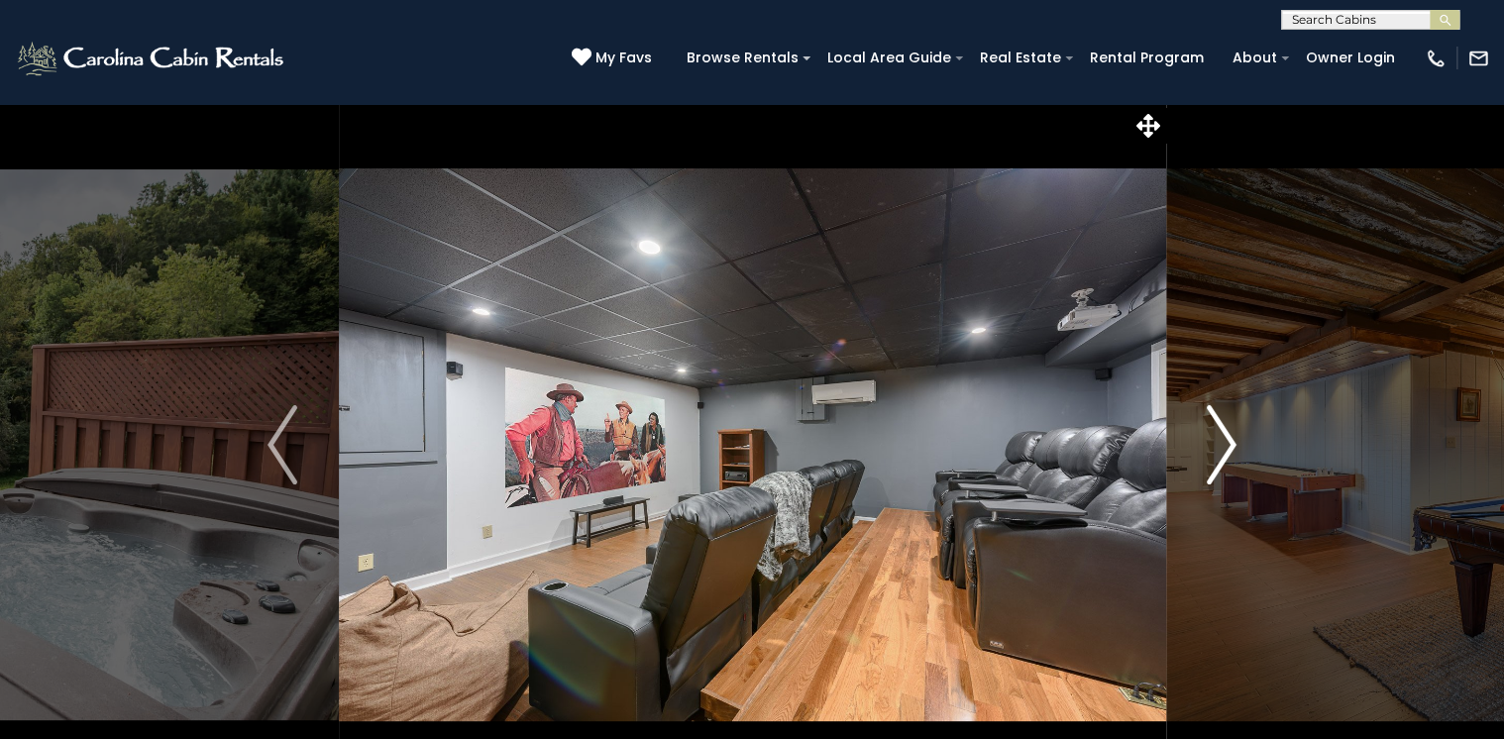
click at [1233, 446] on img "Next" at bounding box center [1222, 444] width 30 height 79
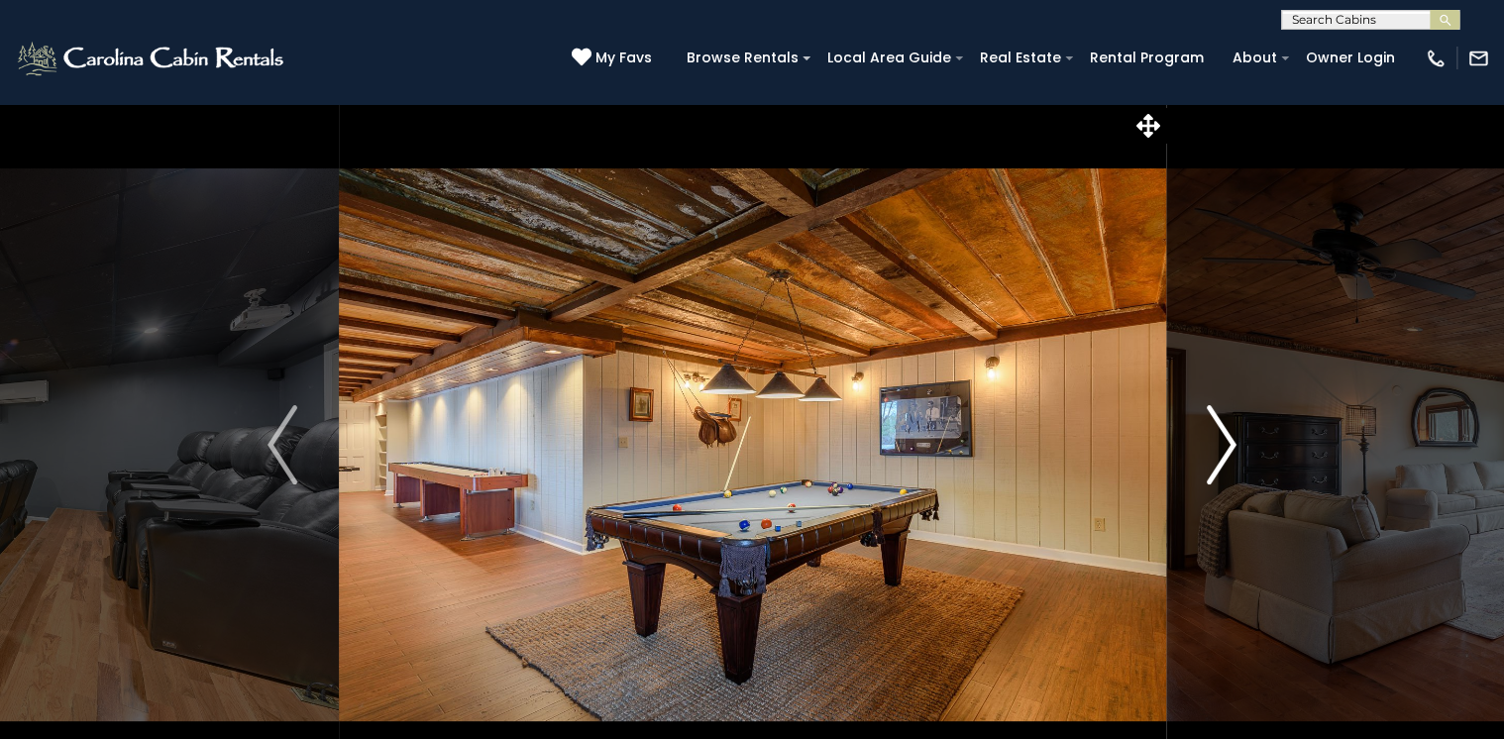
click at [1233, 446] on img "Next" at bounding box center [1222, 444] width 30 height 79
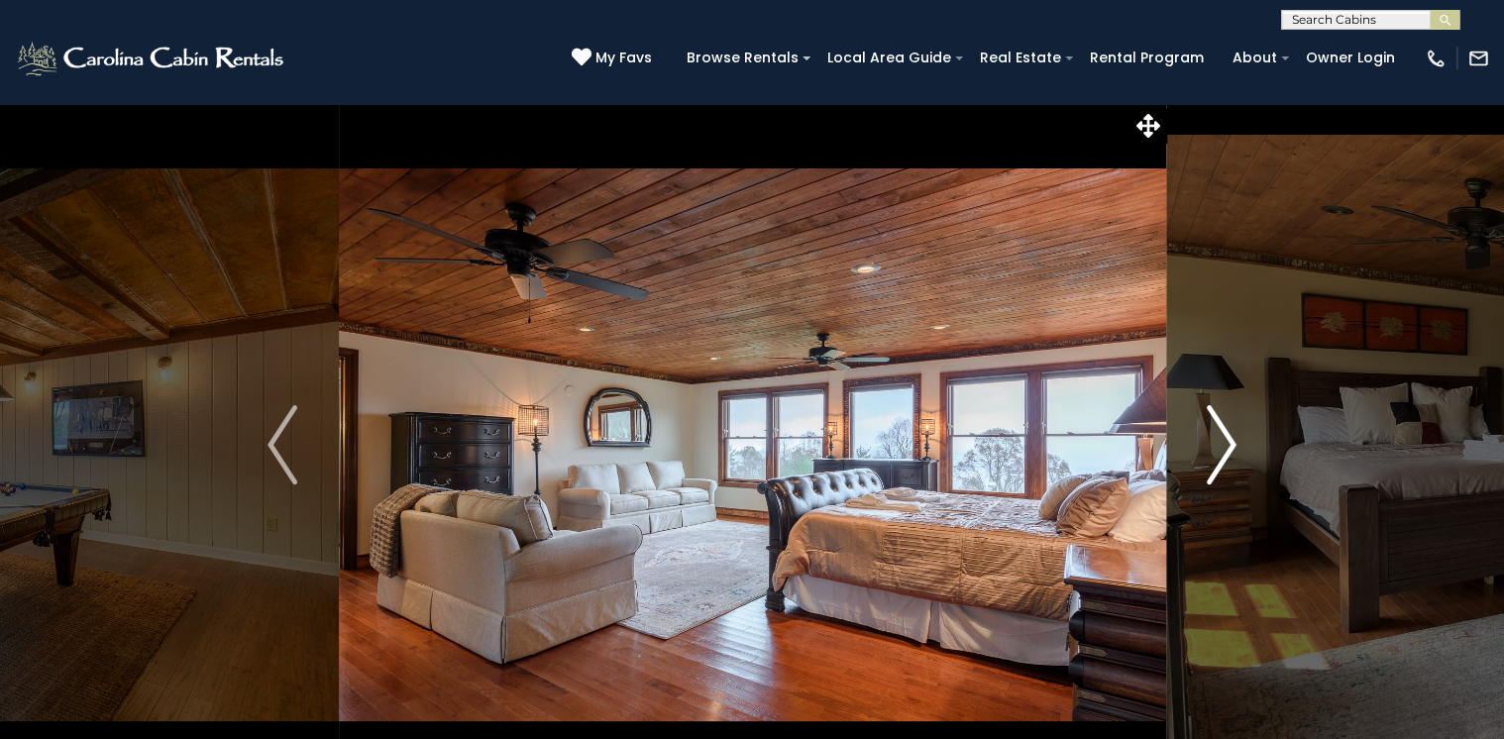
click at [1235, 452] on img "Next" at bounding box center [1222, 444] width 30 height 79
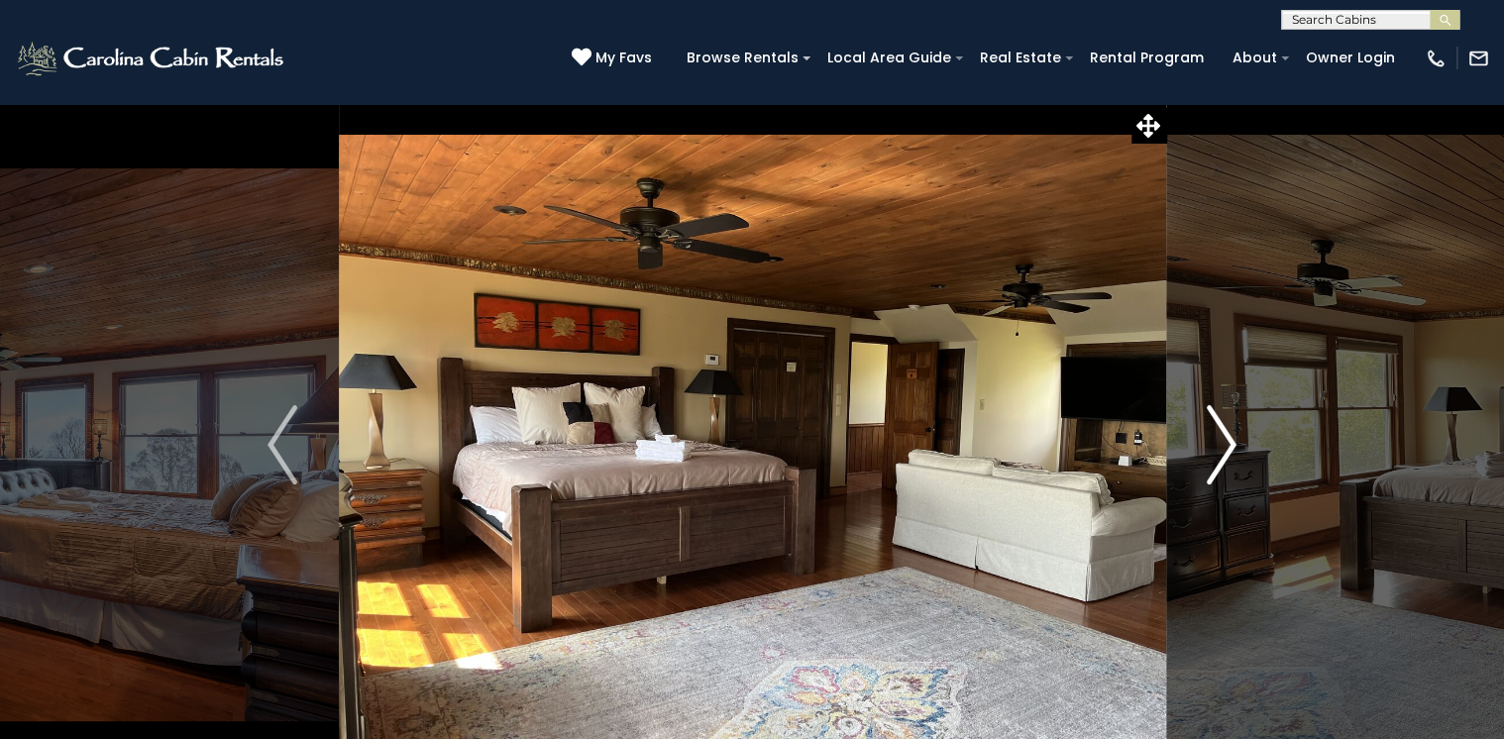
click at [1235, 452] on img "Next" at bounding box center [1222, 444] width 30 height 79
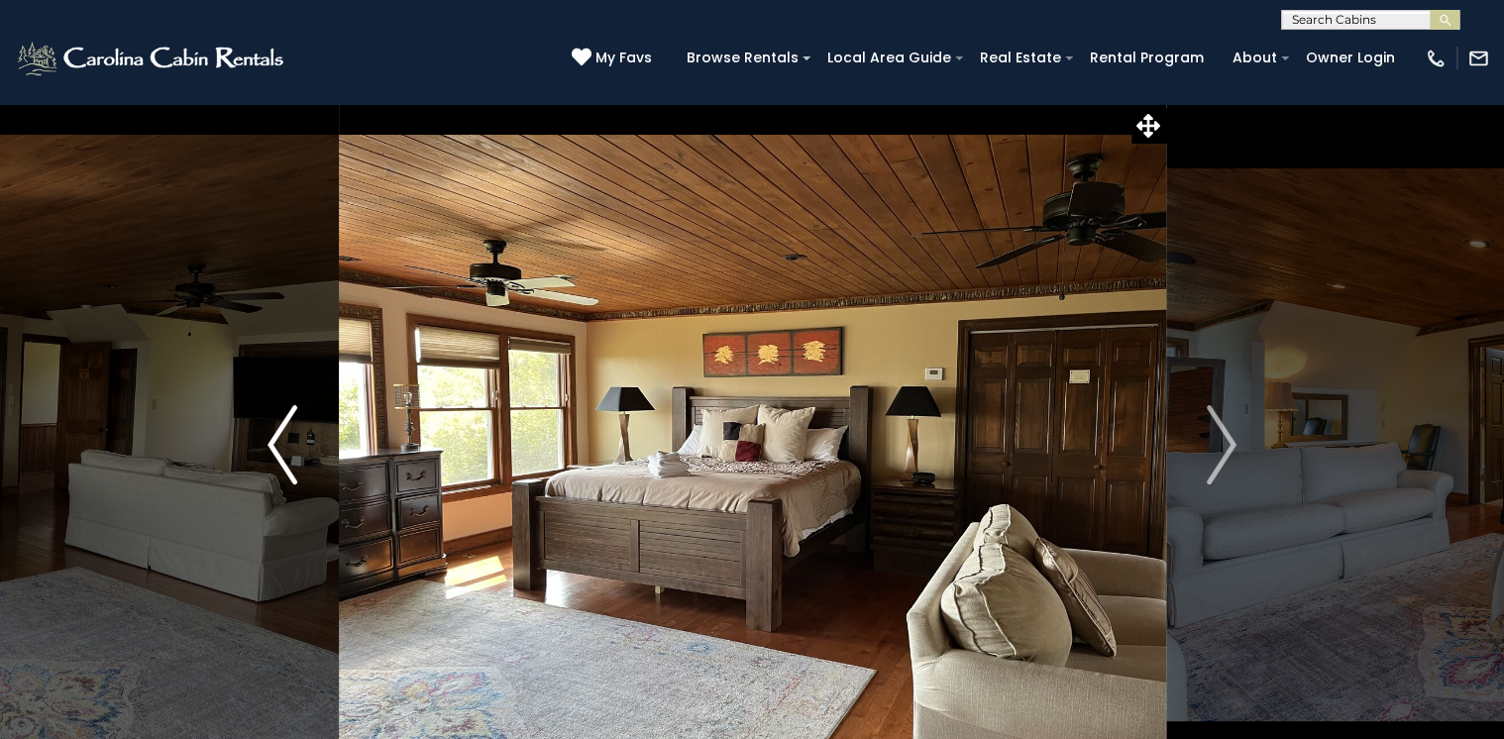
click at [288, 441] on img "Previous" at bounding box center [283, 444] width 30 height 79
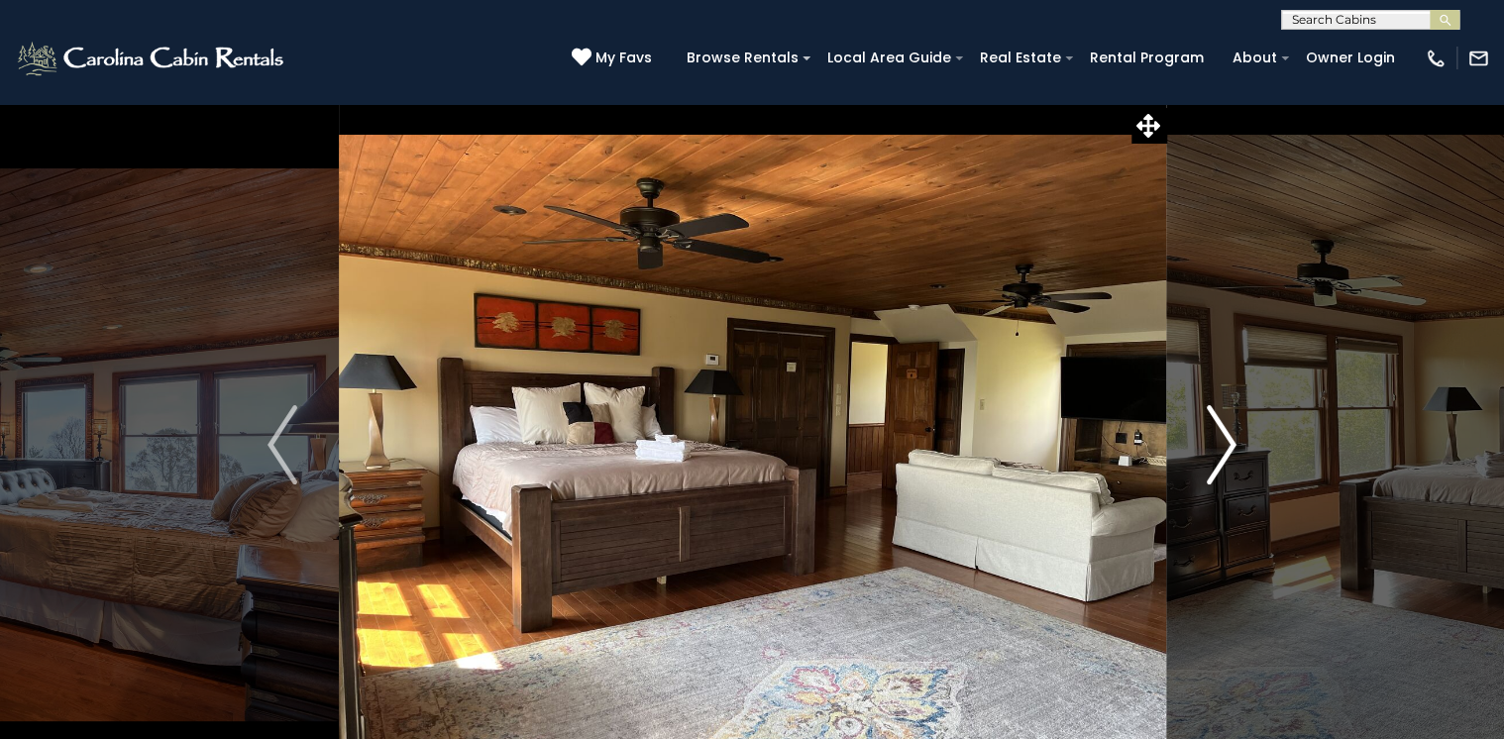
click at [1236, 439] on img "Next" at bounding box center [1222, 444] width 30 height 79
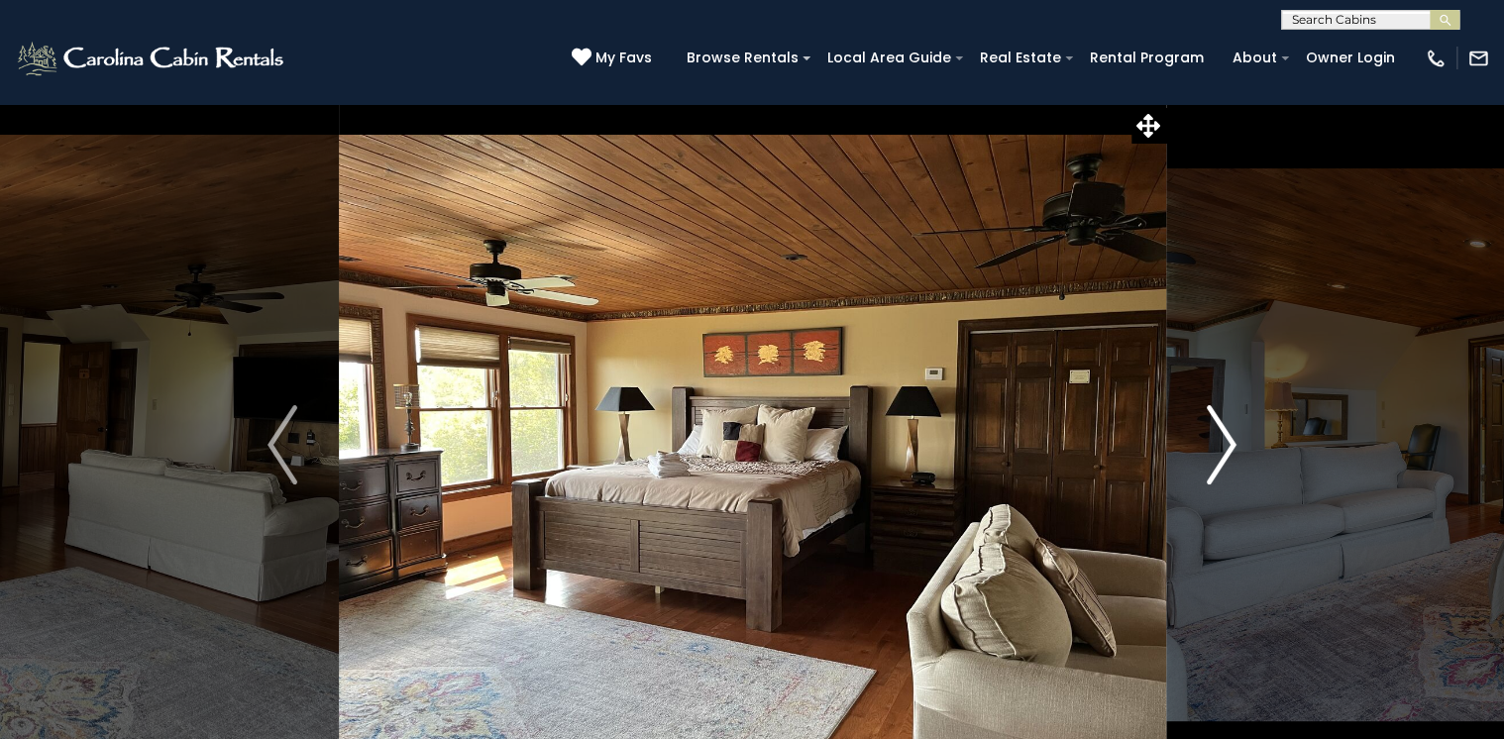
click at [1234, 442] on img "Next" at bounding box center [1222, 444] width 30 height 79
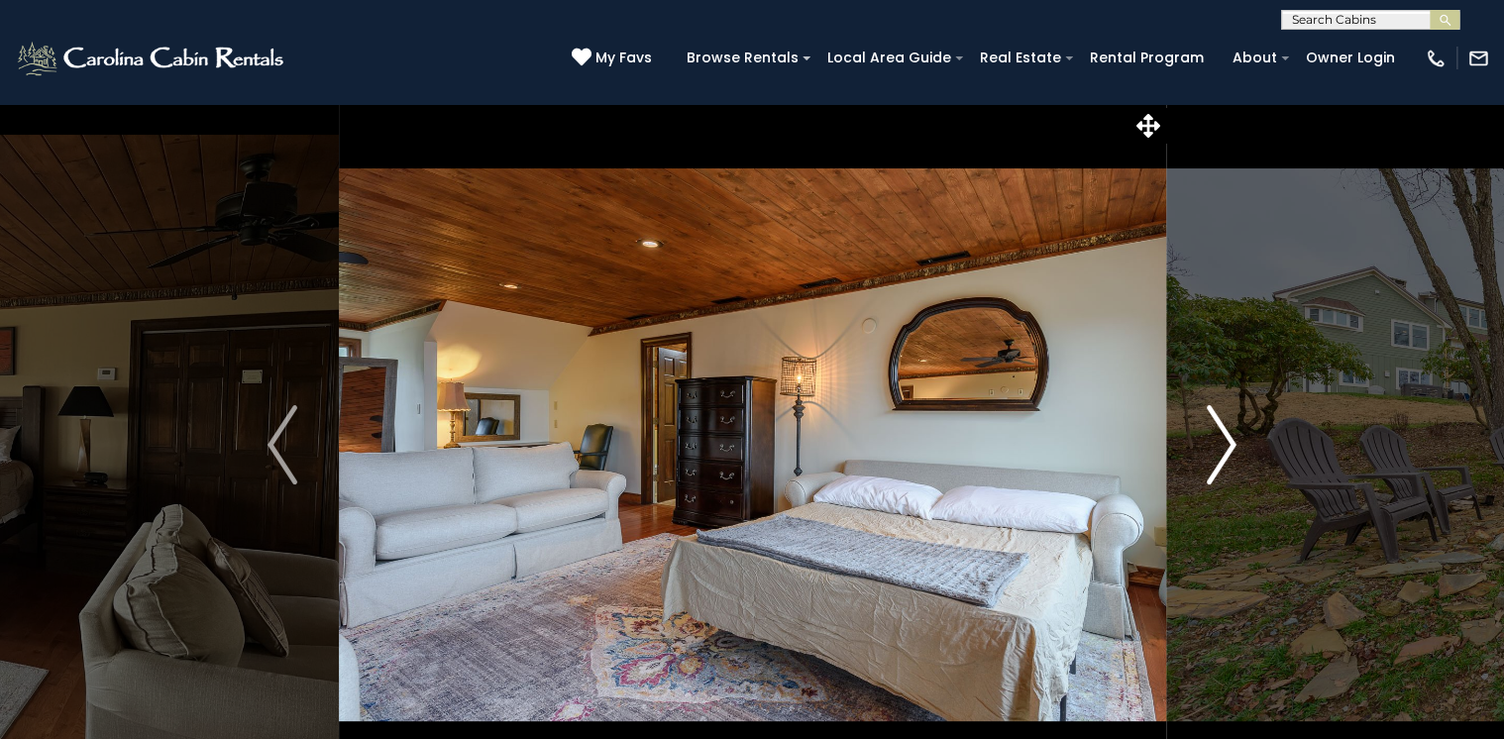
click at [1238, 441] on button "Next" at bounding box center [1221, 445] width 113 height 684
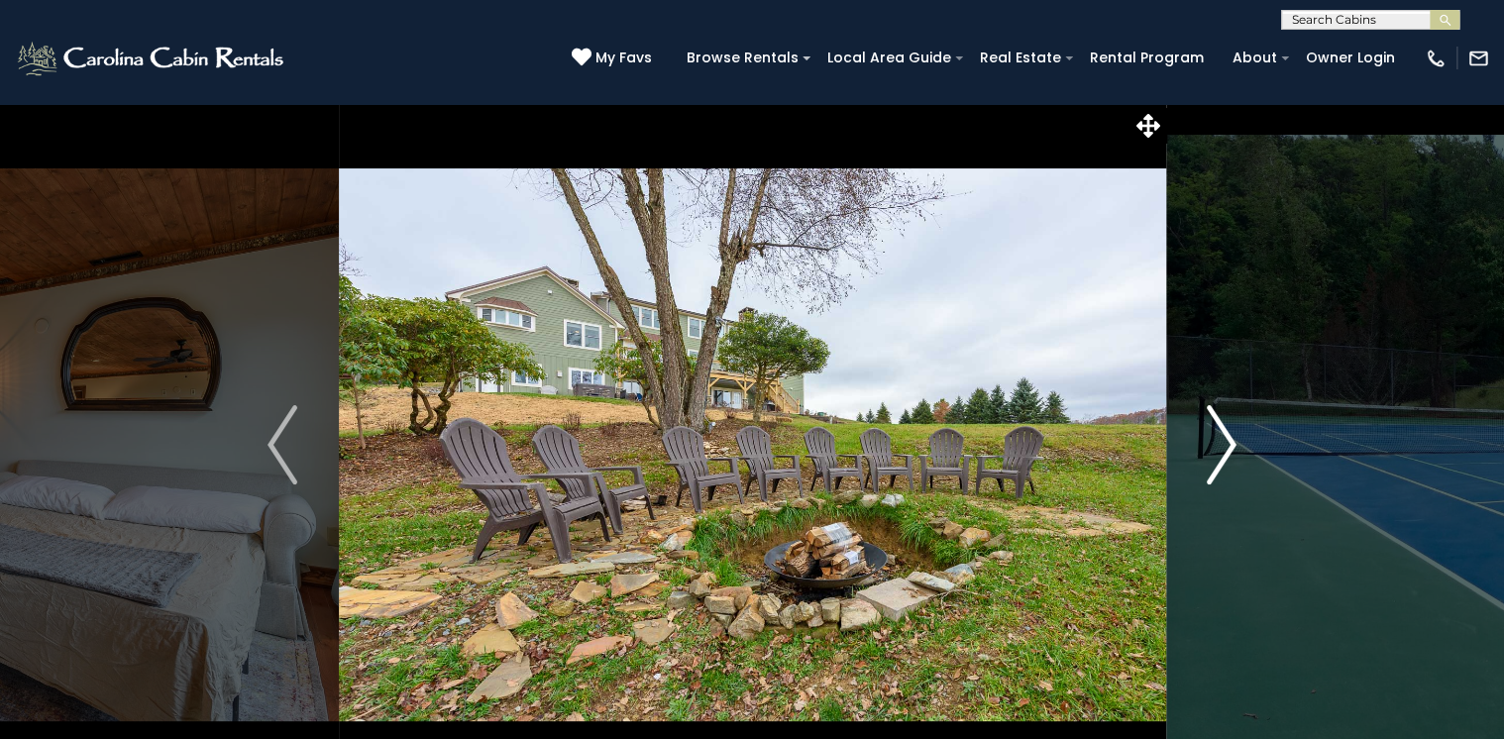
click at [1238, 441] on button "Next" at bounding box center [1221, 445] width 113 height 684
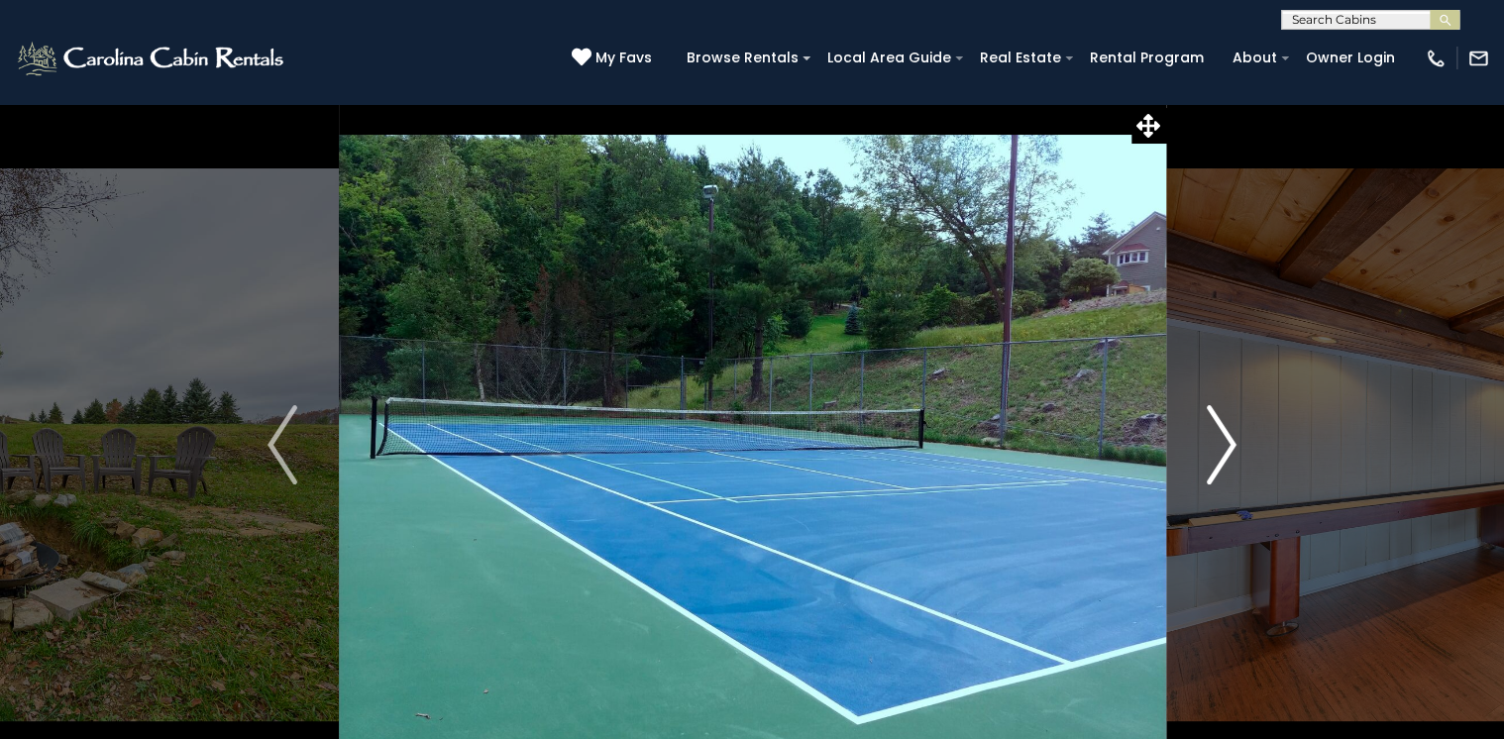
click at [1238, 441] on button "Next" at bounding box center [1221, 445] width 113 height 684
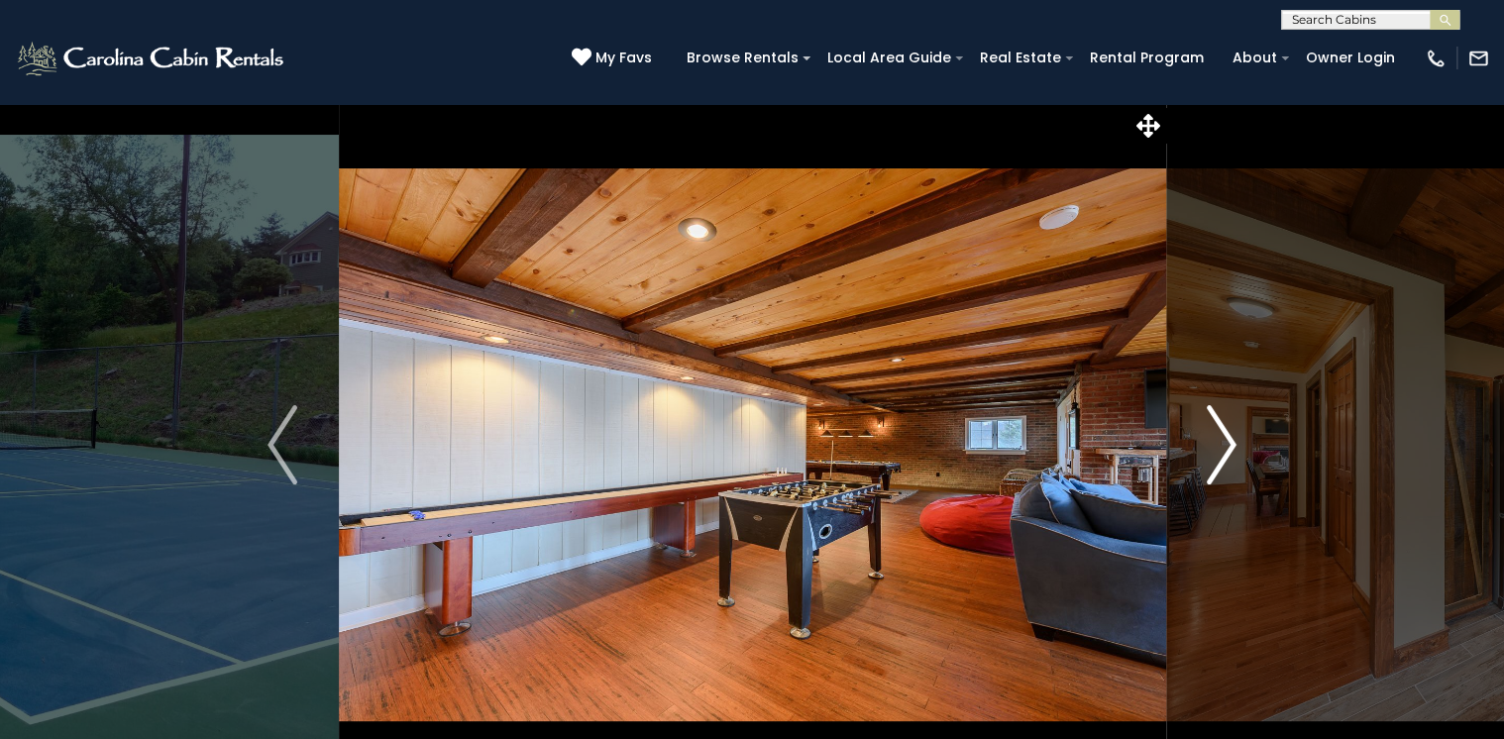
click at [1238, 441] on button "Next" at bounding box center [1221, 445] width 113 height 684
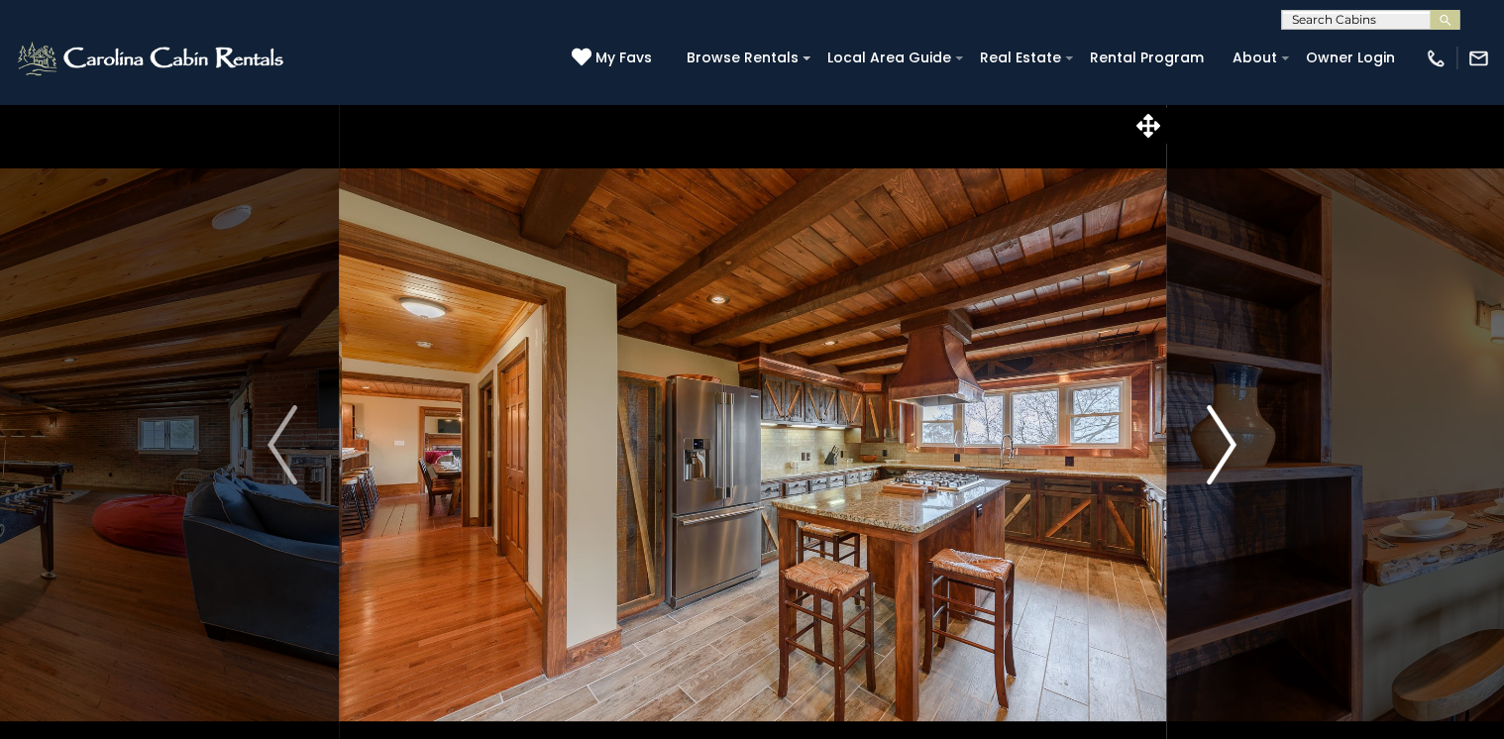
click at [1238, 441] on button "Next" at bounding box center [1221, 445] width 113 height 684
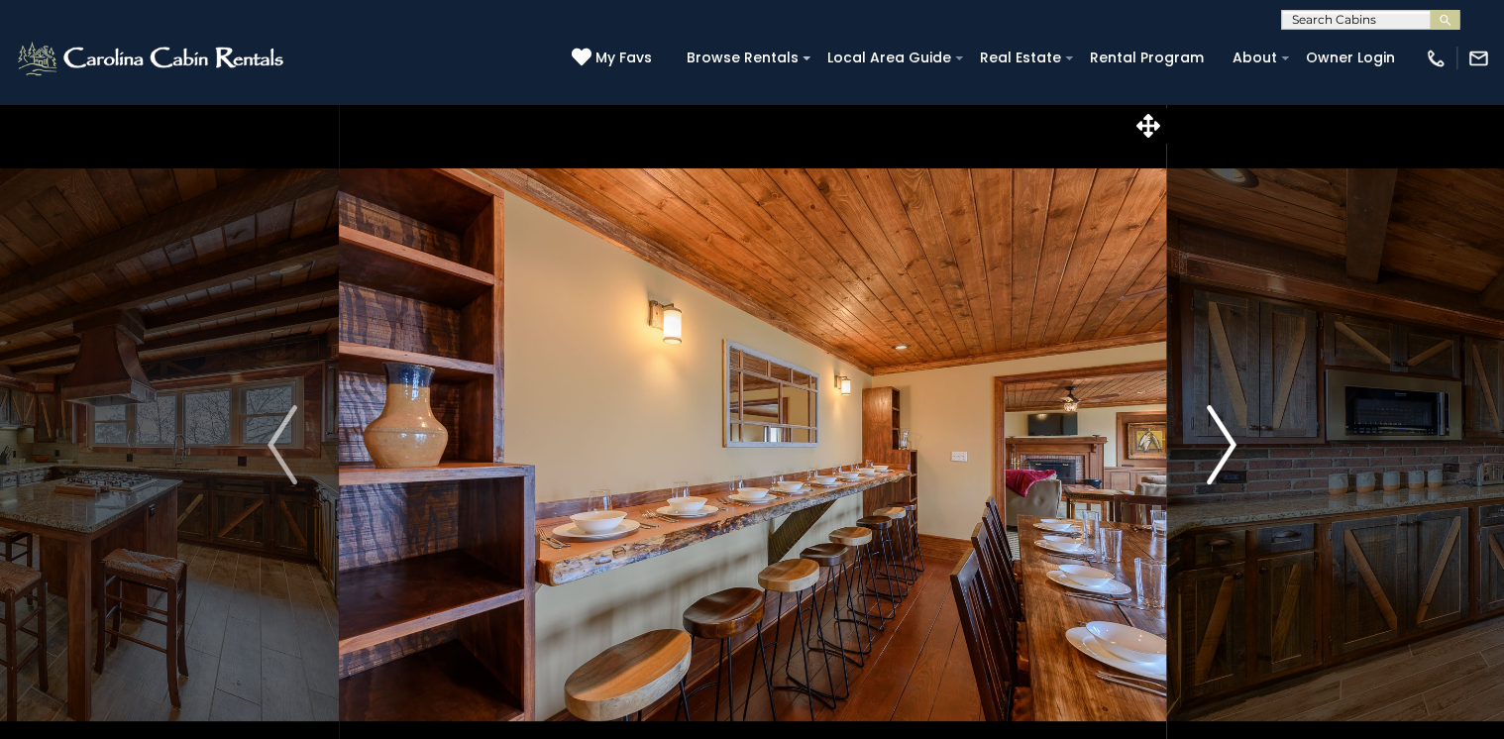
click at [1238, 441] on button "Next" at bounding box center [1221, 445] width 113 height 684
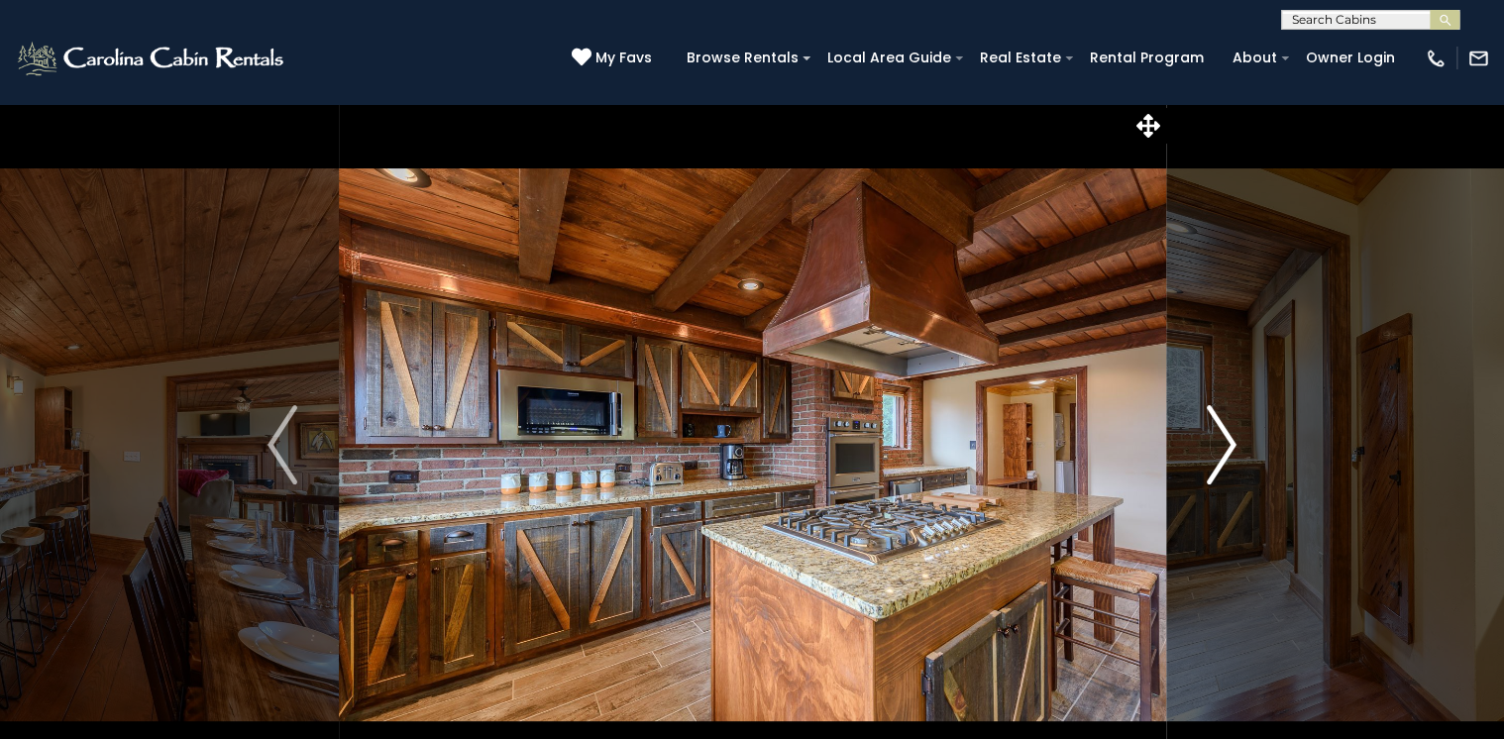
click at [1238, 441] on button "Next" at bounding box center [1221, 445] width 113 height 684
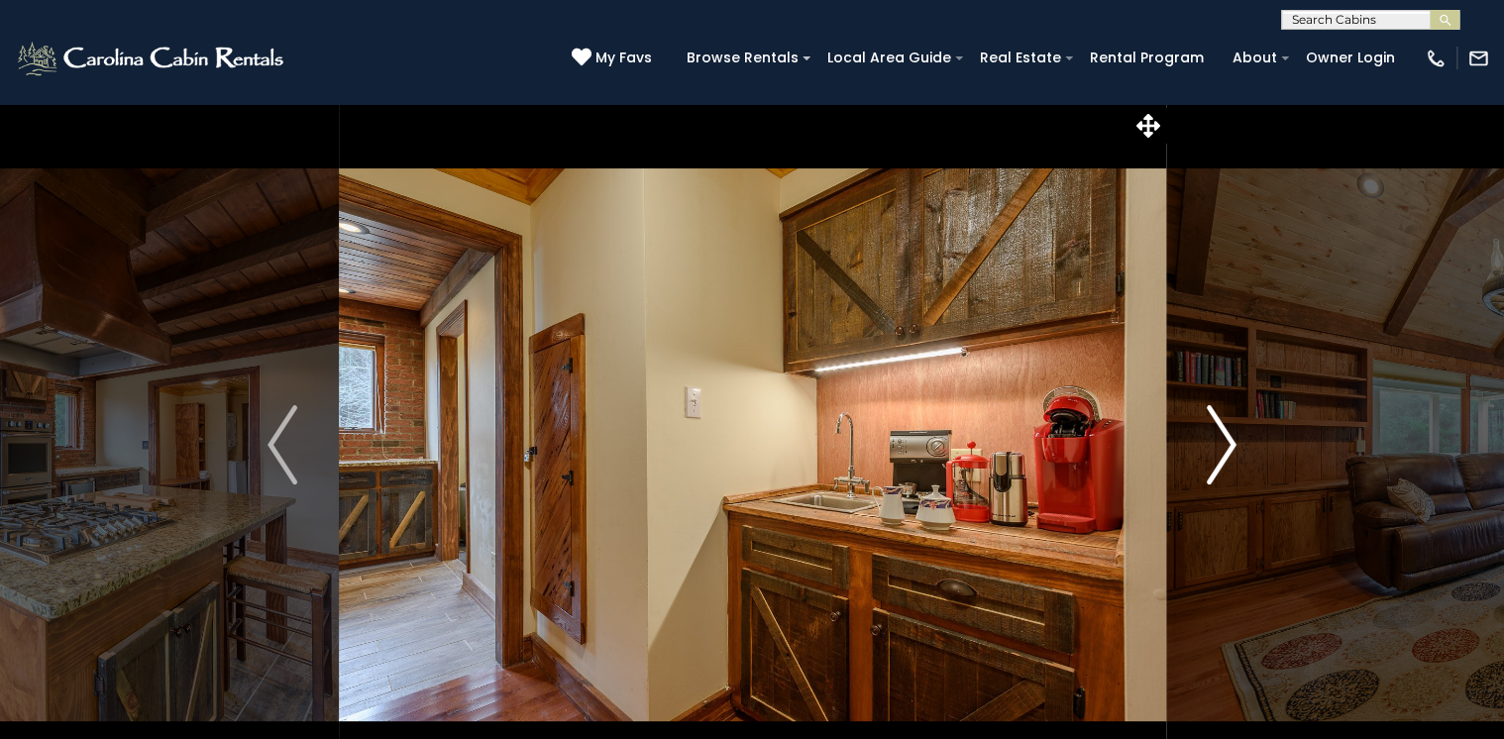
click at [1238, 441] on button "Next" at bounding box center [1221, 445] width 113 height 684
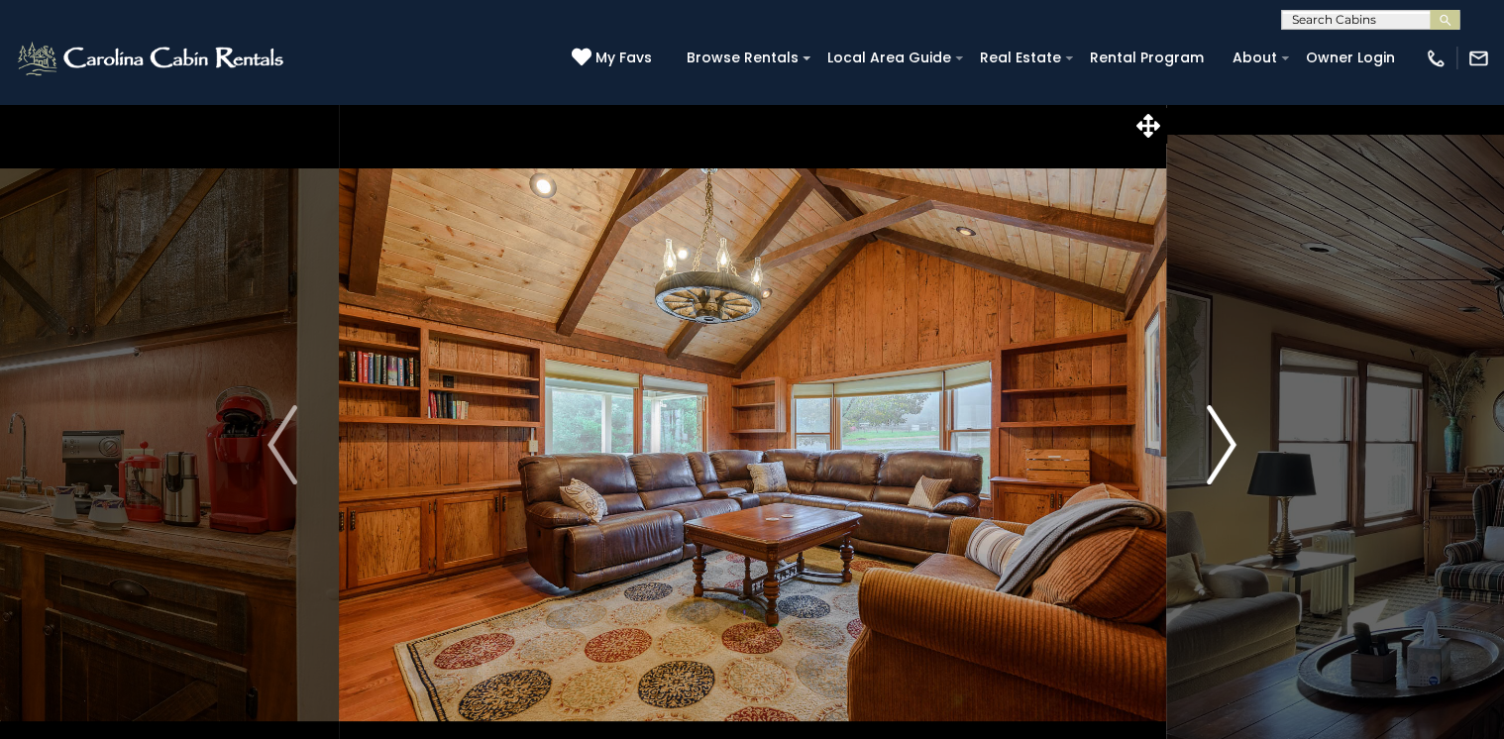
click at [1238, 441] on button "Next" at bounding box center [1221, 445] width 113 height 684
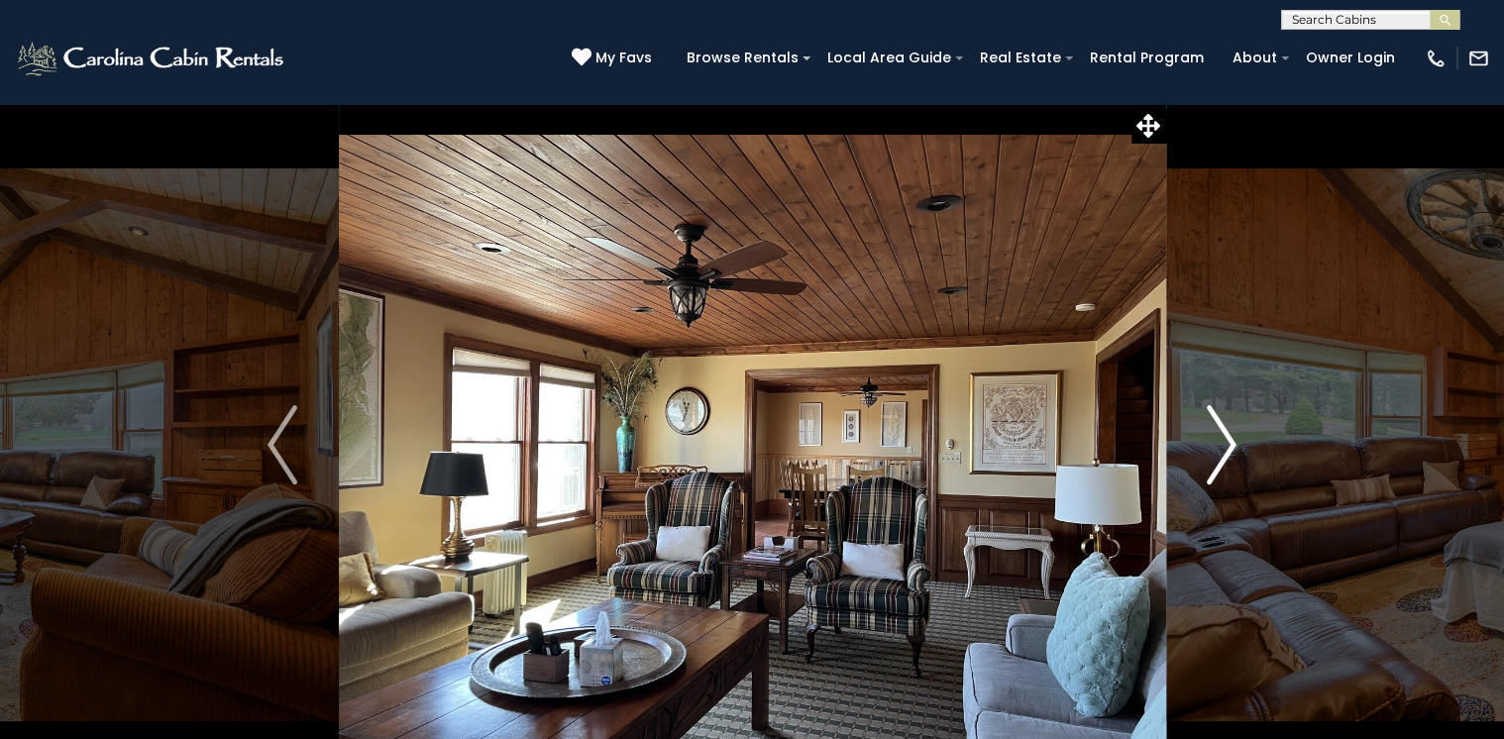
click at [1238, 441] on button "Next" at bounding box center [1221, 445] width 113 height 684
